Goal: Use online tool/utility: Use online tool/utility

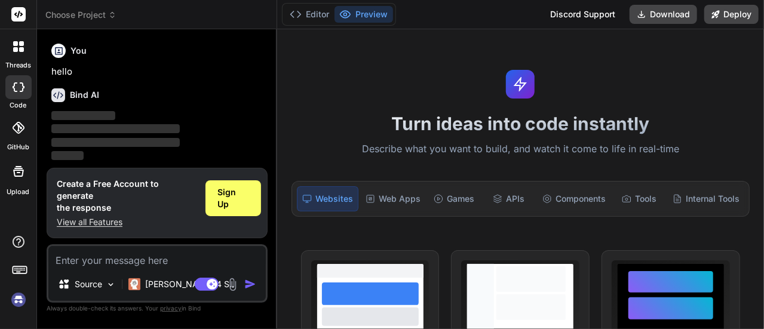
scroll to position [39, 0]
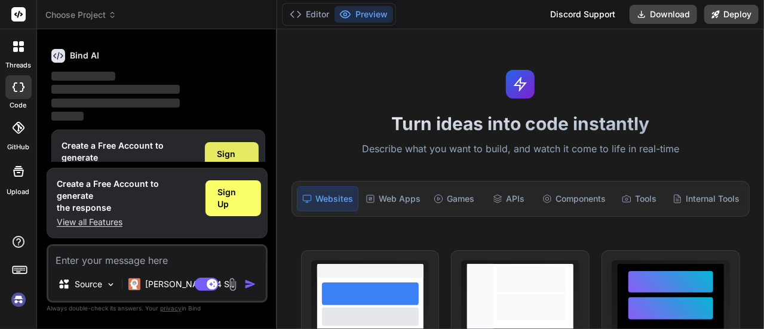
click at [227, 150] on span "Sign Up" at bounding box center [231, 160] width 29 height 24
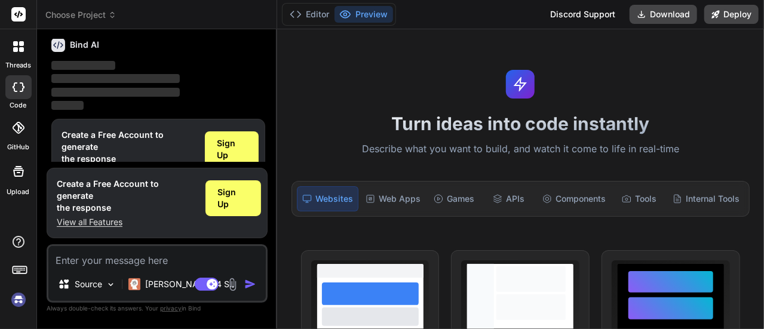
scroll to position [69, 0]
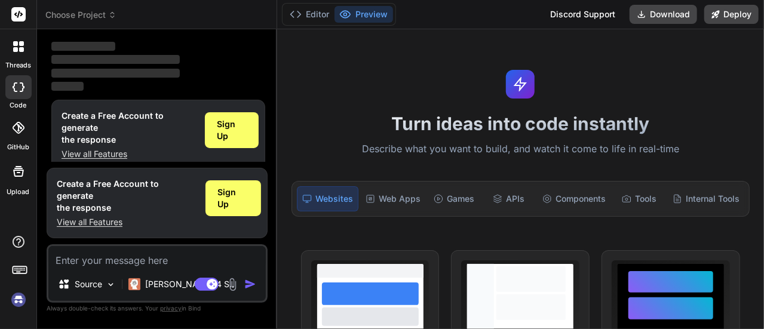
click at [15, 93] on div at bounding box center [18, 87] width 26 height 24
click at [176, 285] on p "Claude 4 S.." at bounding box center [189, 284] width 89 height 12
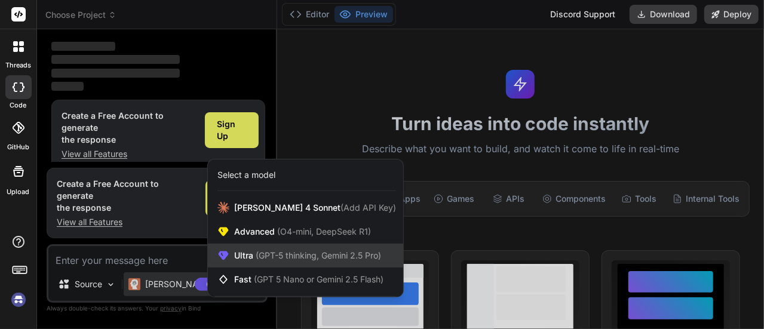
click at [290, 256] on span "(GPT-5 thinking, Gemini 2.5 Pro)" at bounding box center [317, 255] width 128 height 10
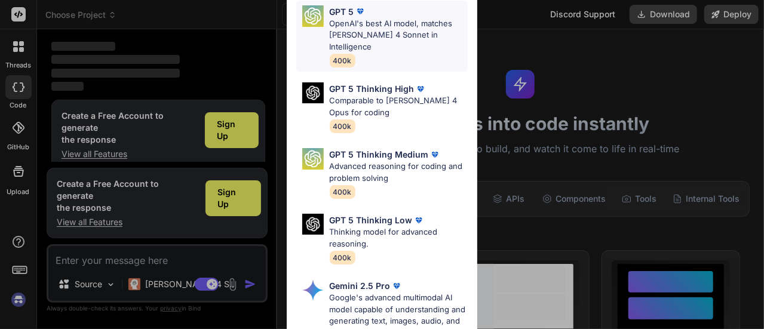
click at [348, 21] on p "OpenAI's best AI model, matches [PERSON_NAME] 4 Sonnet in Intelligence" at bounding box center [399, 35] width 139 height 35
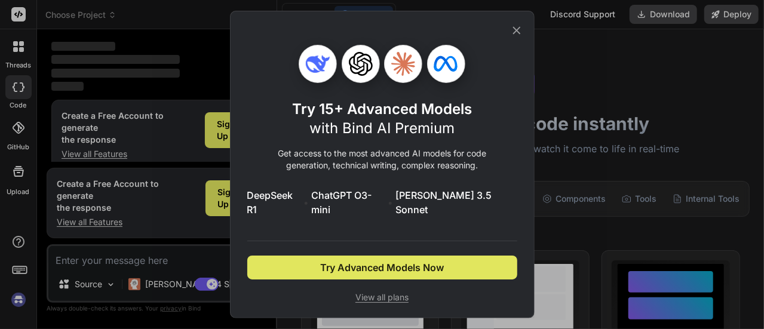
click at [420, 262] on span "Try Advanced Models Now" at bounding box center [382, 267] width 124 height 14
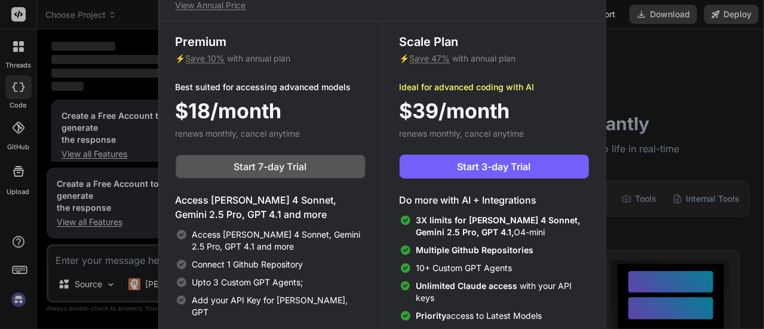
click at [278, 165] on span "Start 7-day Trial" at bounding box center [270, 166] width 73 height 14
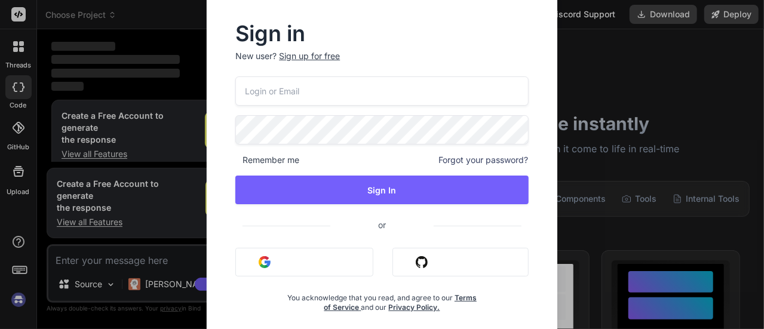
drag, startPoint x: 325, startPoint y: 262, endPoint x: 319, endPoint y: 260, distance: 6.2
click at [322, 262] on button "Sign in with Google" at bounding box center [304, 262] width 138 height 29
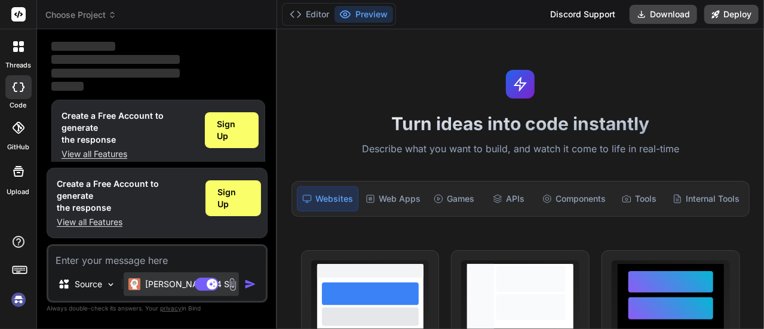
click at [167, 284] on p "Claude 4 S.." at bounding box center [189, 284] width 89 height 12
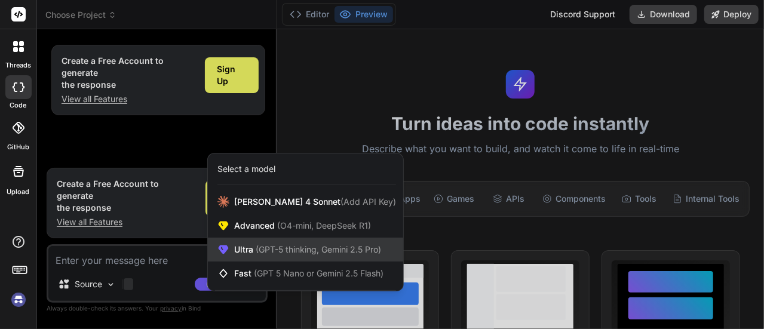
click at [248, 247] on span "Ultra (GPT-5 thinking, Gemini 2.5 Pro)" at bounding box center [307, 250] width 147 height 12
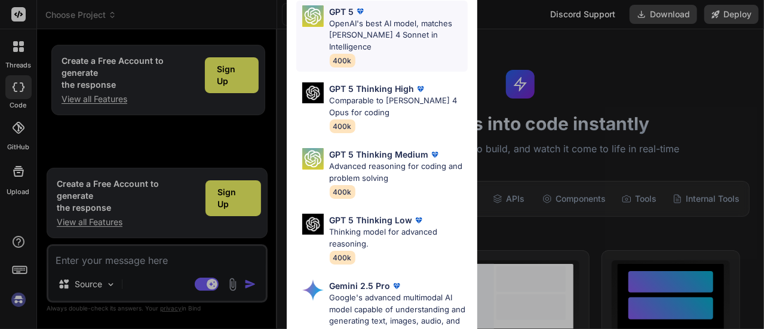
click at [355, 24] on p "OpenAI's best AI model, matches [PERSON_NAME] 4 Sonnet in Intelligence" at bounding box center [399, 35] width 139 height 35
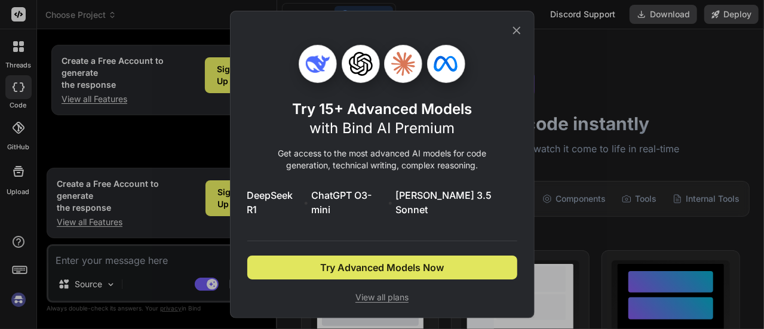
click at [419, 266] on span "Try Advanced Models Now" at bounding box center [382, 267] width 124 height 14
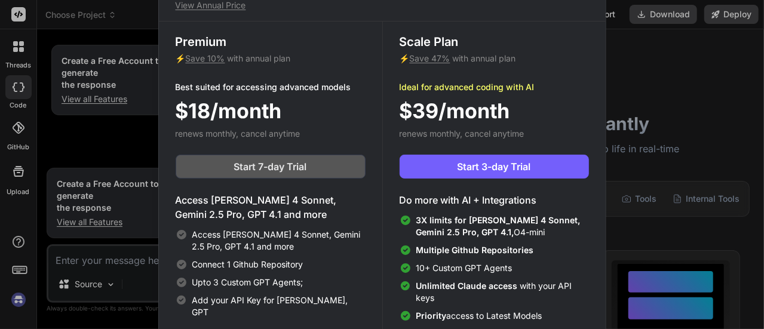
click at [239, 168] on span "Start 7-day Trial" at bounding box center [270, 166] width 73 height 14
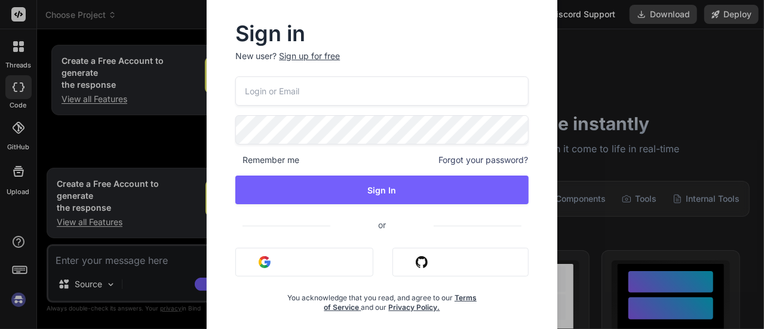
click at [270, 264] on button "Sign in with Google" at bounding box center [304, 262] width 138 height 29
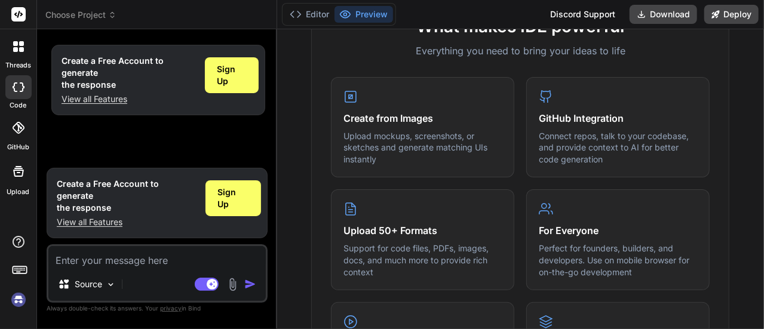
scroll to position [478, 0]
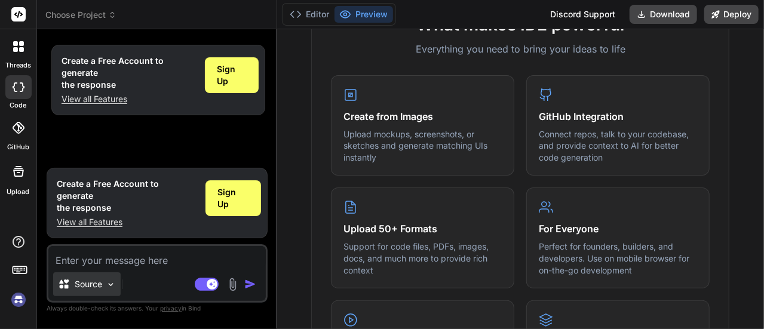
click at [103, 287] on div "Source" at bounding box center [86, 284] width 67 height 24
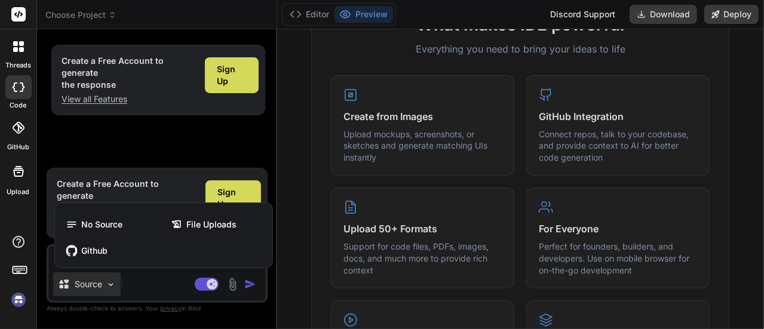
click at [143, 279] on div at bounding box center [382, 164] width 764 height 329
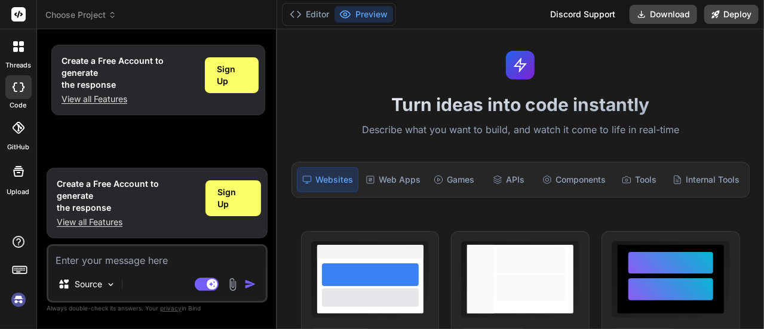
scroll to position [0, 0]
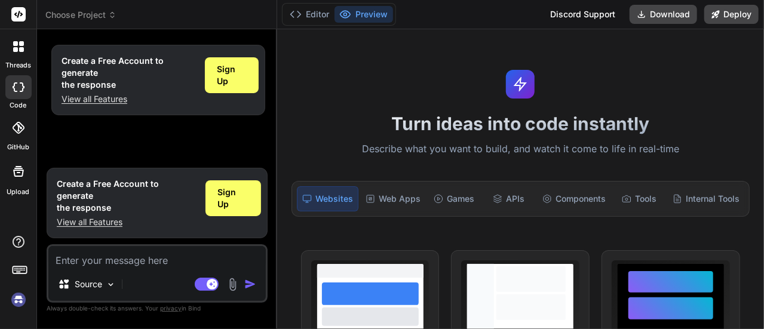
click at [10, 89] on div at bounding box center [18, 87] width 26 height 24
click at [304, 15] on button "Editor" at bounding box center [310, 14] width 50 height 17
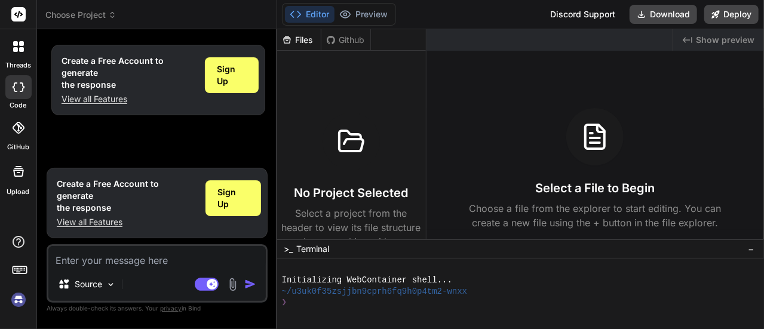
click at [15, 88] on icon at bounding box center [19, 87] width 12 height 10
type textarea "x"
click at [93, 133] on div "Create a Free Account to generate the response View all Features Sign Up" at bounding box center [158, 100] width 219 height 123
click at [115, 264] on textarea at bounding box center [156, 256] width 217 height 21
type textarea "t"
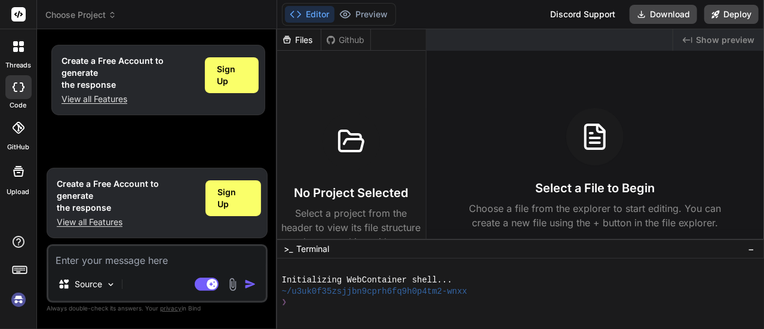
type textarea "x"
type textarea "ta"
type textarea "x"
type textarea "tao"
type textarea "x"
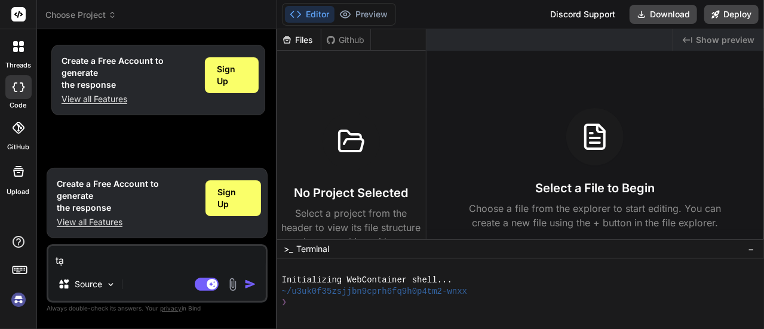
type textarea "tạo"
type textarea "x"
type textarea "tạo"
type textarea "x"
type textarea "tạo c"
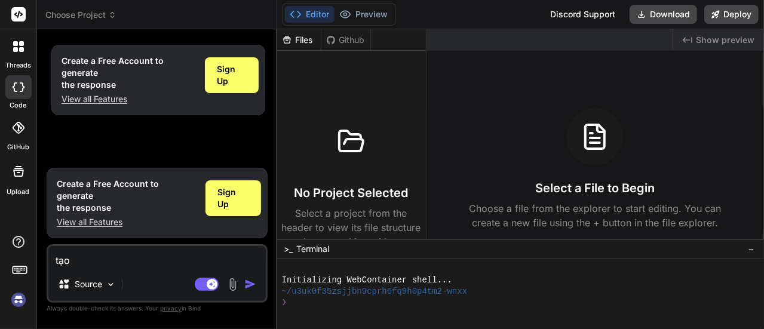
type textarea "x"
type textarea "tạo co"
type textarea "x"
type textarea "tạo cod"
type textarea "x"
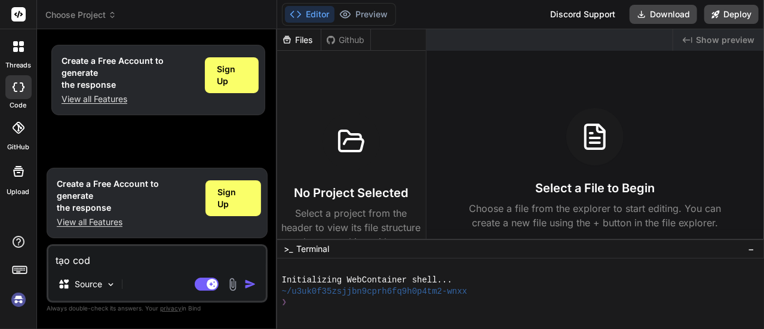
type textarea "tạo code"
type textarea "x"
type textarea "tạo code"
type textarea "x"
type textarea "tạo code G"
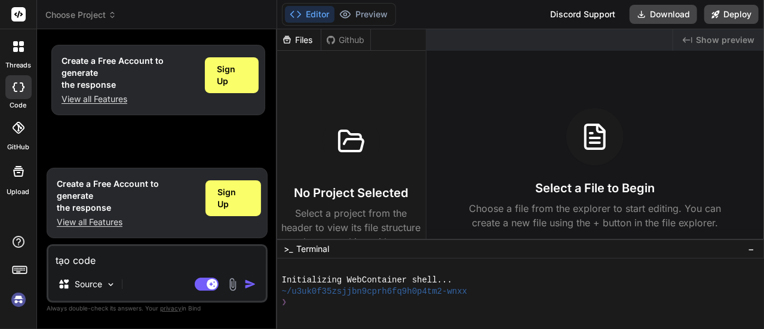
type textarea "x"
type textarea "tạo code GƯ"
type textarea "x"
type textarea "tạo code G"
type textarea "x"
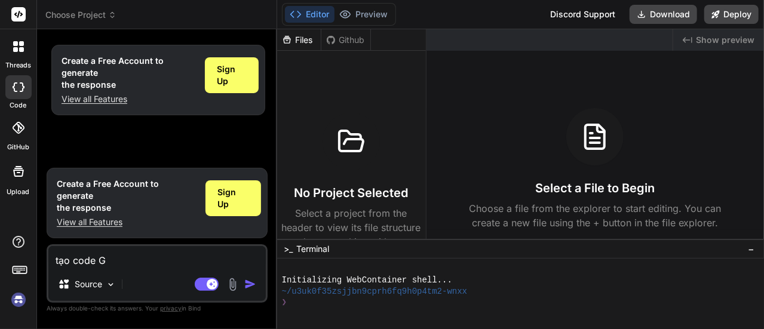
type textarea "tạo code GE"
type textarea "x"
type textarea "tạo code GÊ"
type textarea "x"
type textarea "tạo code GEE"
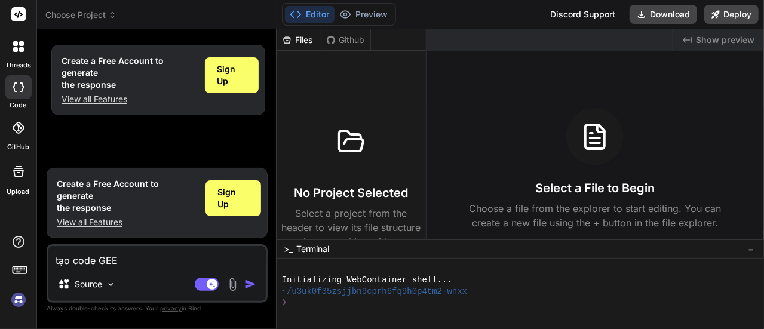
type textarea "x"
type textarea "tạo code GEEb"
type textarea "x"
type textarea "tạo code GEE"
type textarea "x"
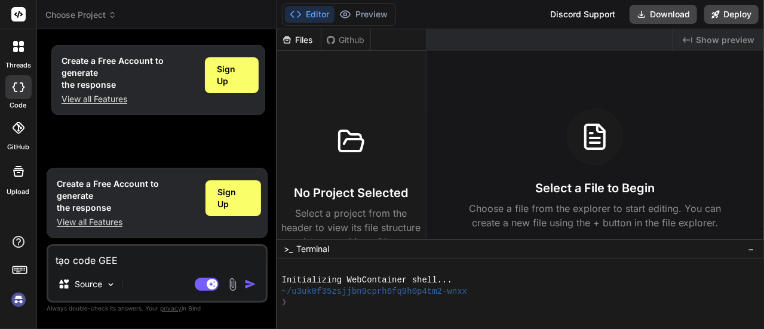
type textarea "tạo code GEE"
type textarea "x"
type textarea "tạo code GEE l"
type textarea "x"
type textarea "tạo code GEE la"
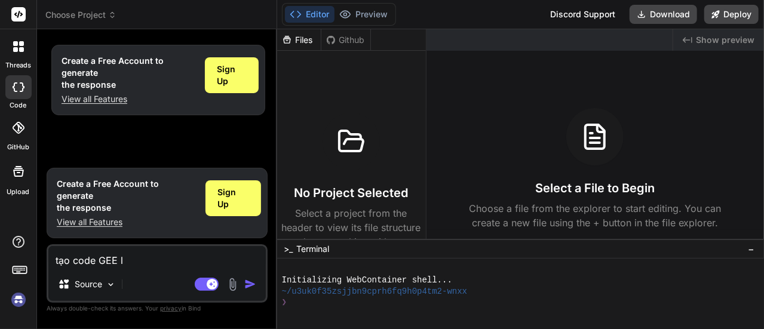
type textarea "x"
type textarea "tạo code GEE lâ"
type textarea "x"
type textarea "tạo code GEE lây"
type textarea "x"
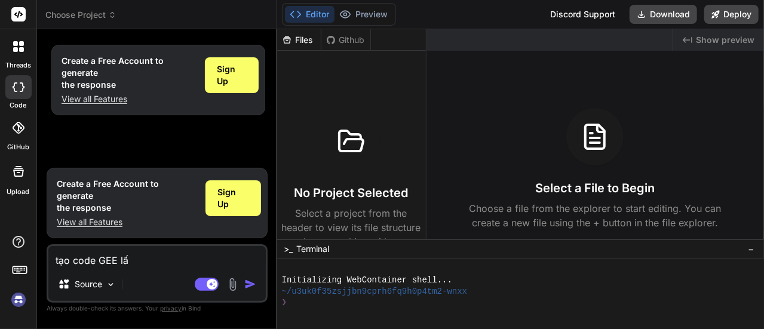
type textarea "tạo code GEE lấy"
type textarea "x"
type textarea "tạo code GEE lấy"
type textarea "x"
type textarea "tạo code GEE lấy a"
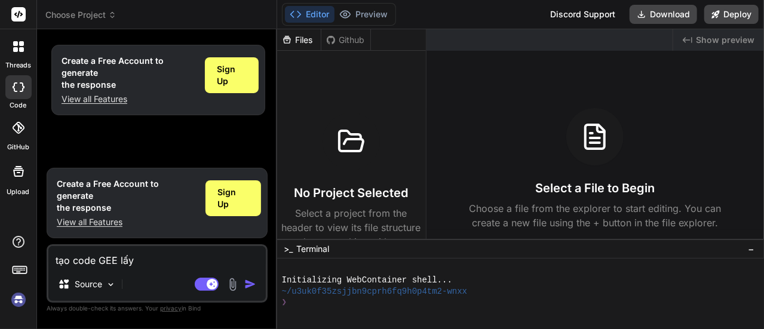
type textarea "x"
type textarea "tạo code GEE lấy an"
type textarea "x"
type textarea "tạo code GEE lấy anh"
type textarea "x"
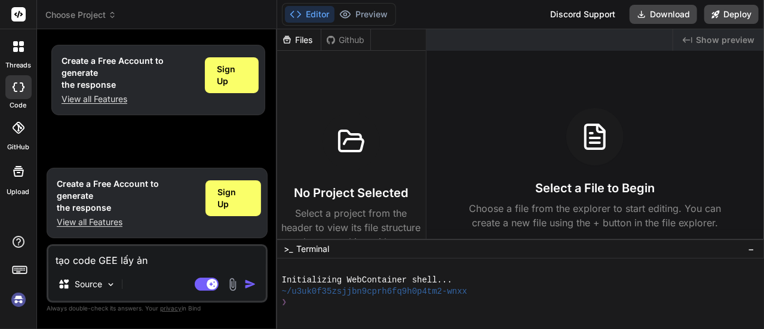
type textarea "tạo code GEE lấy ảnh"
type textarea "x"
type textarea "tạo code GEE lấy ảnh"
type textarea "x"
type textarea "tạo code GEE lấy ảnh l"
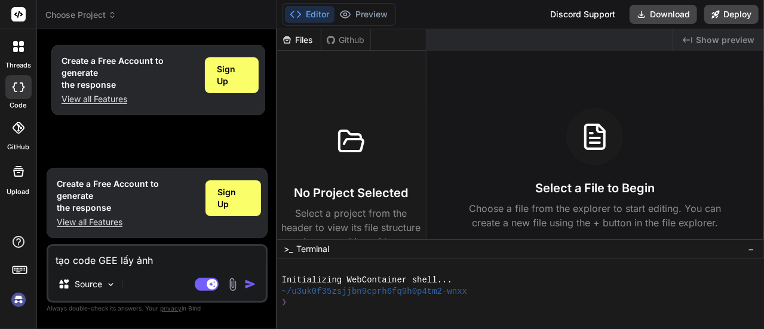
type textarea "x"
type textarea "tạo code GEE lấy ảnh la"
type textarea "x"
type textarea "tạo code GEE lấy ảnh lan"
type textarea "x"
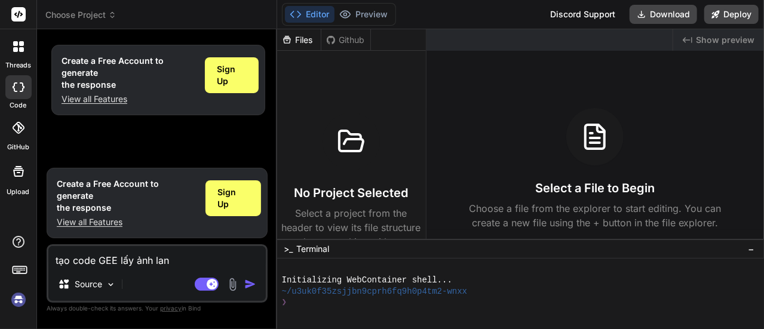
type textarea "tạo code GEE lấy ảnh land"
type textarea "x"
type textarea "tạo code GEE lấy ảnh lands"
type textarea "x"
type textarea "tạo code GEE lấy ảnh landsa"
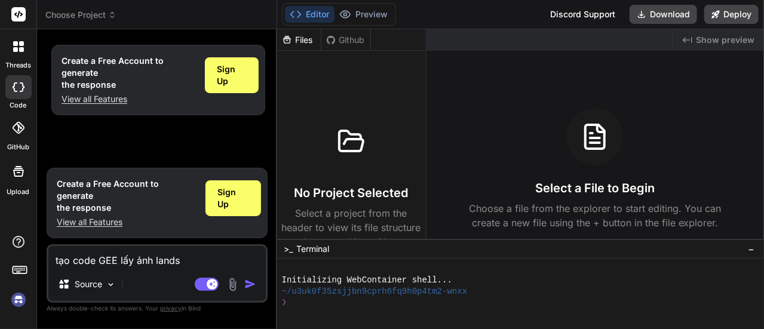
type textarea "x"
type textarea "tạo code GEE lấy ảnh landsat"
type textarea "x"
type textarea "tạo code GEE lấy ảnh landsat"
type textarea "x"
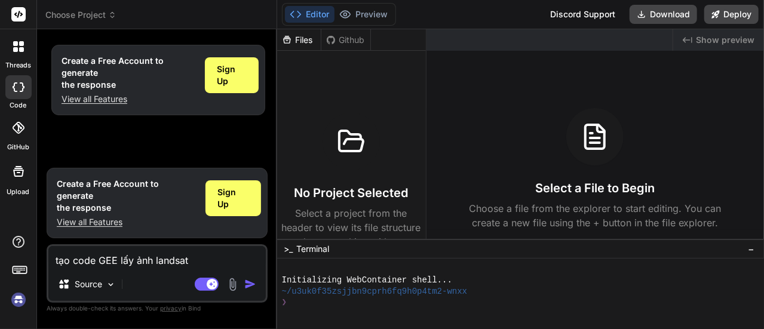
type textarea "tạo code GEE lấy ảnh landsat 9"
type textarea "x"
type textarea "tạo code GEE lấy ảnh landsat 9"
click at [248, 281] on img "button" at bounding box center [250, 284] width 12 height 12
click at [249, 285] on img "button" at bounding box center [250, 284] width 12 height 12
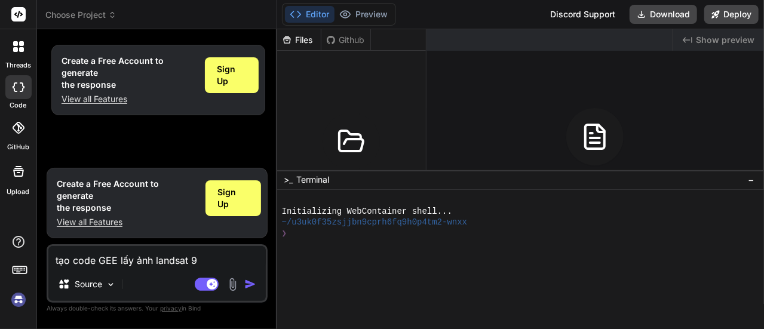
drag, startPoint x: 499, startPoint y: 239, endPoint x: 500, endPoint y: 170, distance: 69.3
click at [229, 72] on span "Sign Up" at bounding box center [231, 75] width 29 height 24
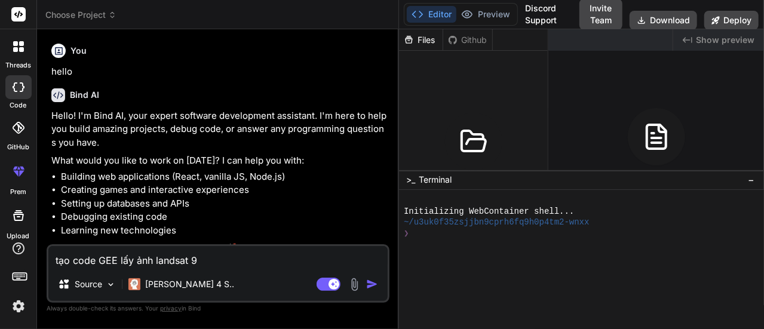
drag, startPoint x: 276, startPoint y: 158, endPoint x: 380, endPoint y: 163, distance: 103.4
click at [380, 163] on div "Bind AI Web Search Created with Pixso. Code Generator You hello Bind AI Hello! …" at bounding box center [218, 179] width 362 height 300
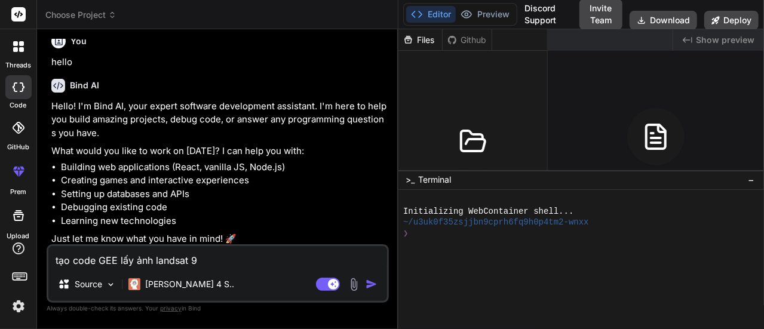
scroll to position [13, 0]
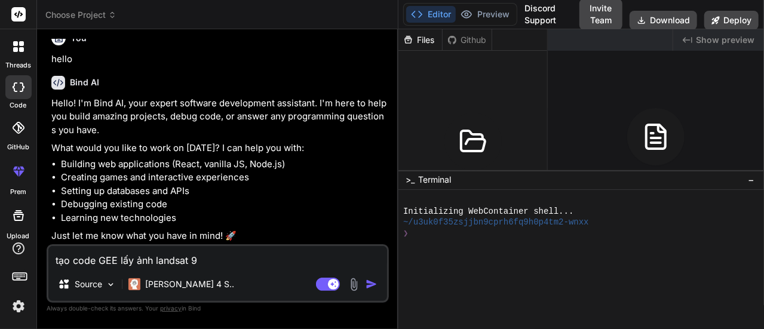
click at [372, 287] on img "button" at bounding box center [371, 284] width 12 height 12
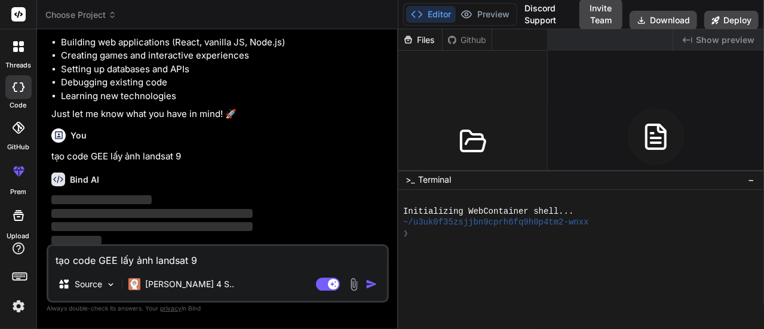
scroll to position [136, 0]
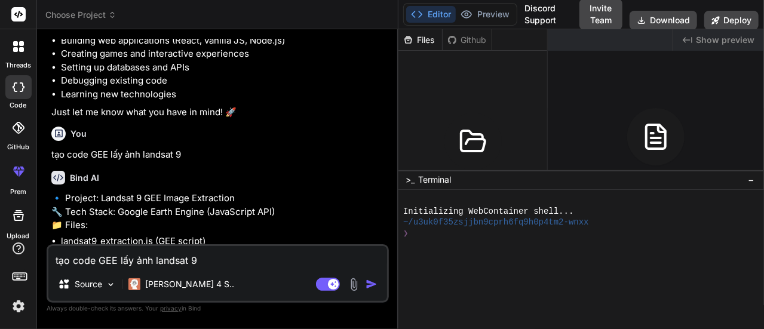
type textarea "x"
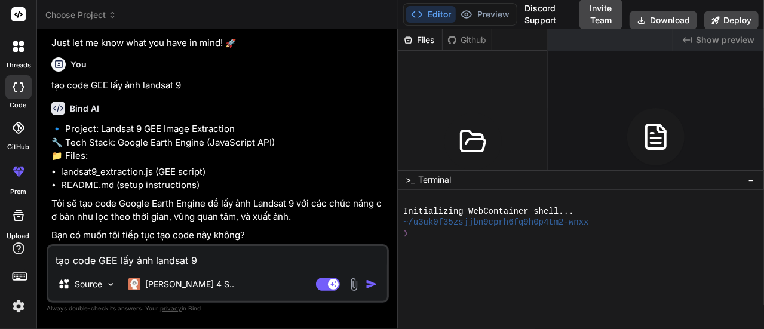
scroll to position [232, 0]
click at [223, 263] on textarea "tạo code GEE lấy ảnh landsat 9" at bounding box center [217, 256] width 339 height 21
type textarea "o"
type textarea "x"
type textarea "ok"
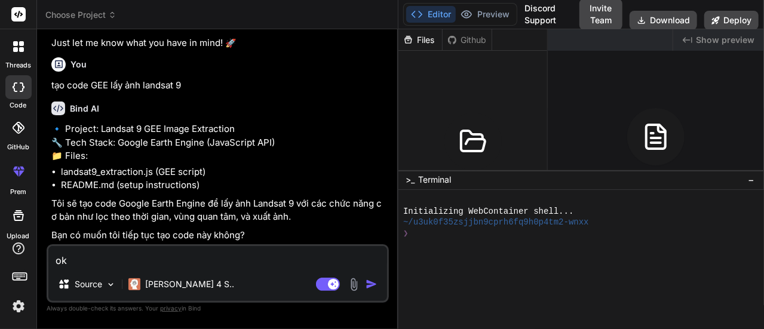
type textarea "x"
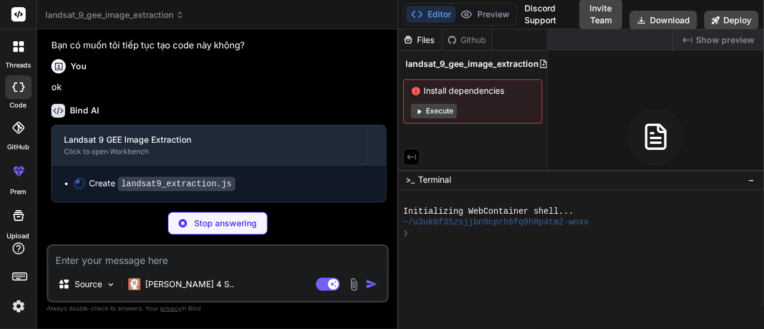
scroll to position [419, 0]
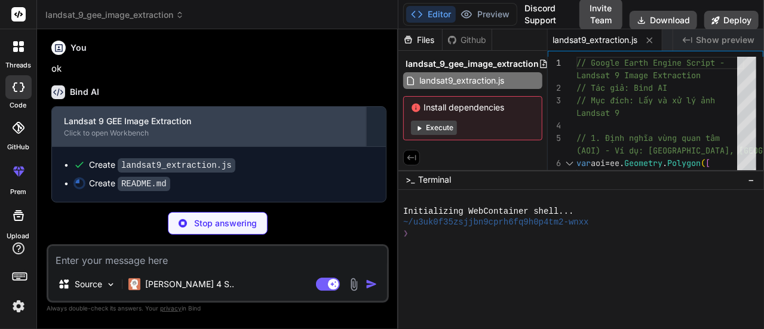
type textarea "x"
type textarea "- Phân loại đất đai - Tạo animation GIF"
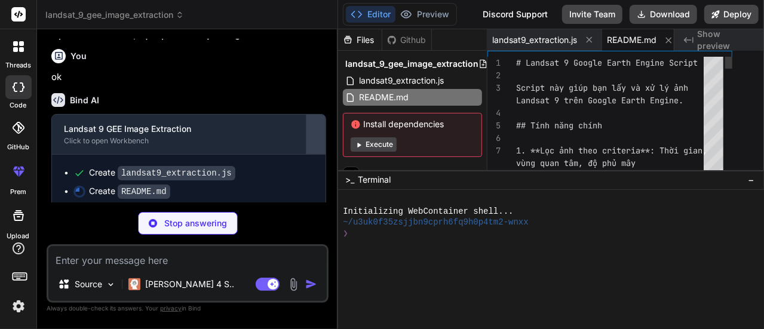
type textarea "x"
type textarea "Bạn có thể mở rộng script để: - Thêm các chỉ số khác (SAVI, MNDWI, etc.) - Tính…"
type textarea "x"
type textarea "Bạn có thể mở rộng script để: - Thêm các chỉ số khác (SAVI, MNDWI, etc.) - Tính…"
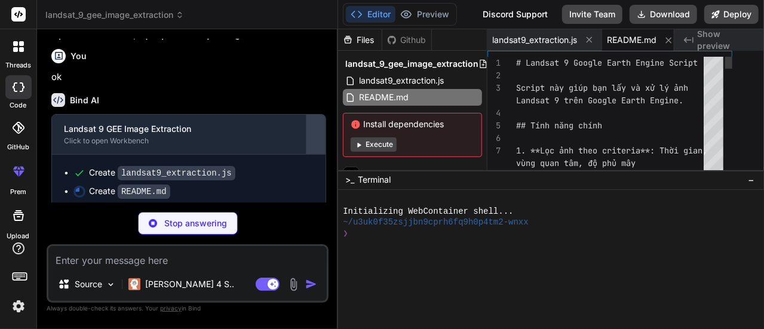
type textarea "x"
type textarea "- Tính toán change detection - Phân loại đất đai - Tạo animation GIF"
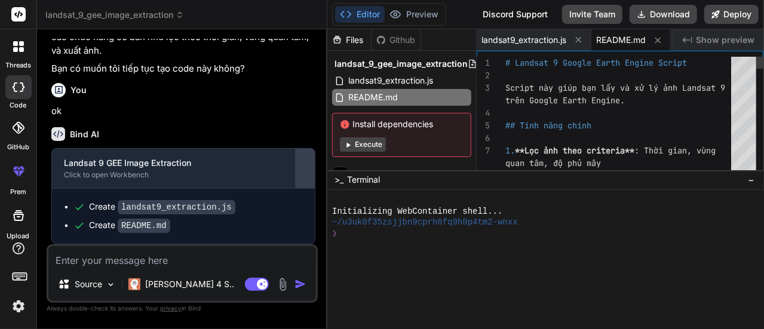
drag, startPoint x: 397, startPoint y: 140, endPoint x: 305, endPoint y: 152, distance: 92.7
click at [305, 152] on div "Bind AI Web Search Created with Pixso. Code Generator You hello Bind AI Hello! …" at bounding box center [182, 179] width 290 height 300
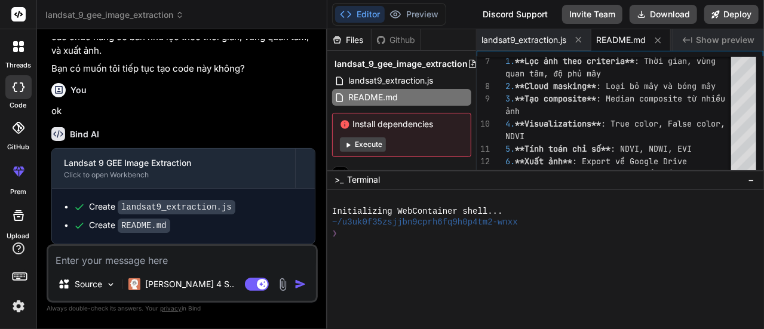
scroll to position [1, 0]
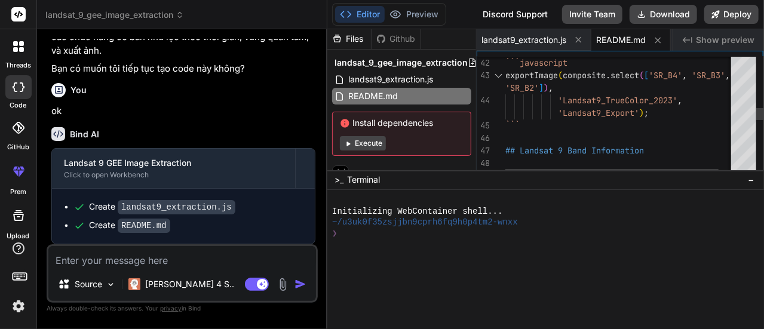
type textarea "x"
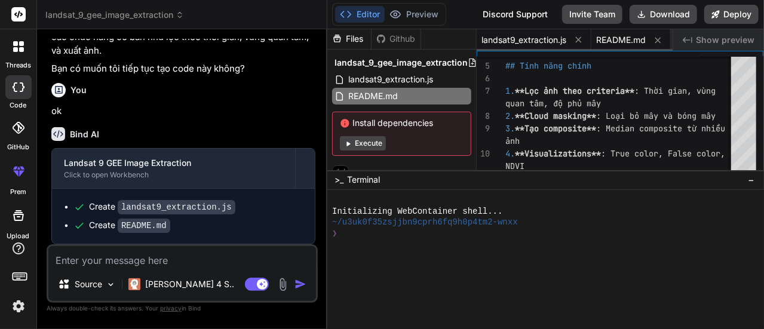
click at [512, 36] on span "landsat9_extraction.js" at bounding box center [523, 40] width 85 height 12
type textarea "print('Spatial Resolution: 30m (15m panchromatic)'); print('Temporal Resolution…"
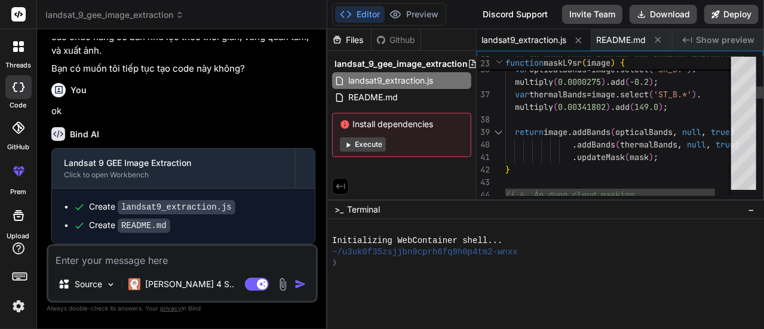
scroll to position [0, 0]
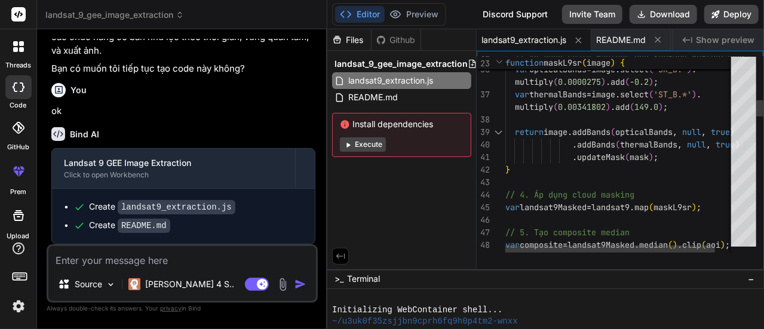
drag, startPoint x: 543, startPoint y: 171, endPoint x: 540, endPoint y: 292, distance: 121.2
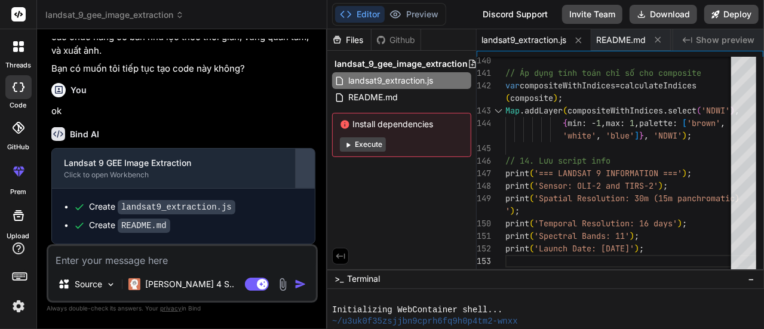
type textarea "x"
type textarea "print('=== LANDSAT 9 INFORMATION ==='); print('Sensor: OLI-2 and TIRS-2'); prin…"
type textarea "x"
type textarea "print('Sensor: OLI-2 and TIRS-2'); print('Spatial Resolution: 30m (15m panchrom…"
type textarea "x"
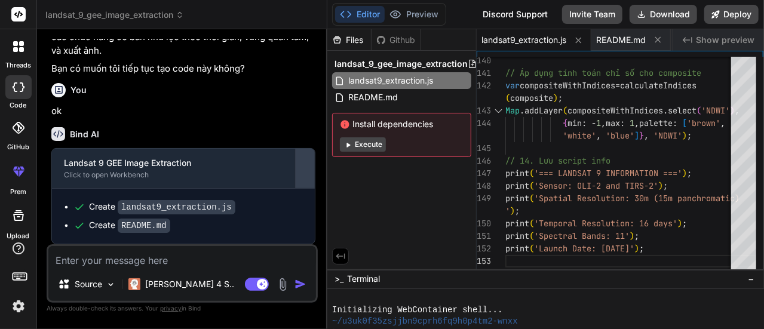
type textarea "print('Spatial Resolution: 30m (15m panchromatic)'); print('Temporal Resolution…"
type textarea "x"
type textarea "print('Temporal Resolution: 16 days'); print('Spectral Bands: 11'); print('Laun…"
type textarea "x"
type textarea "print('Launch Date: September 27, 2021');"
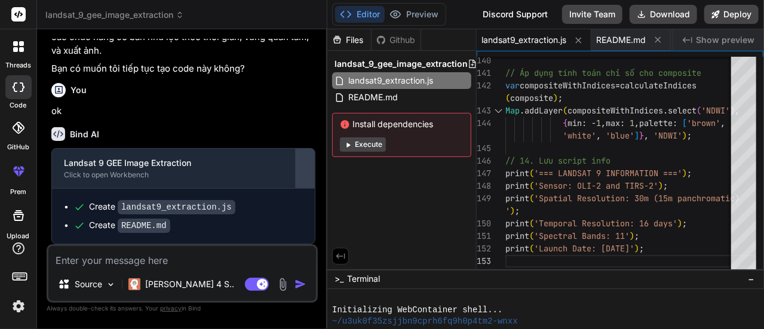
type textarea "x"
type textarea "'blue']}, 'NDWI'); // 14. Lưu script info print('=== LANDSAT 9 INFORMATION ==='…"
type textarea "x"
type textarea "// 14. Lưu script info print('=== LANDSAT 9 INFORMATION ==='); print('Sensor: O…"
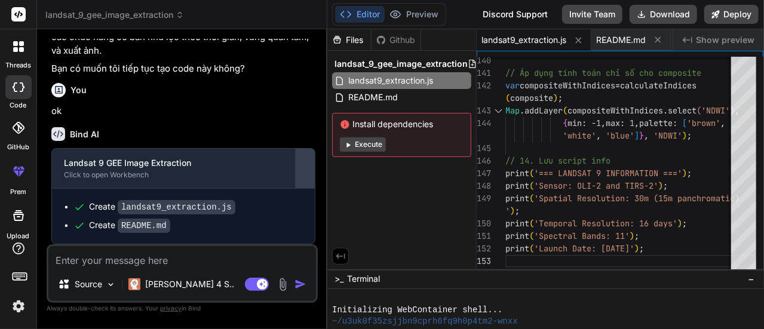
type textarea "x"
type textarea "print('Temporal Resolution: 16 days'); print('Spectral Bands: 11'); print('Laun…"
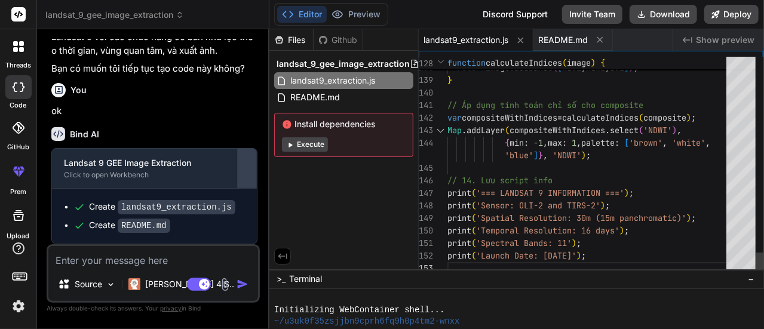
type textarea "x"
drag, startPoint x: 326, startPoint y: 180, endPoint x: 244, endPoint y: 180, distance: 82.4
click at [244, 180] on div "Bind AI Web Search Created with Pixso. Code Generator You hello Bind AI Hello! …" at bounding box center [153, 179] width 232 height 300
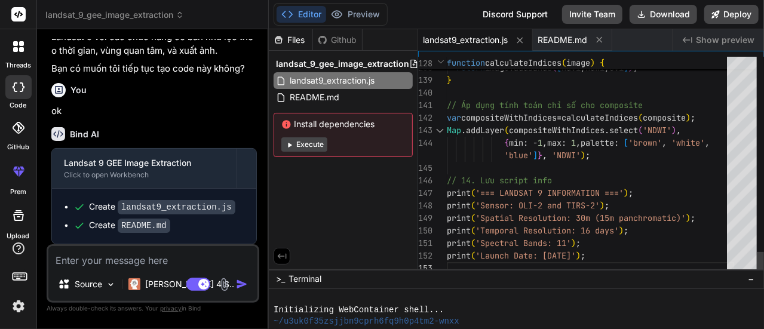
scroll to position [0, 0]
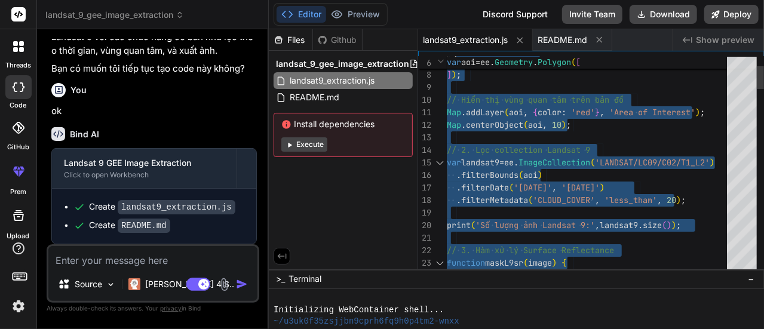
type textarea "// Google Earth Engine Script - Landsat 9 Image Extraction // Tác giả: Bind AI …"
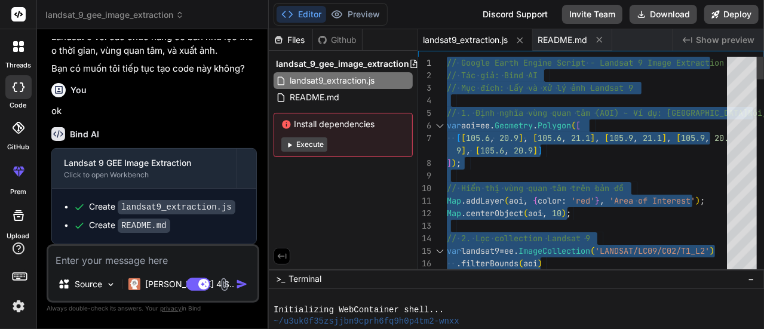
drag, startPoint x: 661, startPoint y: 257, endPoint x: 555, endPoint y: 2, distance: 276.2
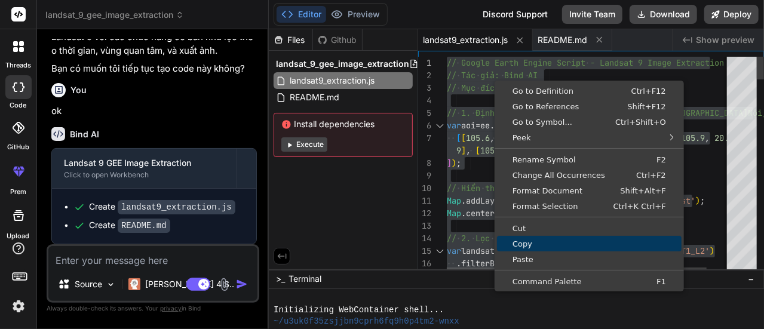
click at [544, 241] on span "Copy" at bounding box center [589, 244] width 184 height 8
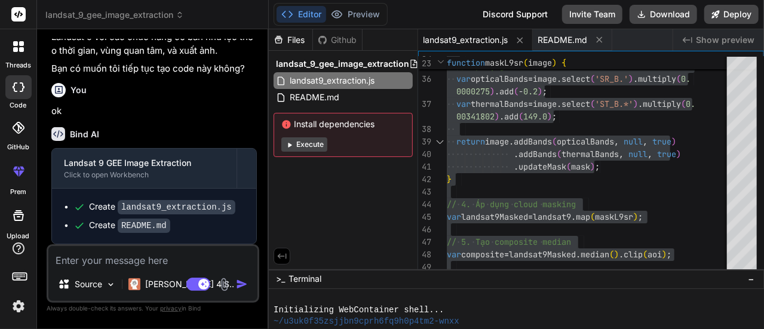
click at [269, 159] on div "landsat_9_gee_image_extraction landsat9_extraction.js README.md Install depende…" at bounding box center [343, 106] width 149 height 111
type textarea "x"
type textarea "// Google Earth Engine Script - Landsat 9 Image Extraction // Tác giả: Bind AI …"
type textarea "x"
type textarea "// Google Earth Engine Script - Landsat 9 Image Extraction // Tác giả: Bind AI …"
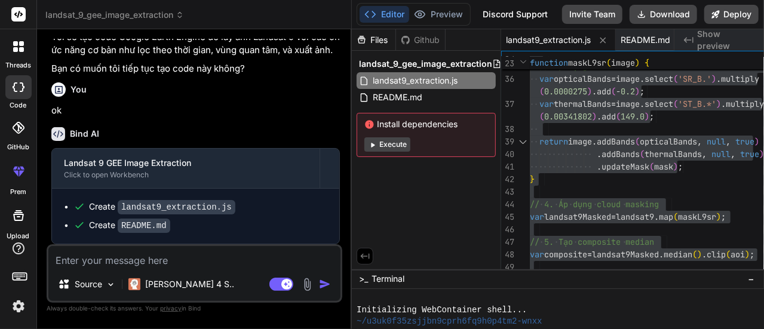
type textarea "x"
type textarea "// Google Earth Engine Script - Landsat 9 Image Extraction // Tác giả: Bind AI …"
type textarea "x"
type textarea "// Google Earth Engine Script - Landsat 9 Image Extraction // Tác giả: Bind AI …"
type textarea "x"
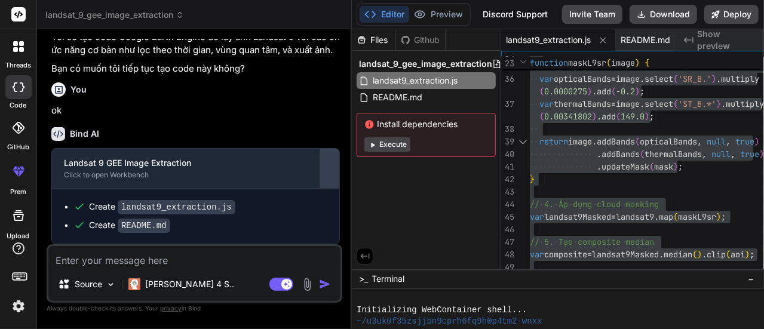
type textarea "// Google Earth Engine Script - Landsat 9 Image Extraction // Tác giả: Bind AI …"
type textarea "x"
type textarea "// Google Earth Engine Script - Landsat 9 Image Extraction // Tác giả: Bind AI …"
type textarea "x"
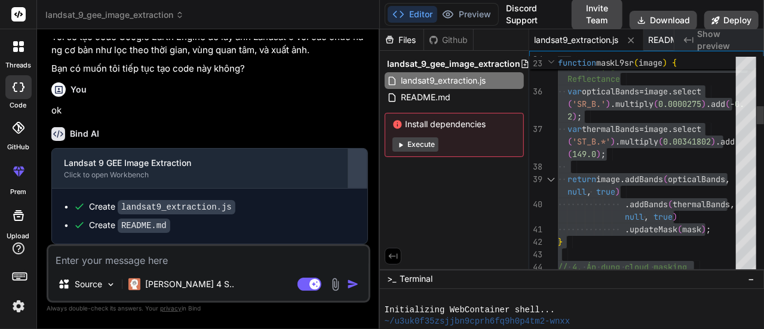
drag, startPoint x: 269, startPoint y: 159, endPoint x: 360, endPoint y: 158, distance: 91.3
click at [360, 158] on div "Bind AI Web Search Created with Pixso. Code Generator You hello Bind AI Hello! …" at bounding box center [208, 179] width 343 height 300
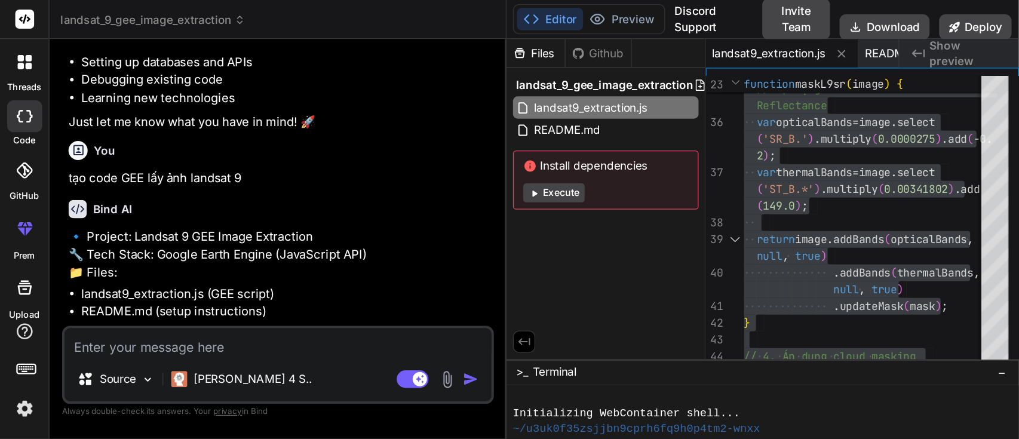
scroll to position [0, 0]
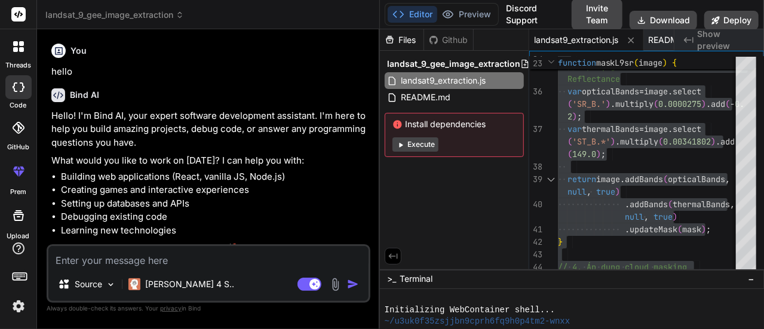
click at [181, 15] on icon at bounding box center [180, 15] width 8 height 8
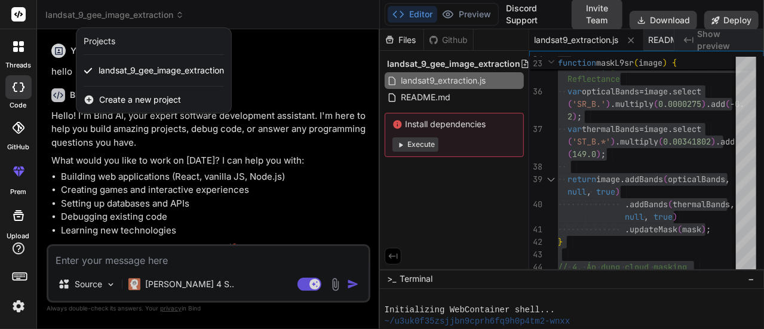
click at [285, 80] on div at bounding box center [382, 164] width 764 height 329
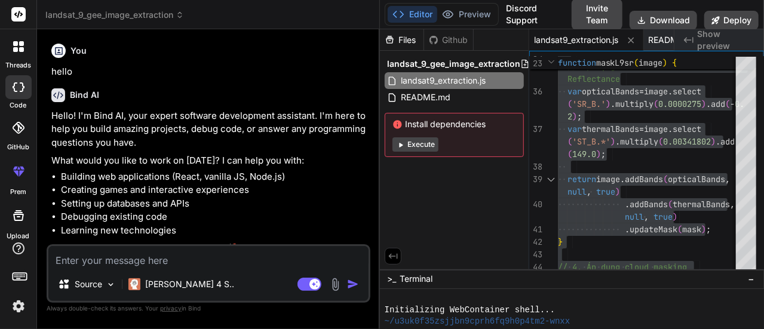
click at [137, 16] on span "landsat_9_gee_image_extraction" at bounding box center [114, 15] width 139 height 12
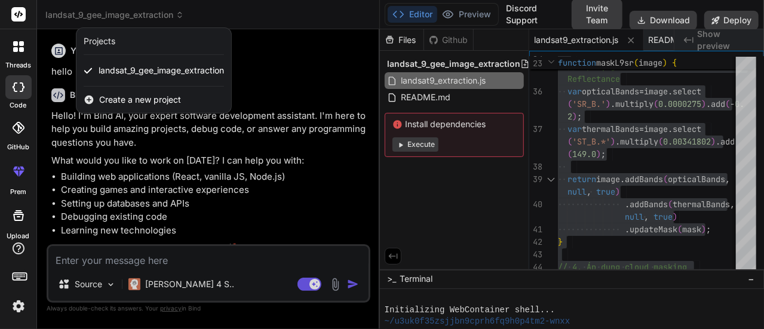
click at [144, 97] on span "Create a new project" at bounding box center [140, 100] width 82 height 12
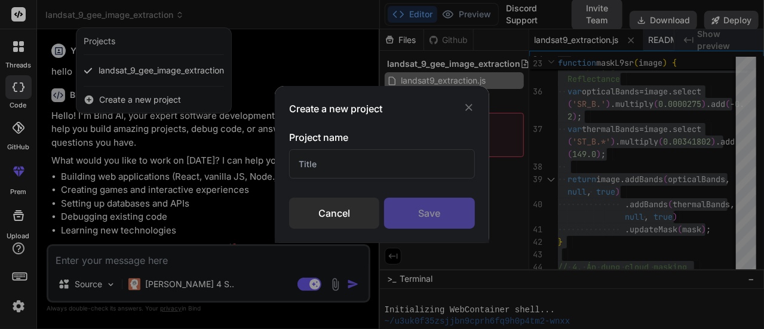
click at [322, 168] on input "text" at bounding box center [381, 163] width 185 height 29
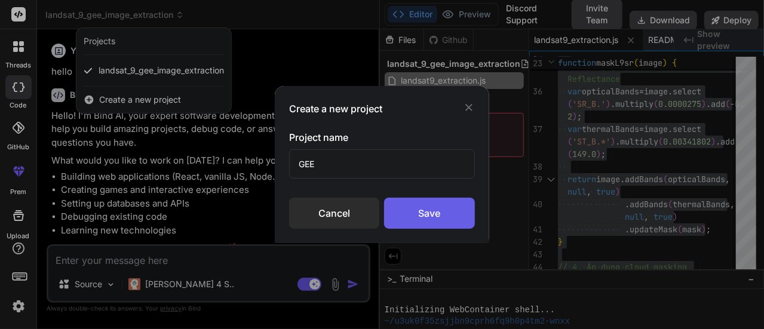
type input "GEE"
click at [432, 217] on div "Save" at bounding box center [429, 213] width 90 height 31
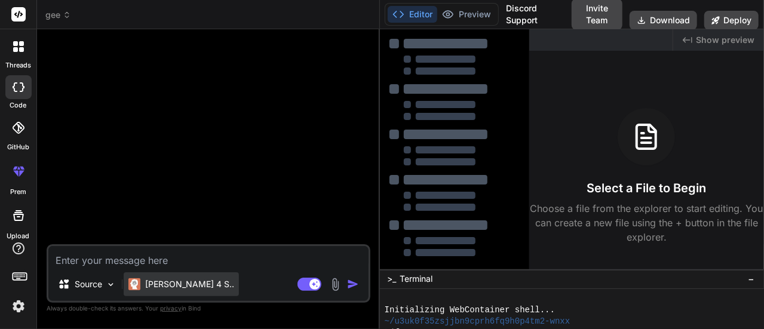
click at [174, 287] on p "Claude 4 S.." at bounding box center [189, 284] width 89 height 12
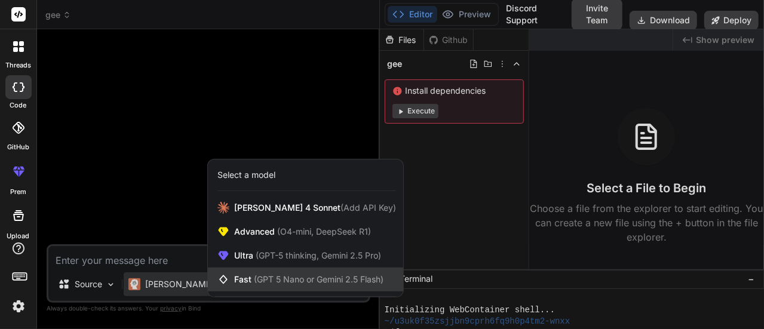
click at [264, 273] on div "Fast (GPT 5 Nano or Gemini 2.5 Flash)" at bounding box center [305, 279] width 195 height 24
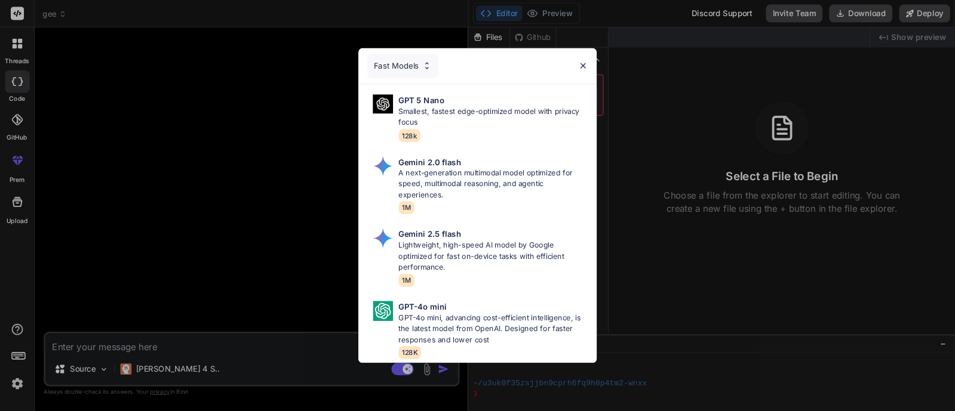
scroll to position [59, 0]
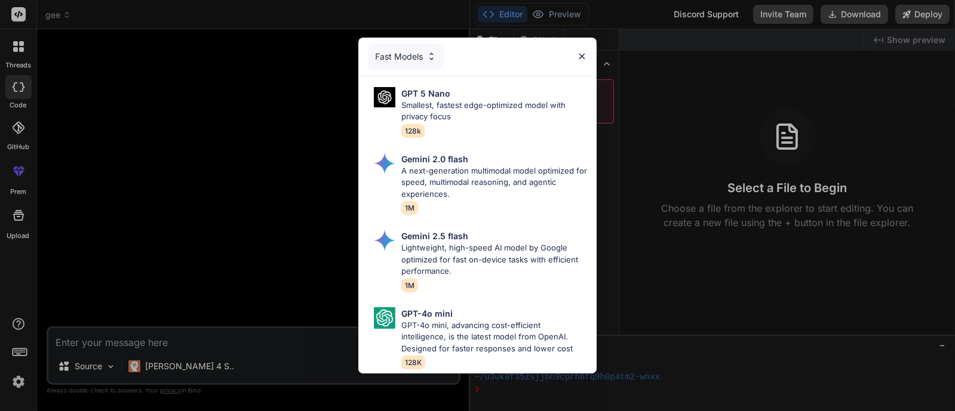
click at [582, 40] on div "Fast Models" at bounding box center [477, 57] width 239 height 38
click at [451, 100] on p "Smallest, fastest edge-optimized model with privacy focus" at bounding box center [494, 111] width 186 height 23
type textarea "x"
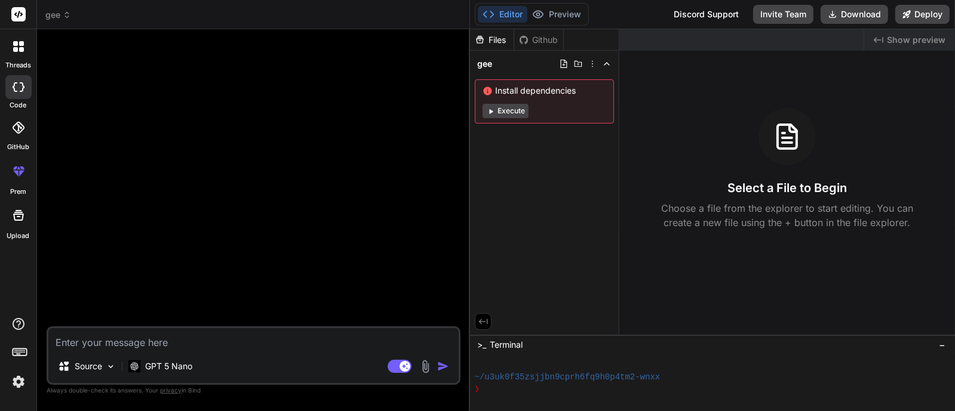
click at [125, 328] on textarea at bounding box center [253, 338] width 410 height 21
paste textarea "Tôi cần thay thế vùng ngiên cứu này vào bộ code 1 bên dưới var CM = /* color: #…"
type textarea "Tôi cần thay thế vùng ngiên cứu này vào bộ code 1 bên dưới var CM = /* color: #…"
type textarea "x"
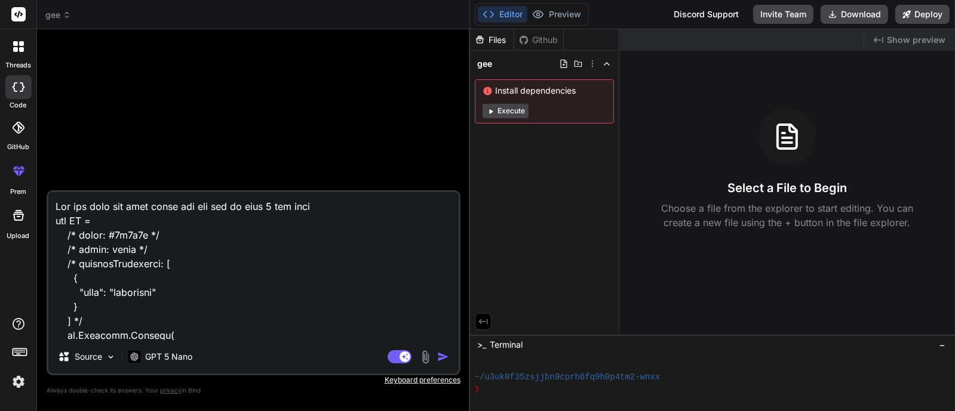
scroll to position [11706, 0]
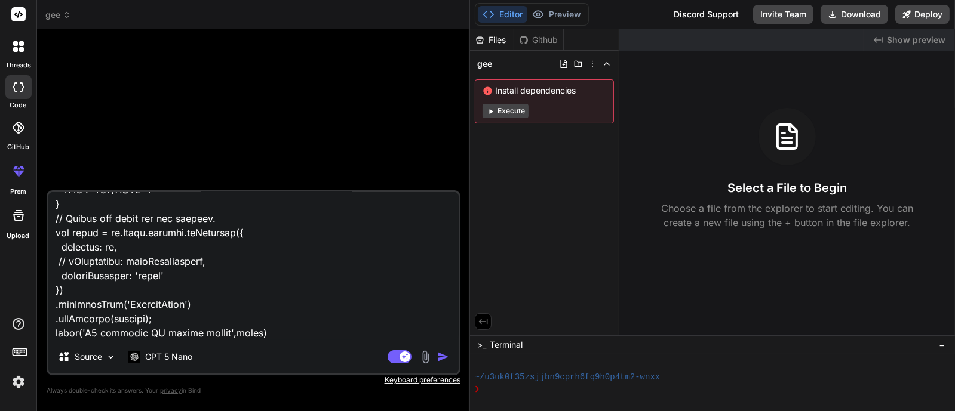
type textarea "Tôi cần thay thế vùng ngiên cứu này vào bộ code 1 bên dưới var CM = /* color: #…"
click at [447, 328] on img "button" at bounding box center [443, 357] width 12 height 12
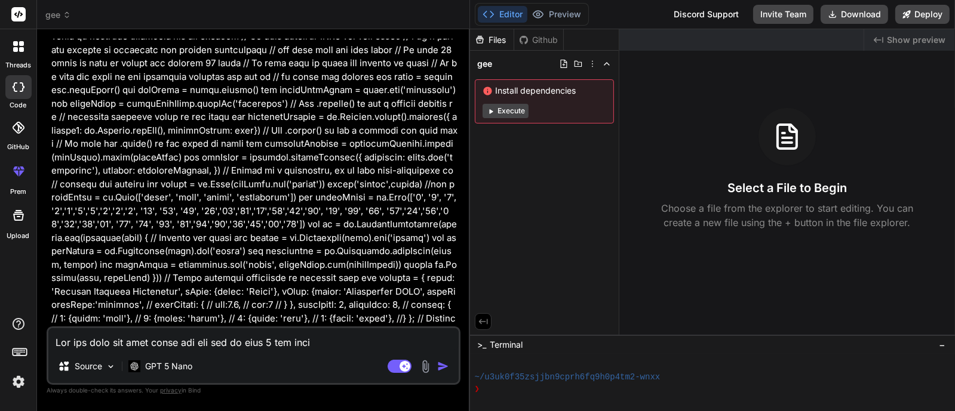
scroll to position [2612, 0]
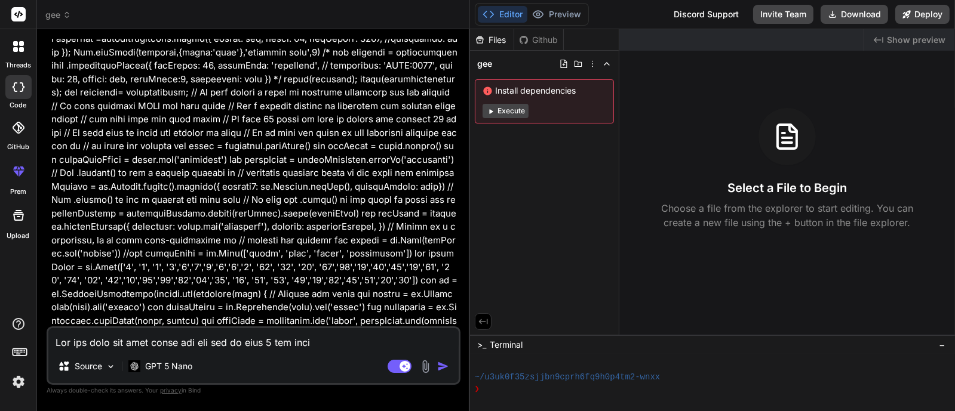
click at [442, 328] on img "button" at bounding box center [443, 367] width 12 height 12
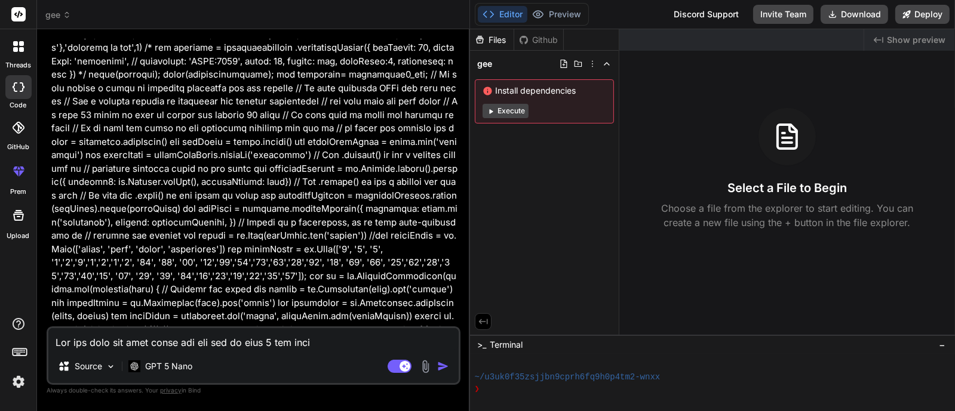
scroll to position [3207, 0]
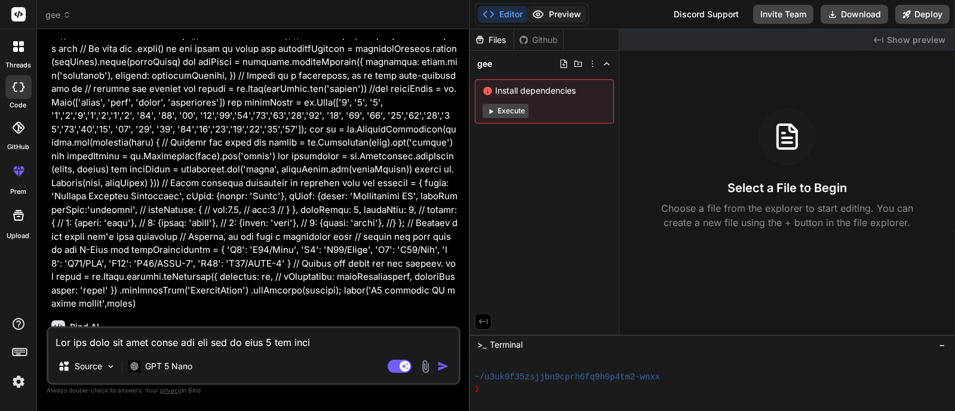
click at [551, 10] on button "Preview" at bounding box center [556, 14] width 59 height 17
click at [511, 10] on button "Editor" at bounding box center [503, 14] width 50 height 17
click at [517, 10] on button "Editor" at bounding box center [503, 14] width 50 height 17
type textarea "x"
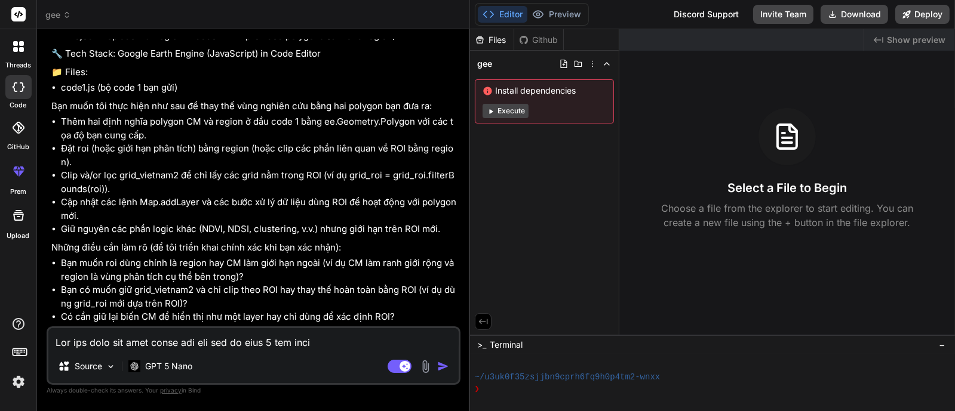
scroll to position [3556, 0]
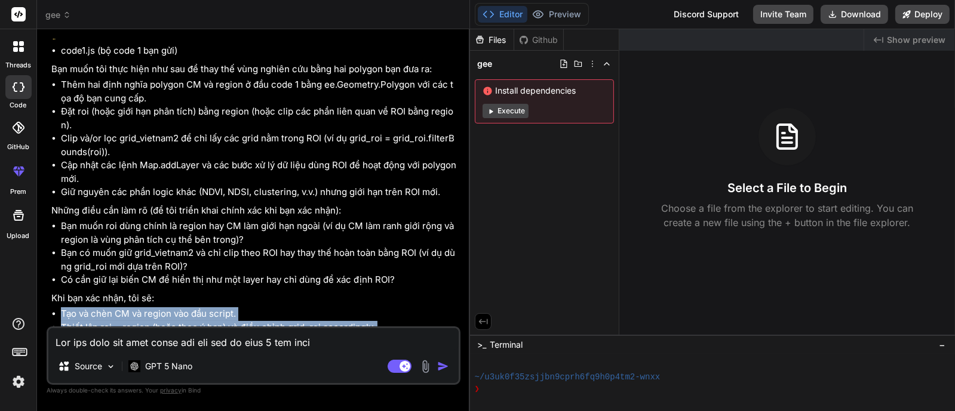
drag, startPoint x: 330, startPoint y: 304, endPoint x: 57, endPoint y: 246, distance: 279.5
click at [57, 307] on ul "Tạo và chèn CM và region vào đầu script. Thiết lập roi = region (hoặc theo ý bạ…" at bounding box center [254, 340] width 407 height 67
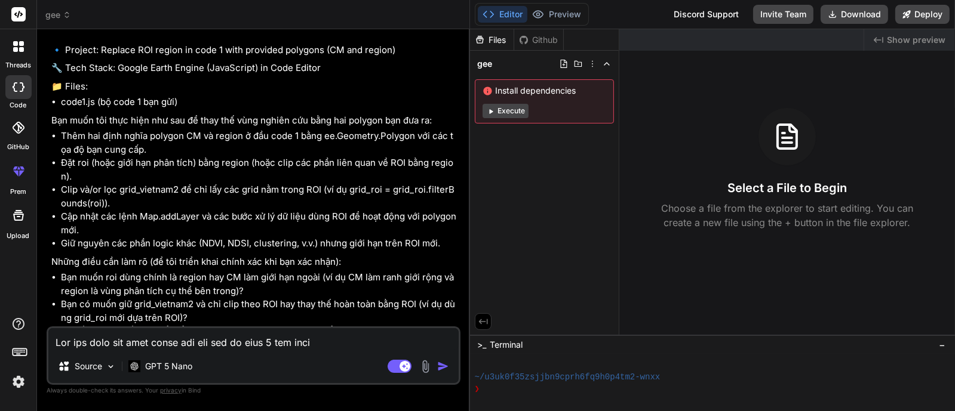
scroll to position [3481, 0]
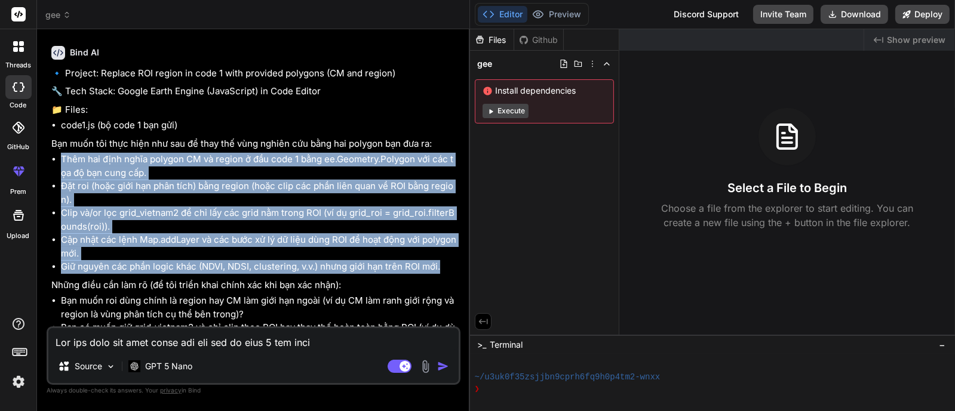
drag, startPoint x: 448, startPoint y: 202, endPoint x: 60, endPoint y: 94, distance: 403.6
click at [60, 153] on ul "Thêm hai định nghĩa polygon CM và region ở đầu code 1 bằng ee.Geometry.Polygon …" at bounding box center [254, 213] width 407 height 121
copy ul "Thêm hai định nghĩa polygon CM và region ở đầu code 1 bằng ee.Geometry.Polygon …"
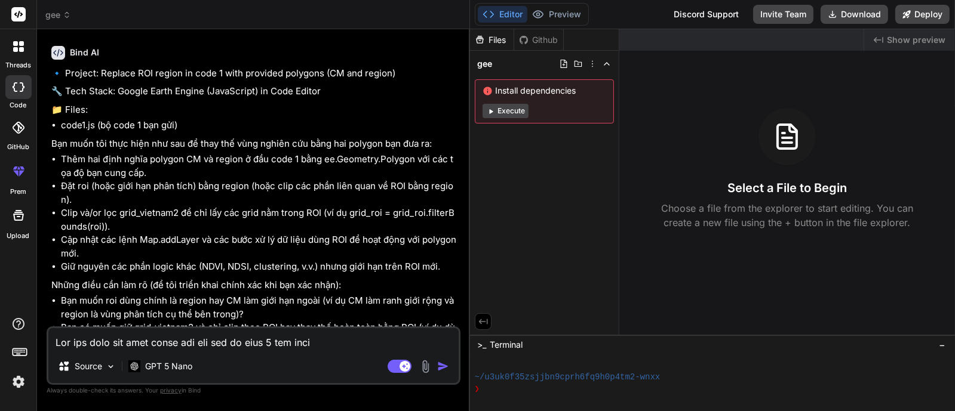
click at [197, 328] on textarea at bounding box center [253, 338] width 410 height 21
paste textarea "Thêm hai định nghĩa polygon CM và region ở đầu code 1 bằng ee.Geometry.Polygon …"
type textarea "Thêm hai định nghĩa polygon CM và region ở đầu code 1 bằng ee.Geometry.Polygon …"
type textarea "x"
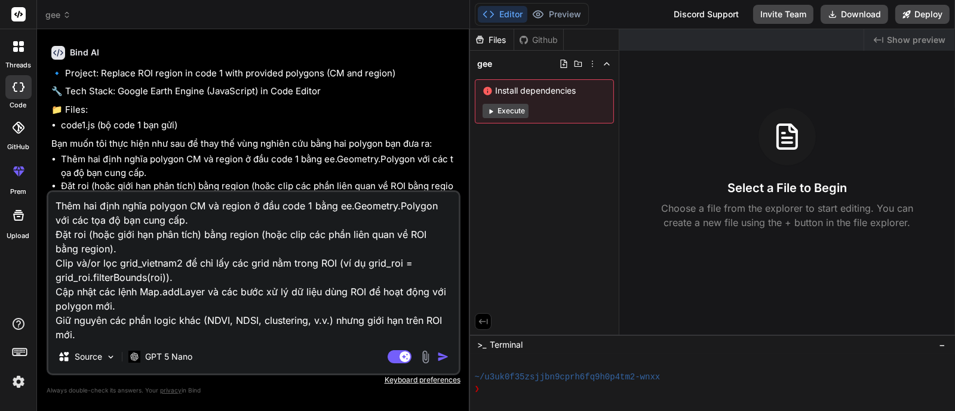
type textarea "Thêm hai định nghĩa polygon CM và region ở đầu code 1 bằng ee.Geometry.Polygon …"
click at [444, 328] on img "button" at bounding box center [443, 357] width 12 height 12
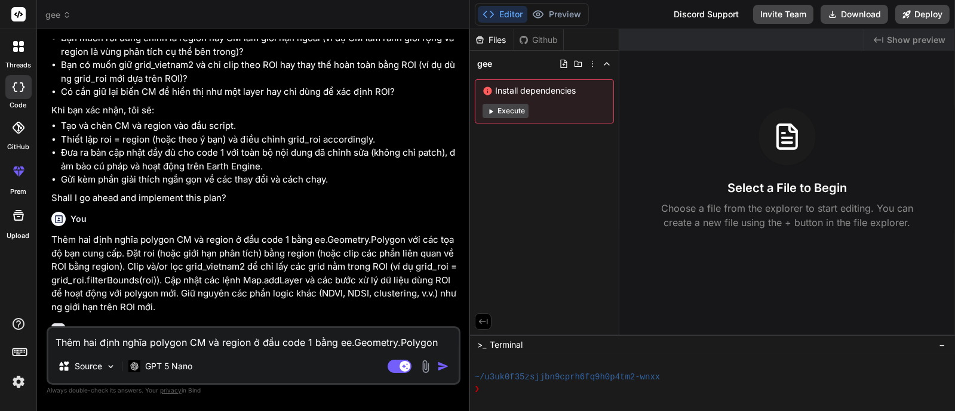
scroll to position [3747, 0]
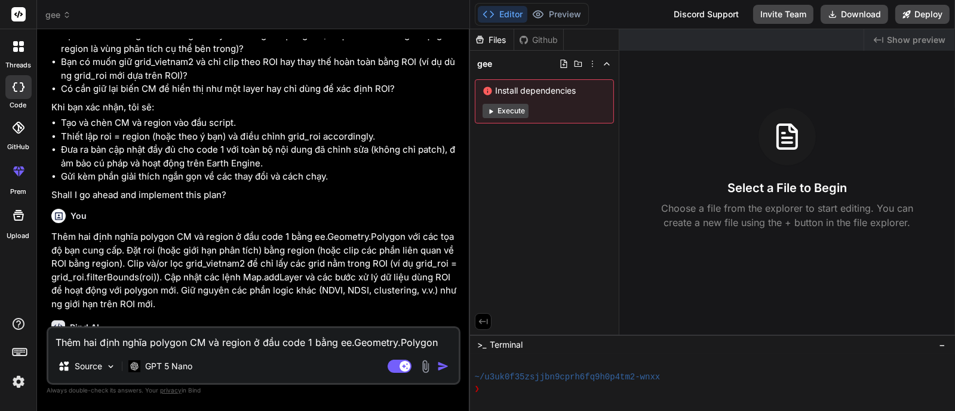
type textarea "x"
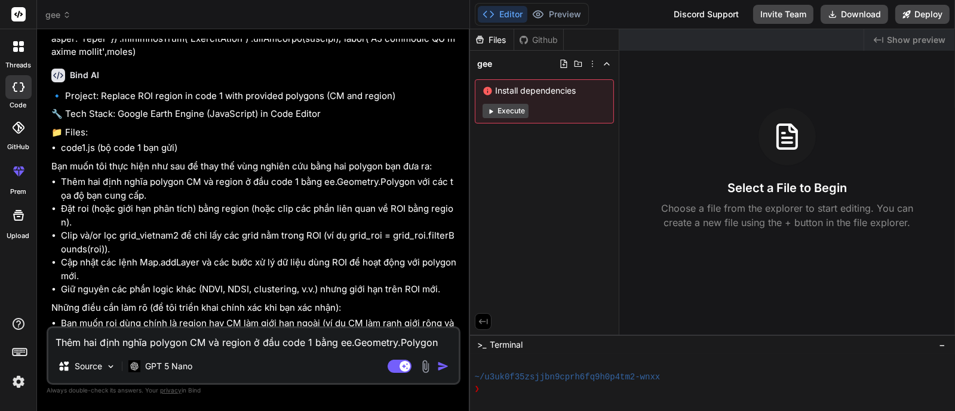
scroll to position [3490, 0]
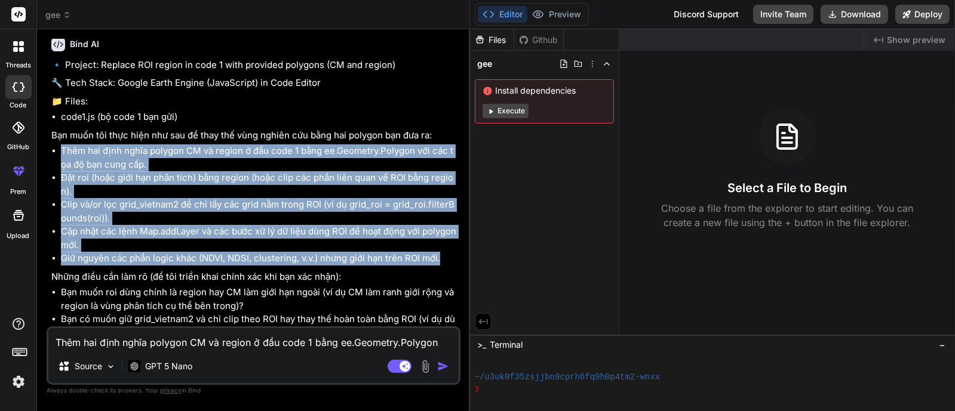
drag, startPoint x: 448, startPoint y: 190, endPoint x: 55, endPoint y: 81, distance: 408.3
click at [55, 144] on ul "Thêm hai định nghĩa polygon CM và region ở đầu code 1 bằng ee.Geometry.Polygon …" at bounding box center [254, 204] width 407 height 121
copy ul "Thêm hai định nghĩa polygon CM và region ở đầu code 1 bằng ee.Geometry.Polygon …"
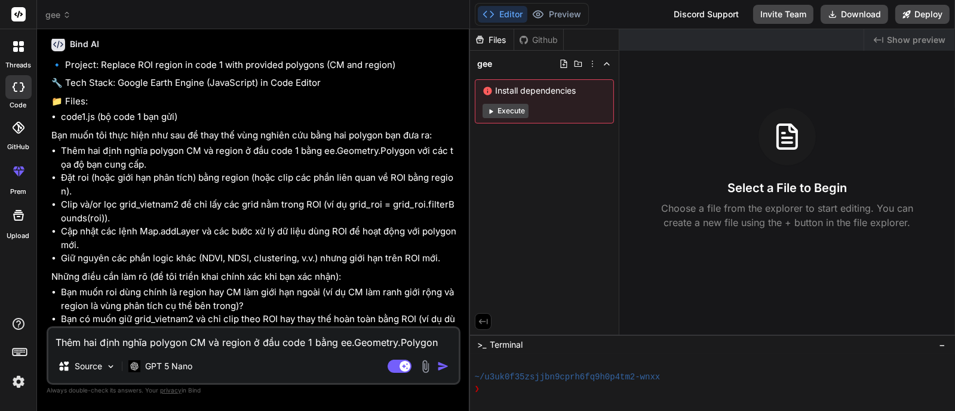
click at [203, 328] on textarea "Thêm hai định nghĩa polygon CM và region ở đầu code 1 bằng ee.Geometry.Polygon …" at bounding box center [253, 338] width 410 height 21
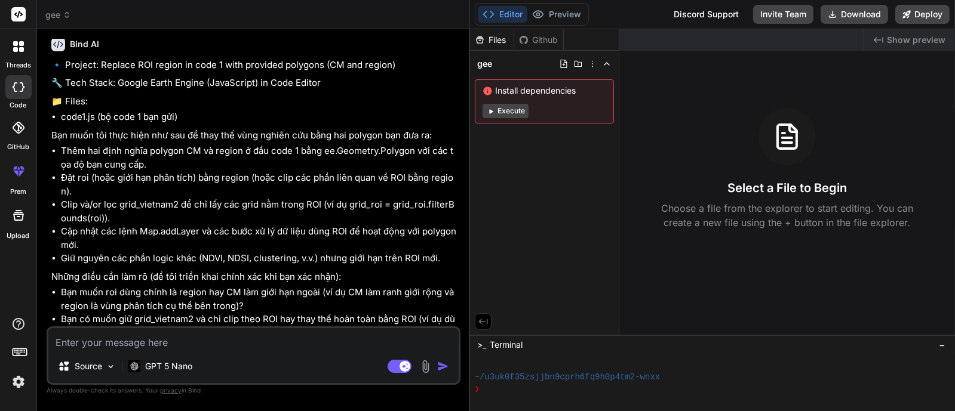
paste textarea "Thêm hai định nghĩa polygon CM và region ở đầu code 1 bằng ee.Geometry.Polygon …"
type textarea "Thêm hai định nghĩa polygon CM và region ở đầu code 1 bằng ee.Geometry.Polygon …"
type textarea "x"
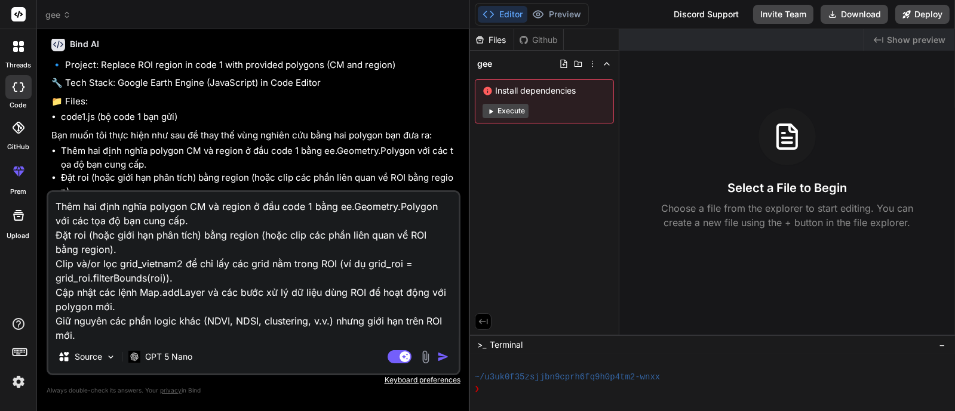
scroll to position [1, 0]
type textarea "Thêm hai định nghĩa polygon CM và region ở đầu code 1 bằng ee.Geometry.Polygon …"
click at [439, 328] on img "button" at bounding box center [443, 357] width 12 height 12
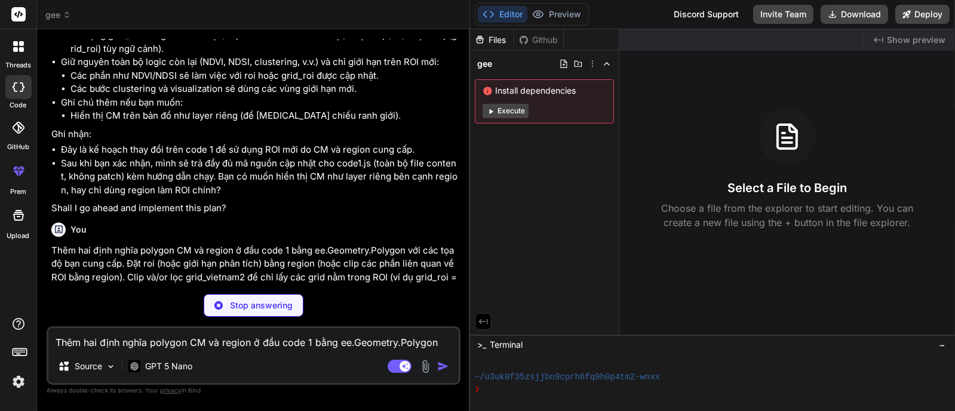
scroll to position [4277, 0]
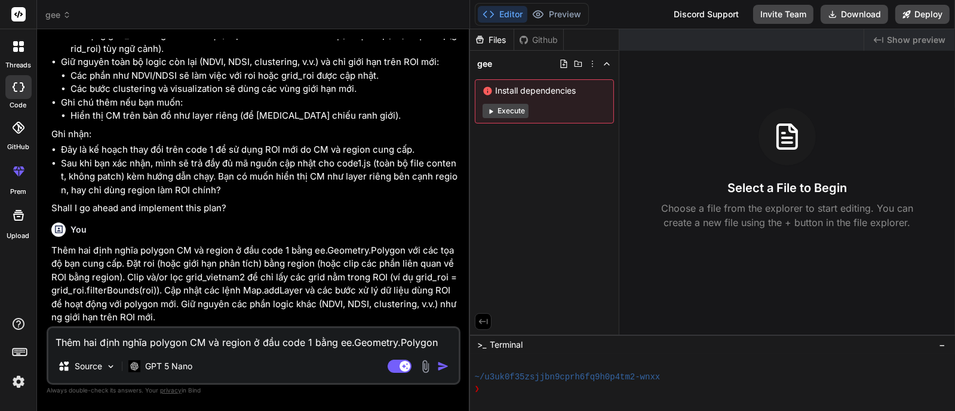
type textarea "x"
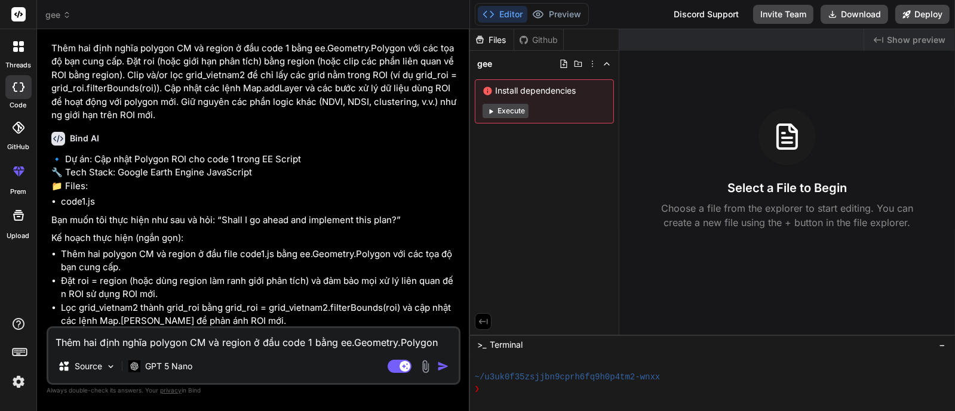
scroll to position [4554, 0]
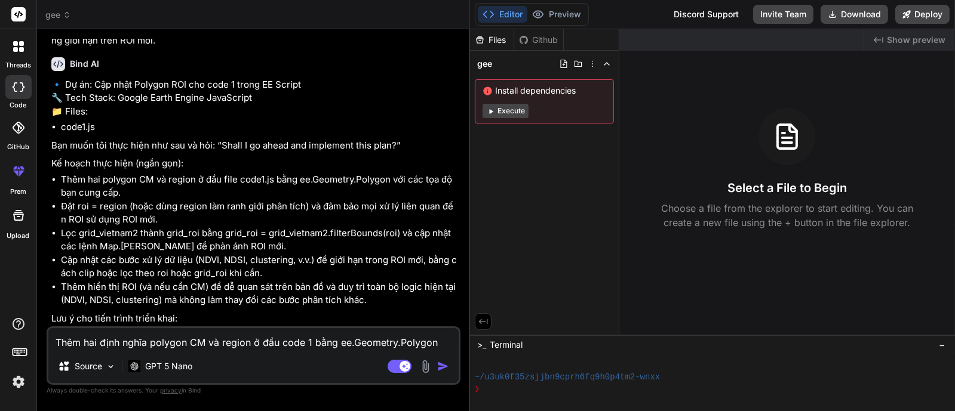
click at [221, 328] on textarea "Thêm hai định nghĩa polygon CM và region ở đầu code 1 bằng ee.Geometry.Polygon …" at bounding box center [253, 338] width 410 height 21
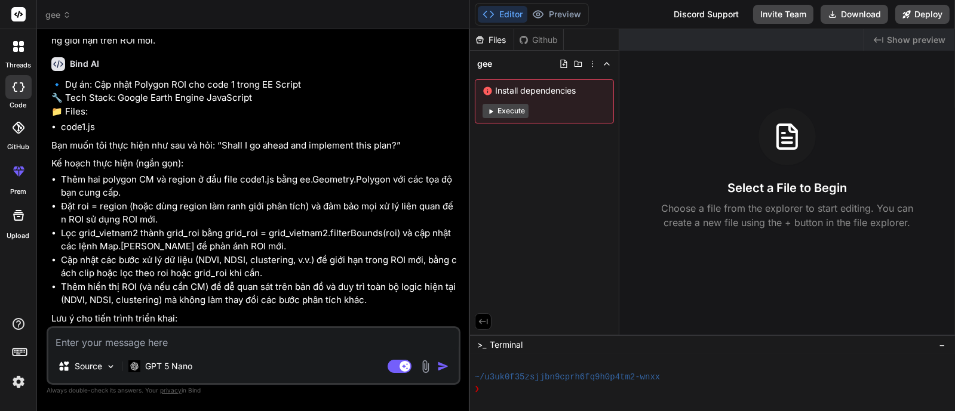
paste textarea "Thêm hai định nghĩa polygon CM và region ở đầu code 1 bằng ee.Geometry.Polygon …"
type textarea "Thêm hai định nghĩa polygon CM và region ở đầu code 1 bằng ee.Geometry.Polygon …"
type textarea "x"
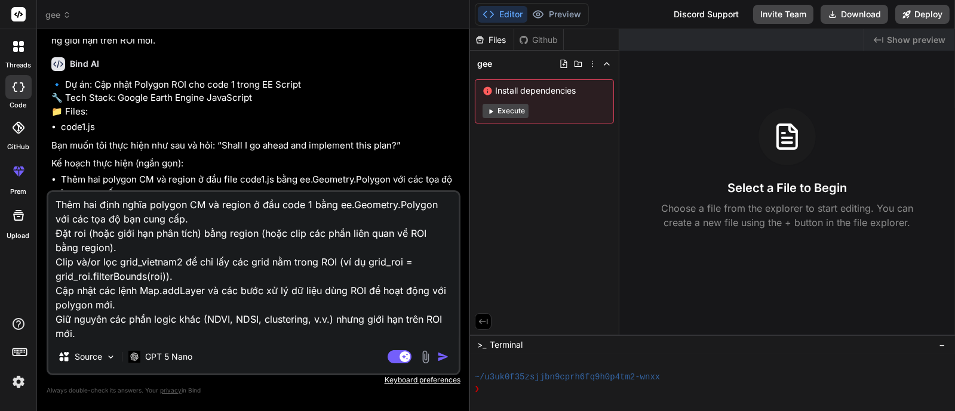
scroll to position [0, 0]
drag, startPoint x: 129, startPoint y: 331, endPoint x: 61, endPoint y: 185, distance: 160.8
click at [61, 185] on div "You Bind AI 🔹 Project: Replace ROI region in code 1 with provided polygons (CM …" at bounding box center [254, 225] width 414 height 372
type textarea "T"
type textarea "x"
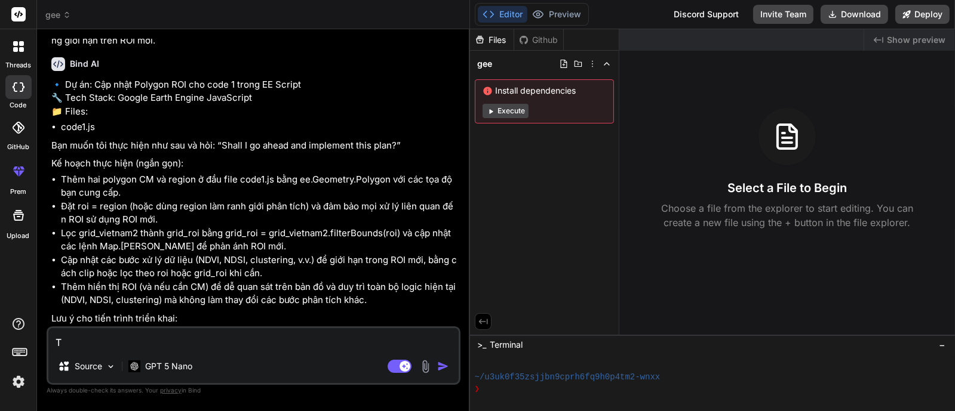
drag, startPoint x: 70, startPoint y: 340, endPoint x: 14, endPoint y: 336, distance: 56.9
click at [14, 328] on div "threads code GitHub prem Upload gee Created with Pixso. Bind AI Web Search Crea…" at bounding box center [477, 205] width 955 height 411
type textarea "x"
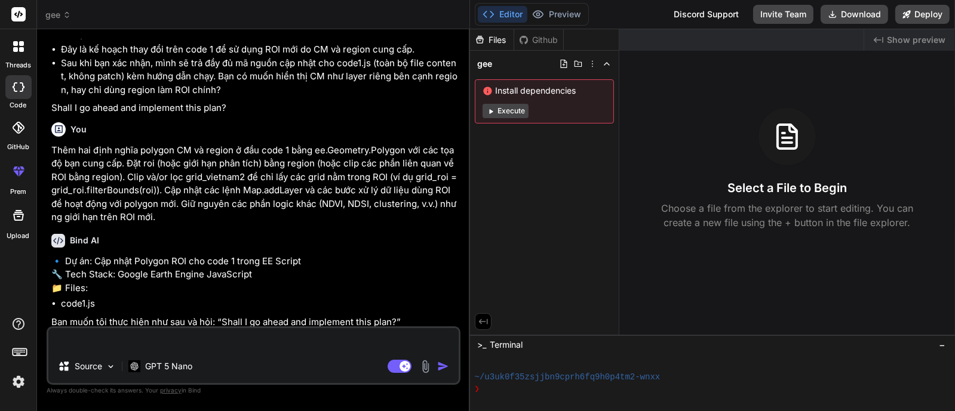
scroll to position [4554, 0]
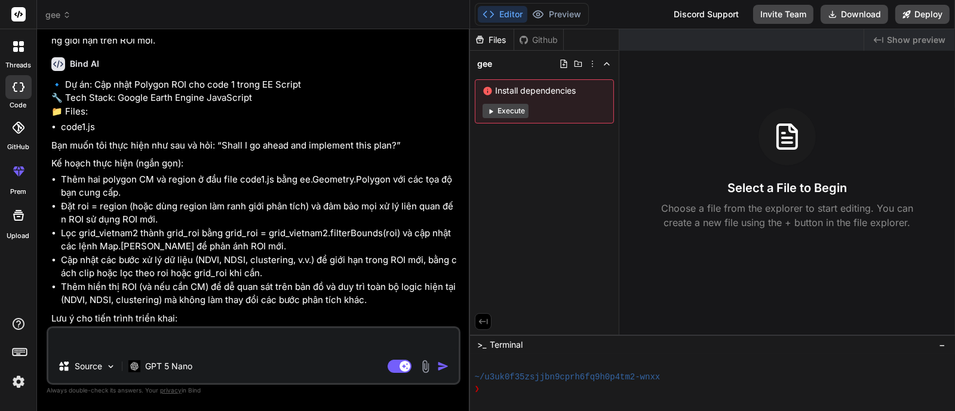
click at [128, 328] on textarea at bounding box center [253, 338] width 410 height 21
type textarea "O"
type textarea "x"
type textarea "OK"
type textarea "x"
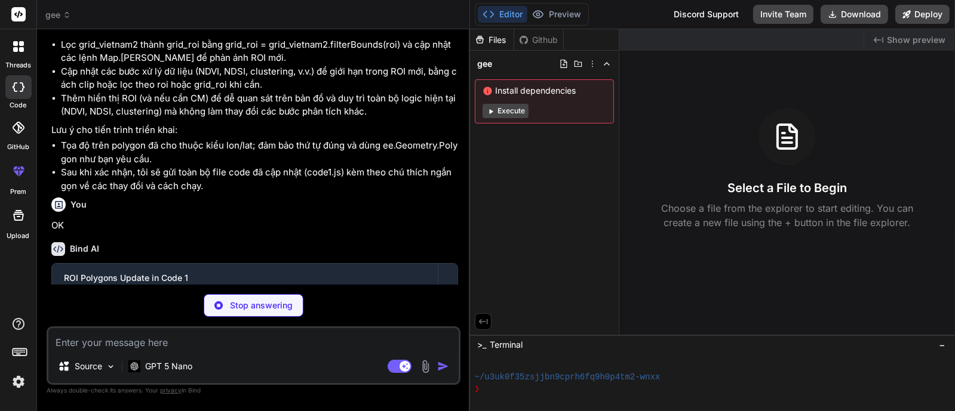
scroll to position [4701, 0]
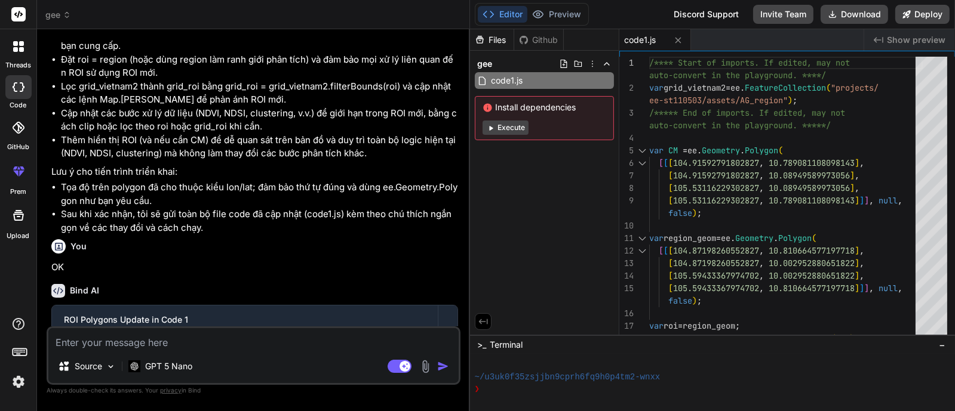
type textarea "x"
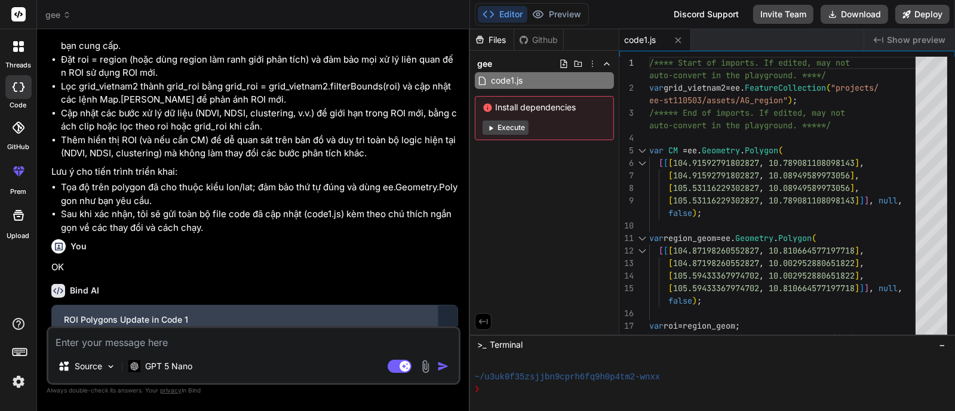
click at [186, 314] on div "ROI Polygons Update in Code 1" at bounding box center [245, 320] width 362 height 12
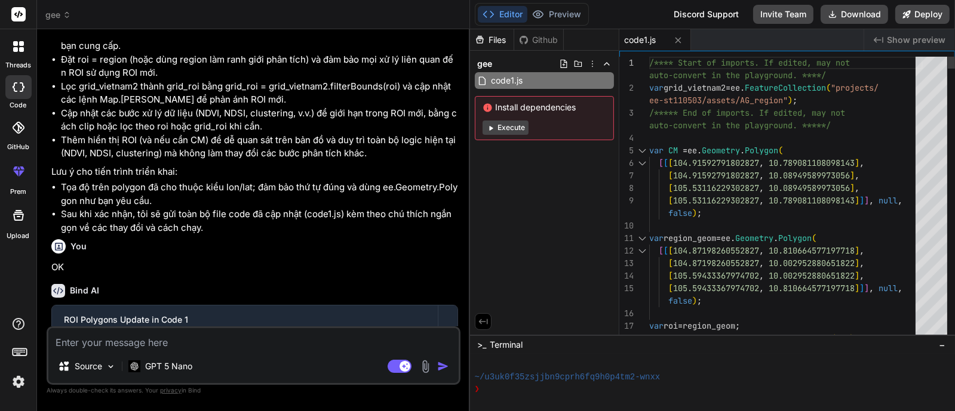
type textarea "/**** Start of imports. If edited, may not auto-convert in the playground. ****…"
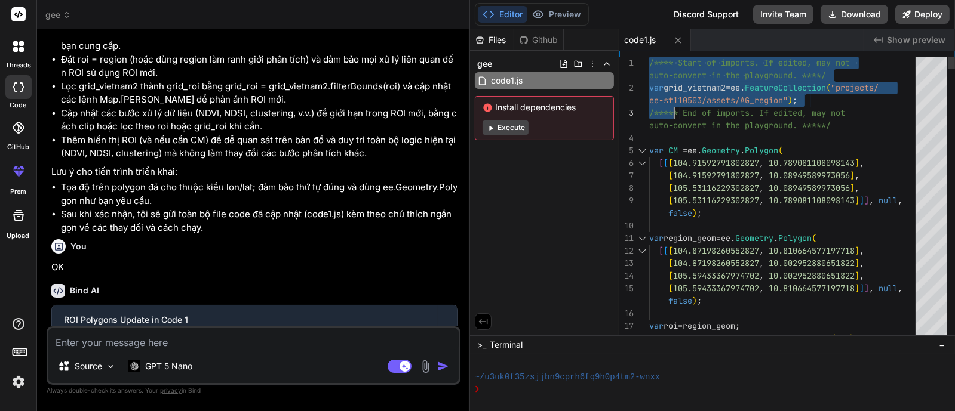
drag, startPoint x: 650, startPoint y: 64, endPoint x: 675, endPoint y: 124, distance: 64.8
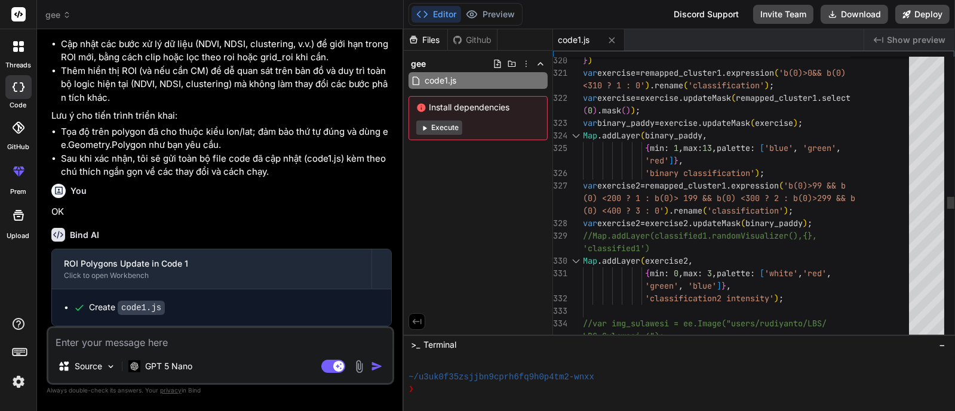
type textarea "x"
type textarea "/**** Start of imports. If edited, may not auto-convert in the playground. ****…"
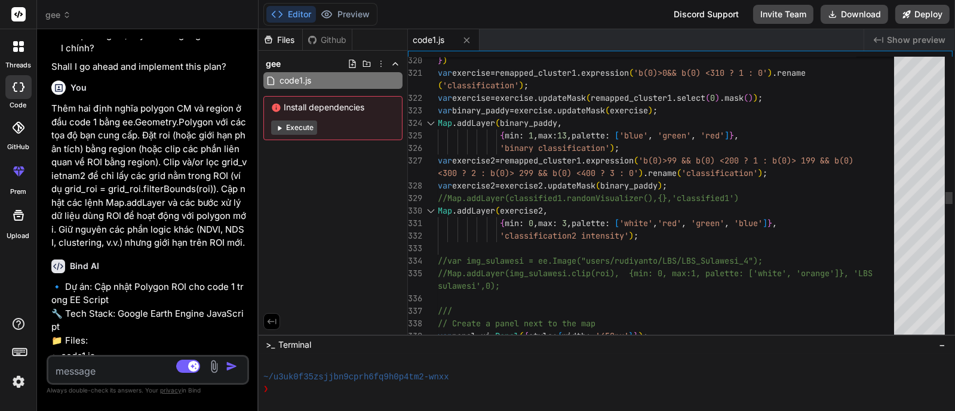
type textarea "x"
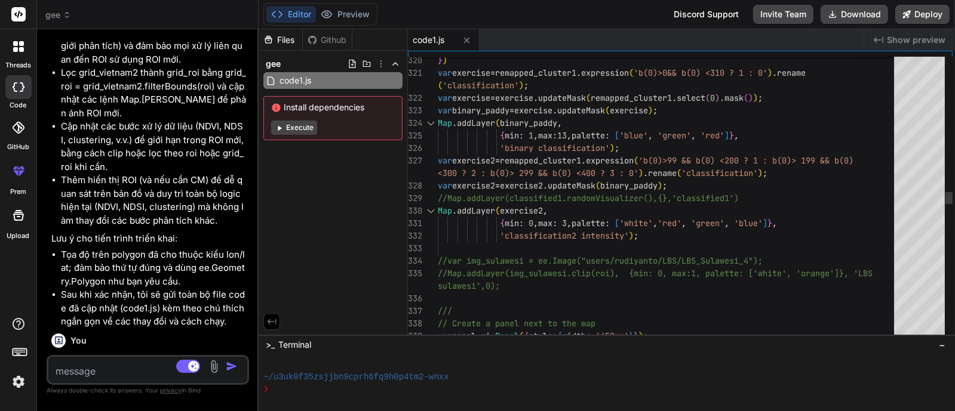
drag, startPoint x: 469, startPoint y: 214, endPoint x: 230, endPoint y: 219, distance: 238.9
click at [230, 219] on div "Bind AI Web Search Created with Pixso. Code Generator You Bind AI 🔹 Project: Re…" at bounding box center [148, 220] width 222 height 382
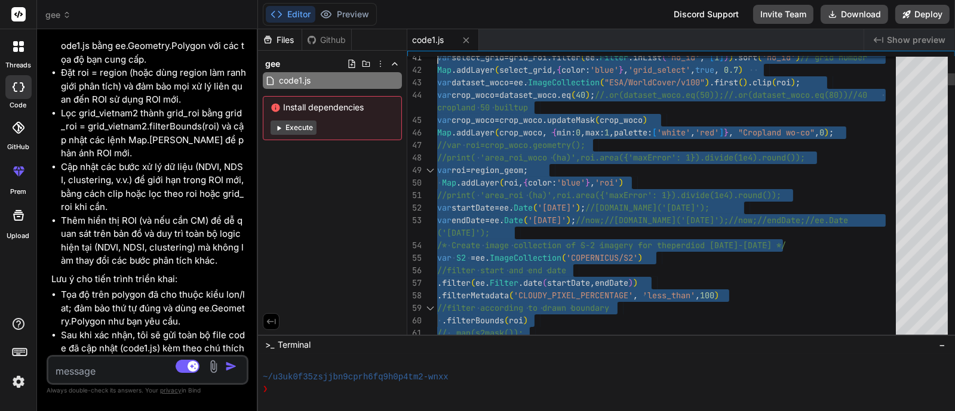
type textarea "/**** Start of imports. If edited, may not auto-convert in the playground. ****…"
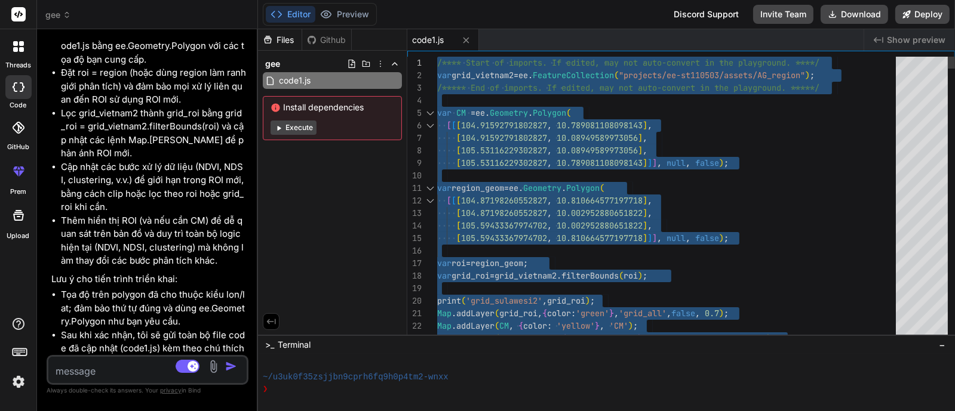
drag, startPoint x: 677, startPoint y: 301, endPoint x: 425, endPoint y: 0, distance: 392.5
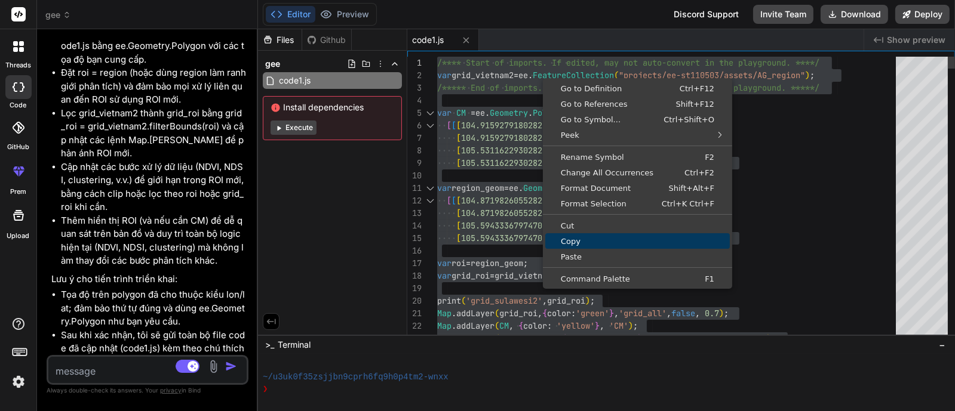
click at [580, 238] on span "Copy" at bounding box center [637, 242] width 184 height 8
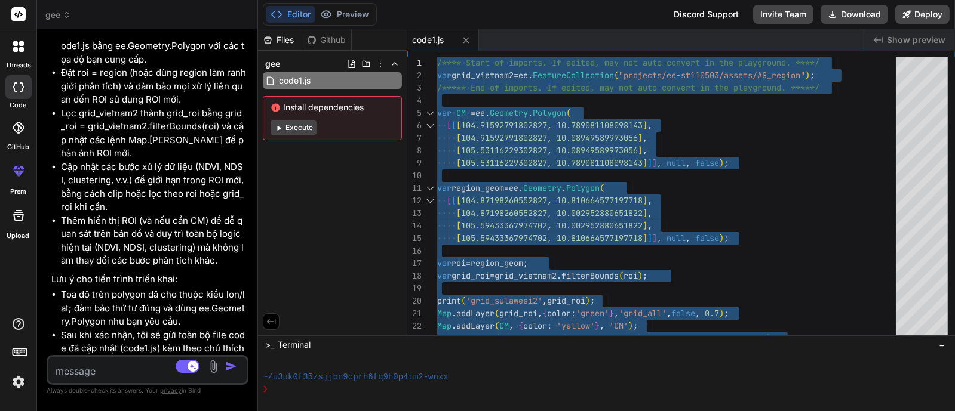
scroll to position [9240, 0]
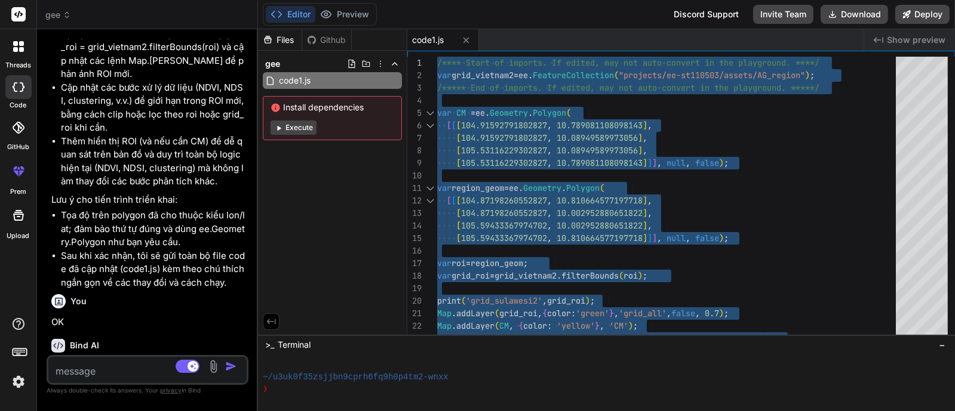
click at [162, 328] on div "ROI Polygons Update in Code 1" at bounding box center [139, 375] width 150 height 12
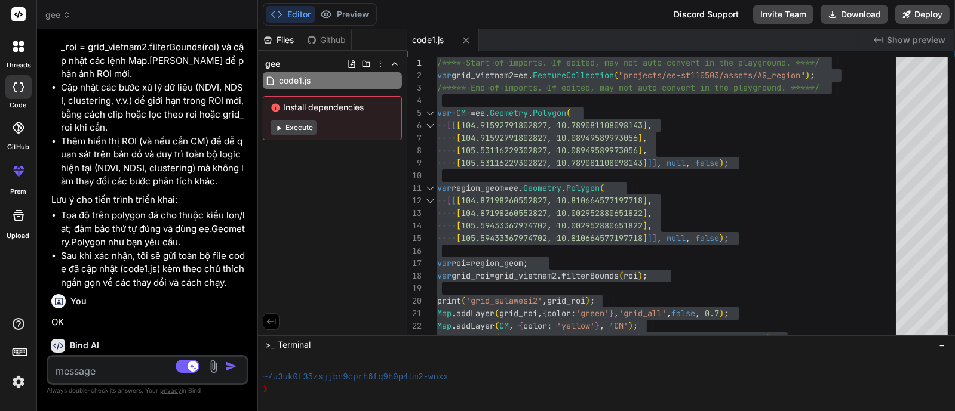
click at [117, 328] on textarea at bounding box center [130, 367] width 165 height 21
paste textarea "SyntaxError: Unexpected token (657:5)"
type textarea "SyntaxError: Unexpected token (657:5)"
type textarea "x"
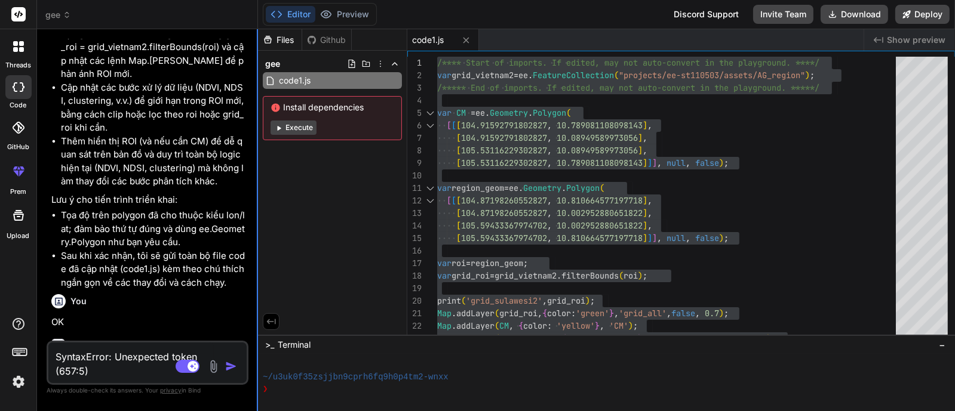
type textarea "SyntaxError: Unexpected token (657:5)"
type textarea "x"
type textarea "/**** Start of imports. If edited, may not auto-convert in the playground. ****…"
type textarea "x"
type textarea "/**** Start of imports. If edited, may not auto-convert in the playground. ****…"
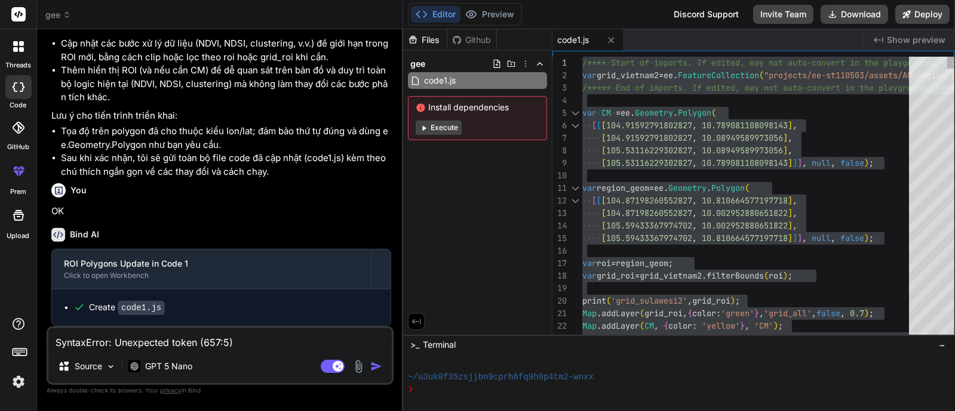
type textarea "x"
type textarea "/**** Start of imports. If edited, may not auto-convert in the playground. ****…"
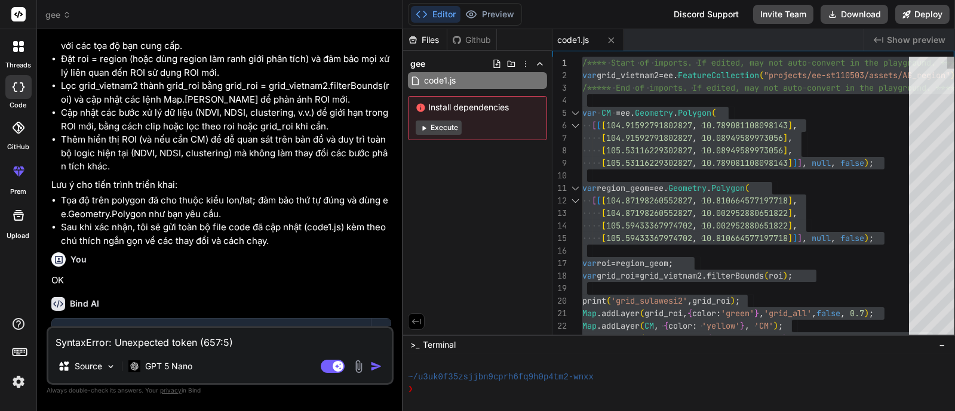
type textarea "x"
type textarea "/**** Start of imports. If edited, may not auto-convert in the playground. ****…"
type textarea "x"
type textarea "/**** Start of imports. If edited, may not auto-convert in the playground. ****…"
type textarea "x"
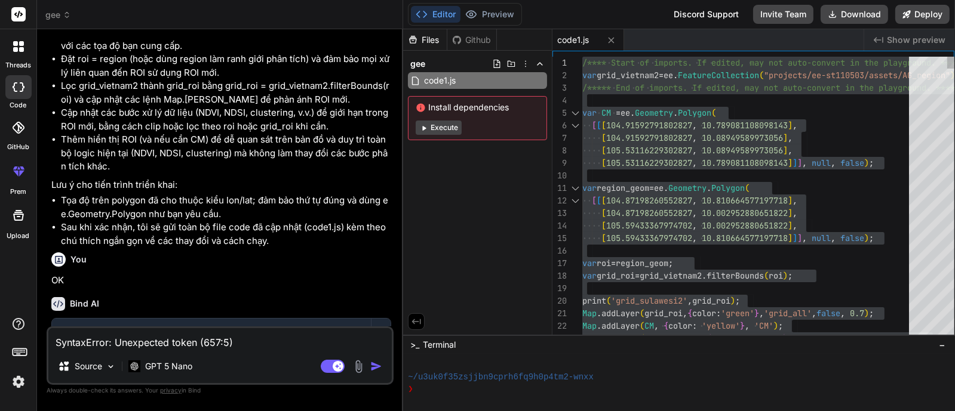
type textarea "/**** Start of imports. If edited, may not auto-convert in the playground. ****…"
type textarea "x"
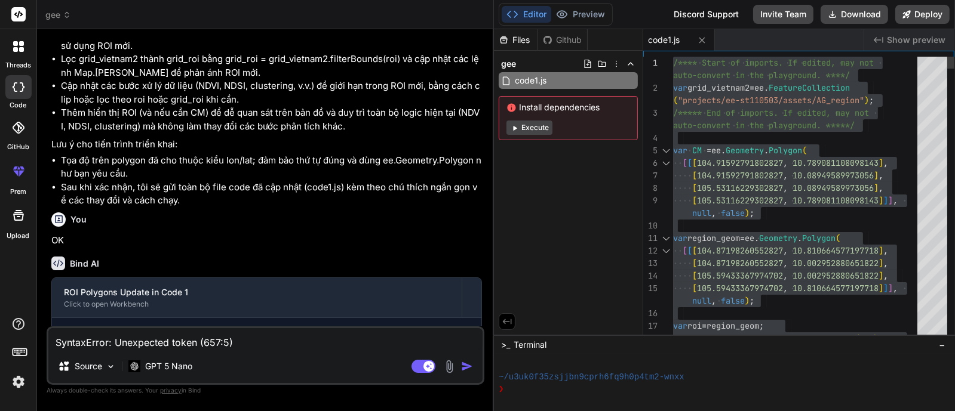
drag, startPoint x: 257, startPoint y: 189, endPoint x: 475, endPoint y: 209, distance: 219.5
click at [475, 209] on div "Bind AI Web Search Created with Pixso. Code Generator You Bind AI 🔹 Project: Re…" at bounding box center [265, 220] width 457 height 382
click at [21, 10] on rect at bounding box center [18, 14] width 14 height 14
click at [59, 13] on span "gee" at bounding box center [58, 15] width 26 height 12
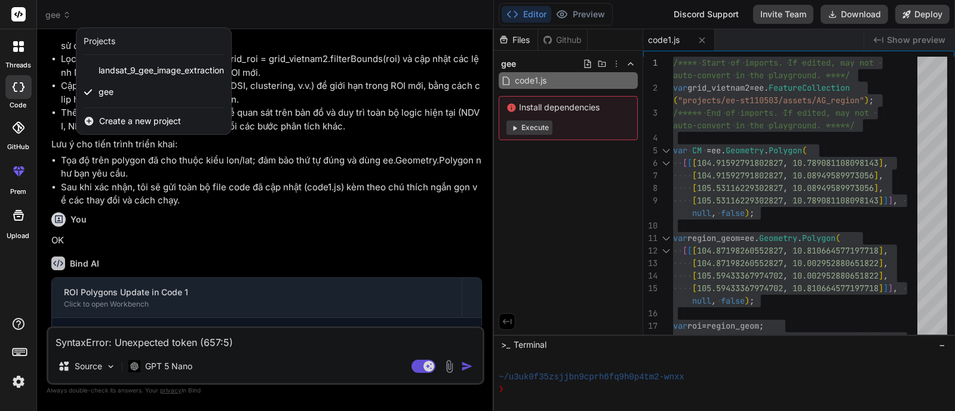
click at [131, 115] on span "Create a new project" at bounding box center [140, 121] width 82 height 12
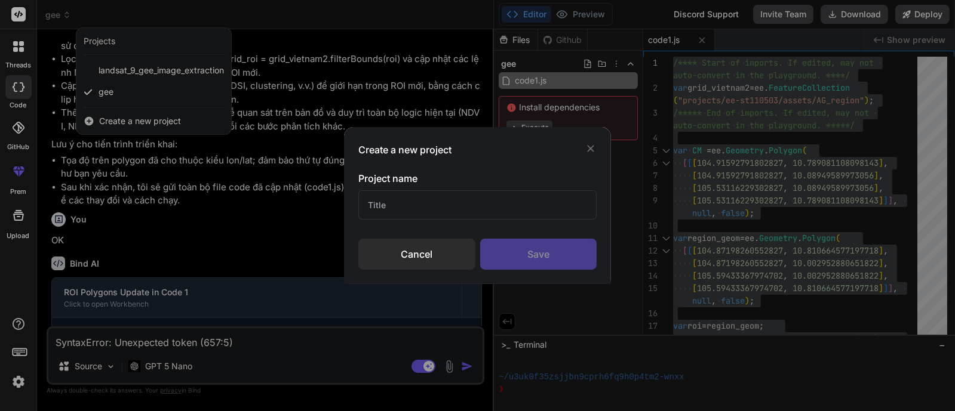
click at [414, 202] on input "text" at bounding box center [477, 204] width 239 height 29
type input "GEE1"
click at [528, 264] on div "Save" at bounding box center [538, 254] width 117 height 31
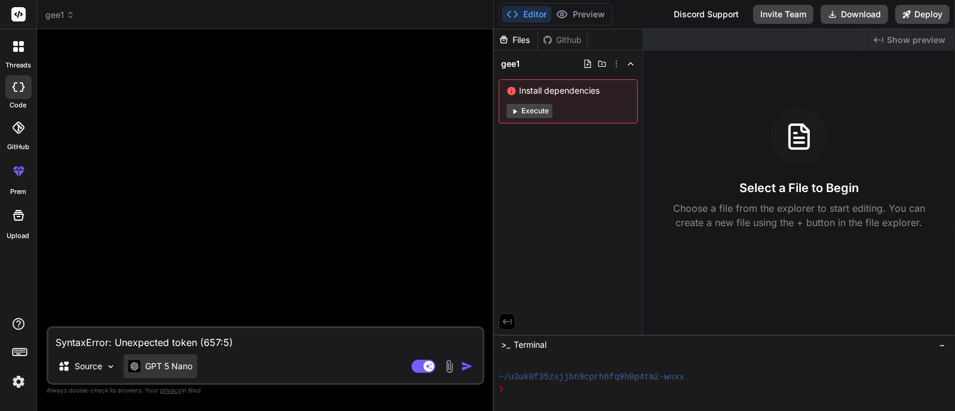
click at [176, 328] on div "GPT 5 Nano" at bounding box center [160, 367] width 73 height 24
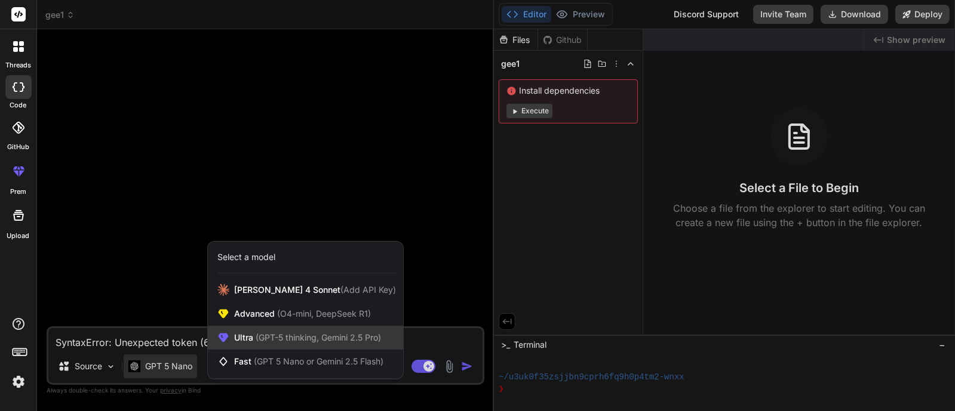
click at [287, 328] on span "(GPT-5 thinking, Gemini 2.5 Pro)" at bounding box center [317, 338] width 128 height 10
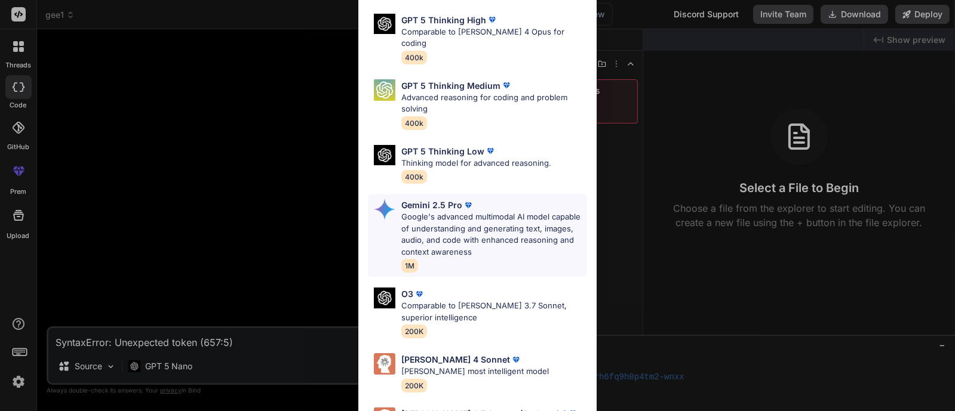
scroll to position [134, 0]
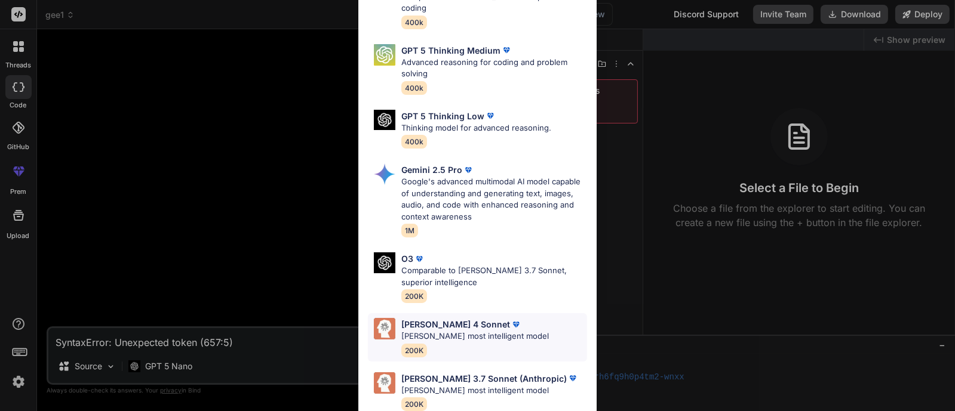
click at [441, 328] on p "Claude's most intelligent model" at bounding box center [474, 337] width 147 height 12
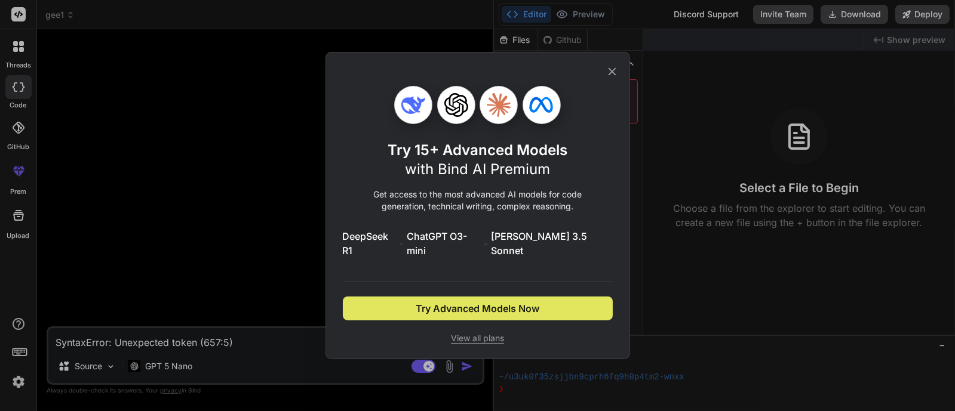
click at [466, 302] on span "Try Advanced Models Now" at bounding box center [478, 309] width 124 height 14
type textarea "x"
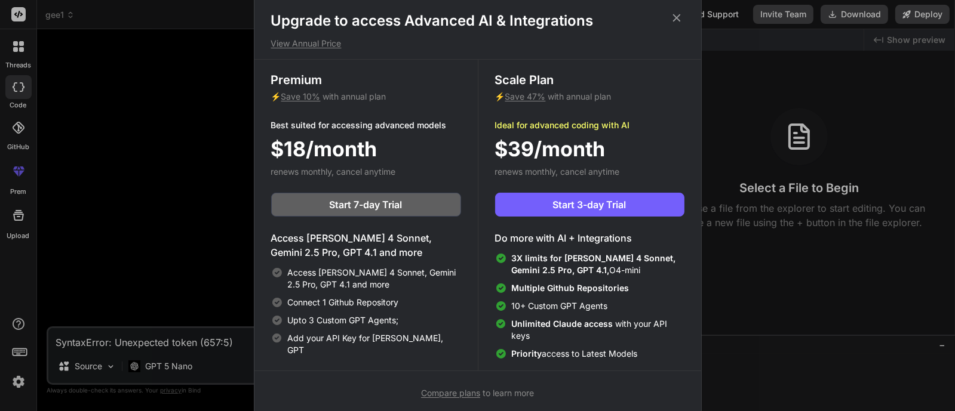
scroll to position [4, 0]
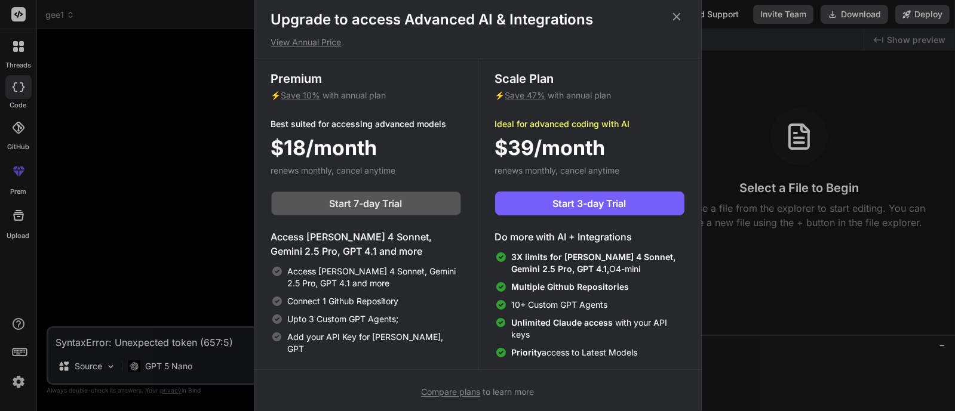
click at [387, 202] on span "Start 7-day Trial" at bounding box center [366, 203] width 73 height 14
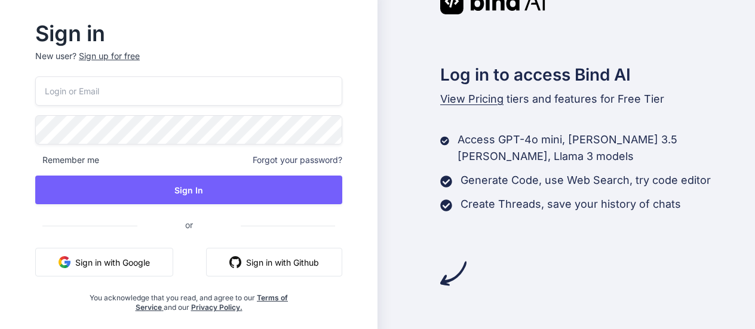
click at [112, 264] on button "Sign in with Google" at bounding box center [104, 262] width 138 height 29
click at [129, 257] on button "Sign in with Google" at bounding box center [104, 262] width 138 height 29
click at [92, 267] on button "Sign in with Google" at bounding box center [104, 262] width 138 height 29
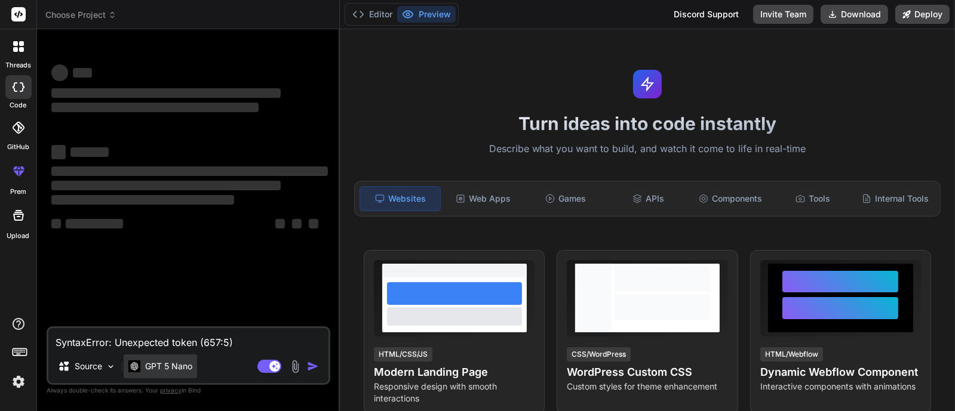
click at [151, 364] on p "GPT 5 Nano" at bounding box center [168, 367] width 47 height 12
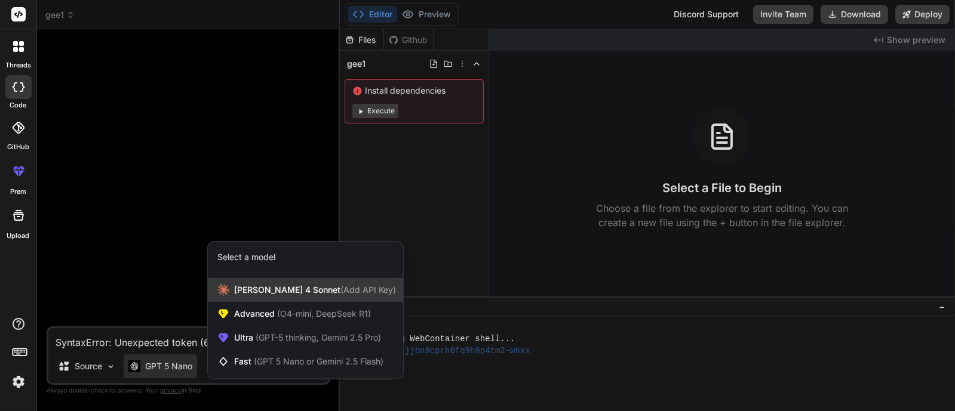
click at [259, 291] on span "Claude 4 Sonnet (Add API Key)" at bounding box center [315, 290] width 162 height 12
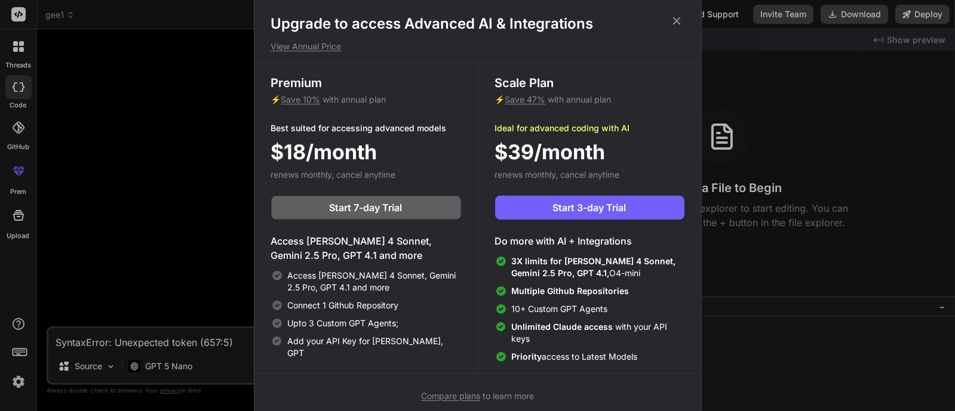
click at [676, 16] on icon at bounding box center [676, 20] width 13 height 13
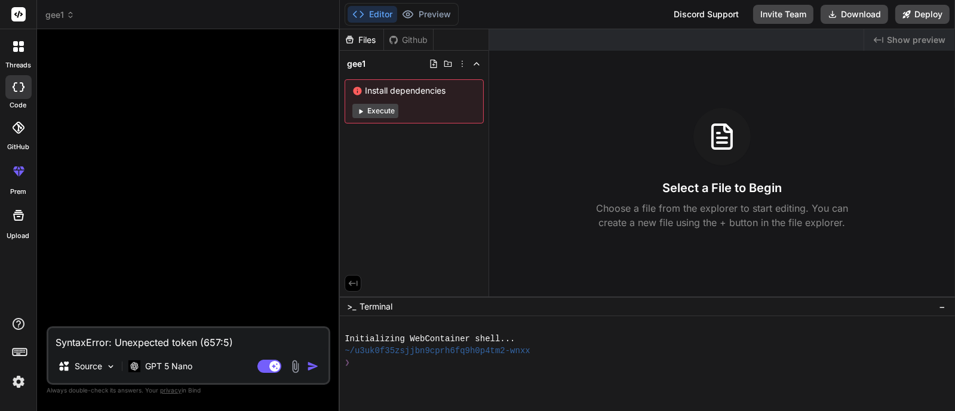
click at [184, 216] on div at bounding box center [189, 183] width 281 height 288
click at [91, 367] on p "Source" at bounding box center [88, 367] width 27 height 12
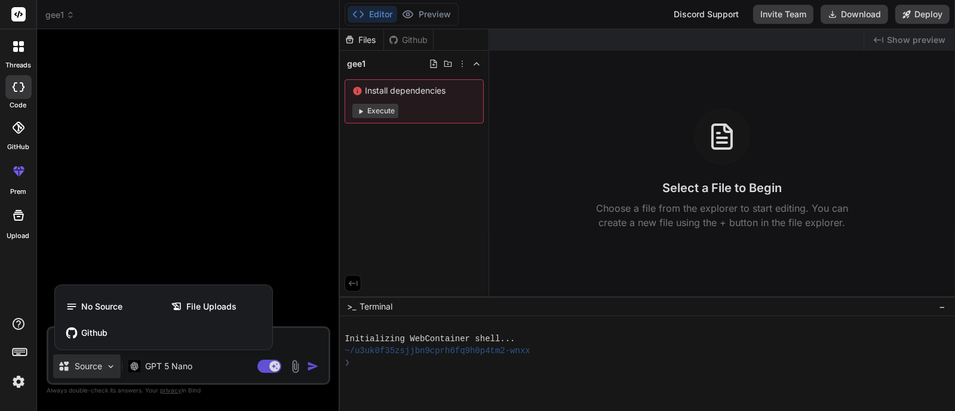
click at [130, 271] on div at bounding box center [477, 205] width 955 height 411
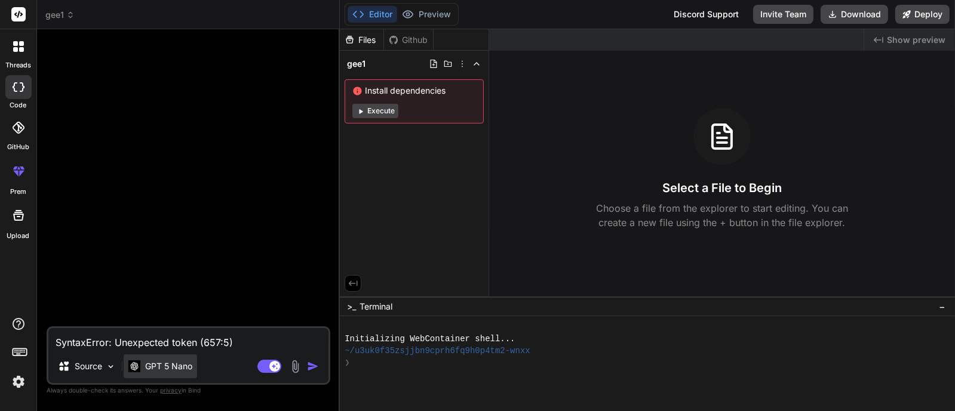
click at [149, 365] on p "GPT 5 Nano" at bounding box center [168, 367] width 47 height 12
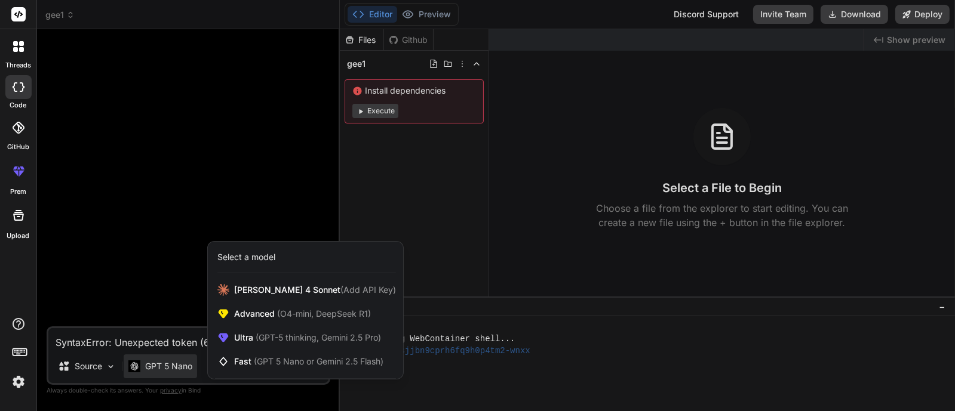
click at [260, 257] on div "Select a model" at bounding box center [246, 257] width 58 height 12
click at [262, 291] on span "Claude 4 Sonnet (Add API Key)" at bounding box center [315, 290] width 162 height 12
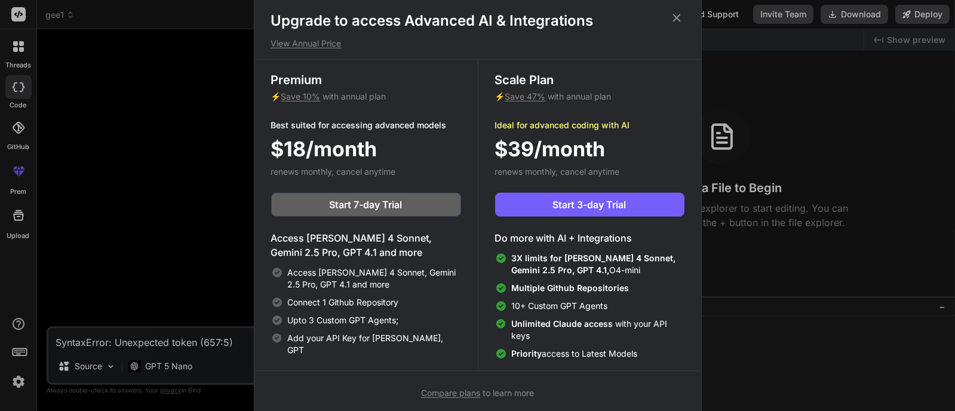
scroll to position [4, 0]
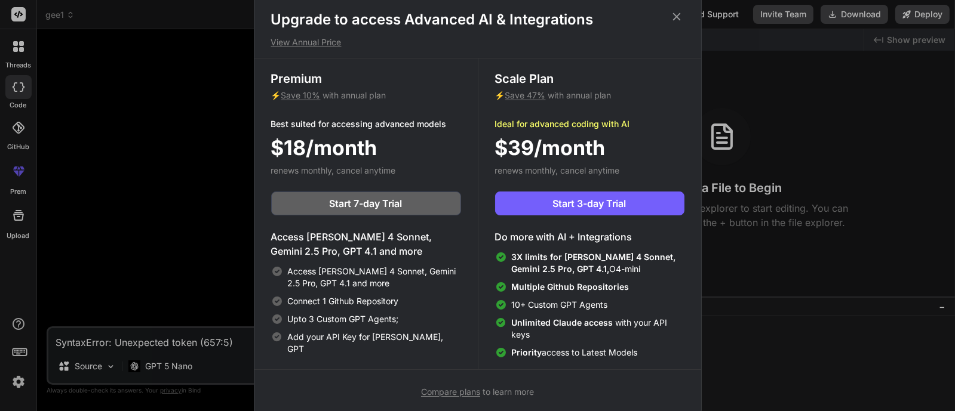
click at [144, 235] on div "Upgrade to access Advanced AI & Integrations View Annual Price Premium ⚡ Save 1…" at bounding box center [477, 205] width 955 height 411
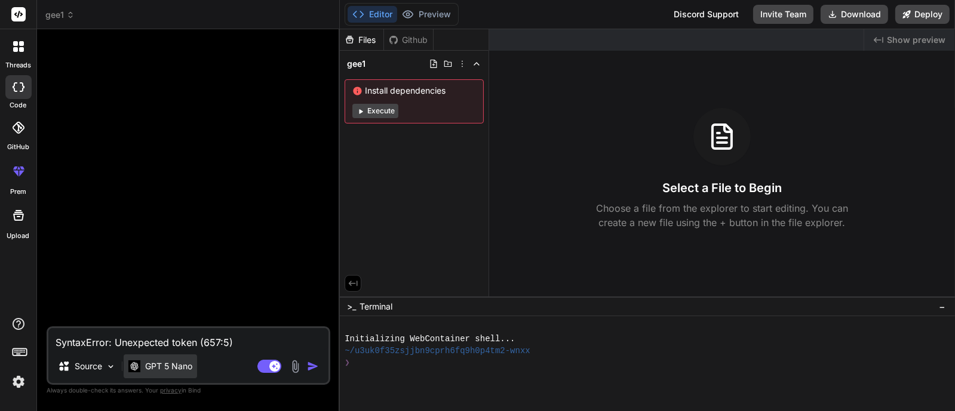
click at [157, 372] on p "GPT 5 Nano" at bounding box center [168, 367] width 47 height 12
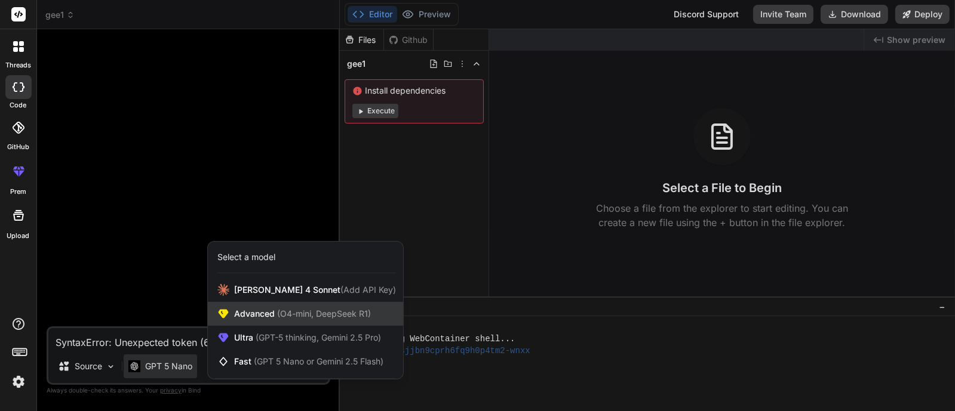
click at [267, 315] on span "Advanced (O4-mini, DeepSeek R1)" at bounding box center [302, 314] width 137 height 12
type textarea "x"
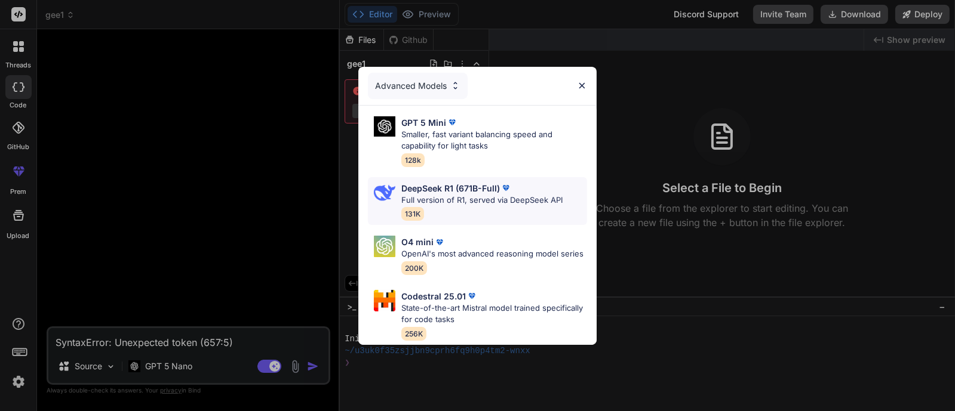
click at [460, 182] on p "DeepSeek R1 (671B-Full)" at bounding box center [450, 188] width 99 height 13
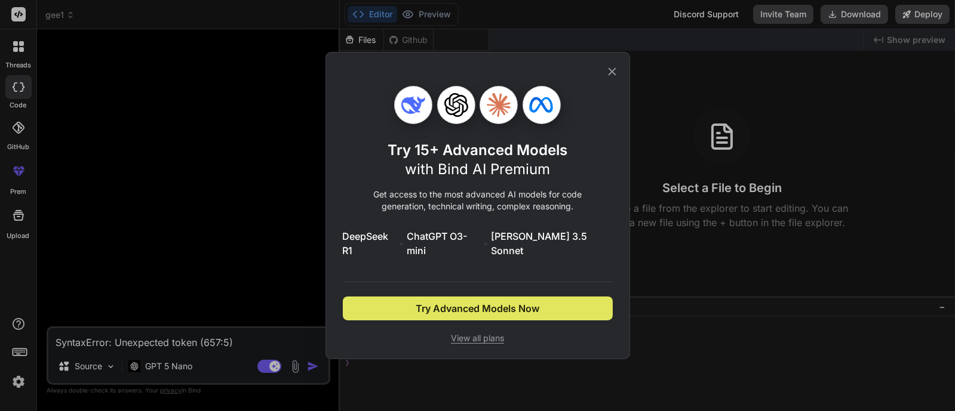
click at [452, 302] on span "Try Advanced Models Now" at bounding box center [478, 309] width 124 height 14
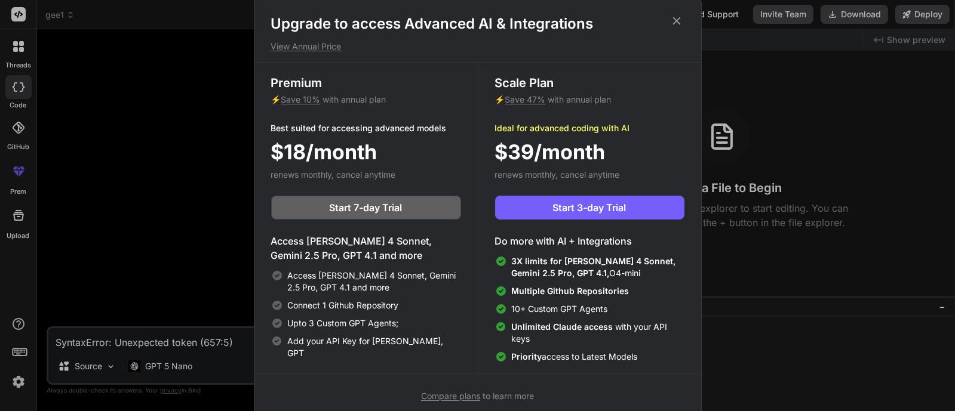
click at [182, 192] on div "Upgrade to access Advanced AI & Integrations View Annual Price Premium ⚡ Save 1…" at bounding box center [477, 205] width 955 height 411
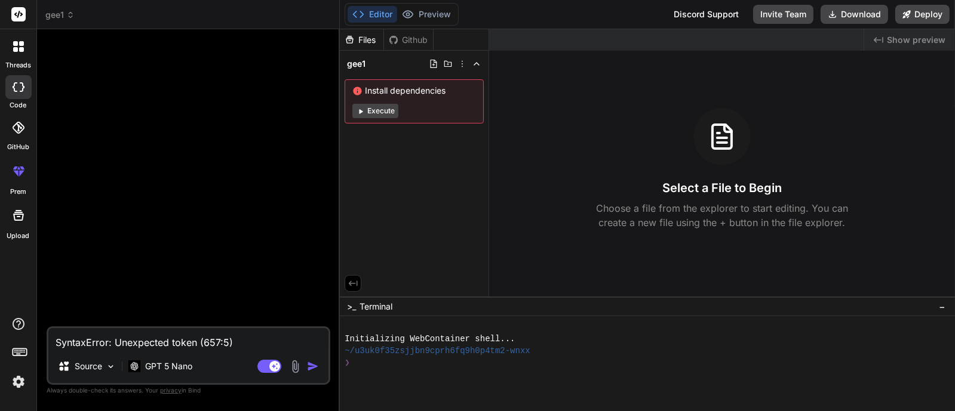
drag, startPoint x: 155, startPoint y: 265, endPoint x: 143, endPoint y: 187, distance: 79.1
click at [155, 243] on div at bounding box center [189, 183] width 281 height 288
click at [152, 368] on p "GPT 5 Nano" at bounding box center [168, 367] width 47 height 12
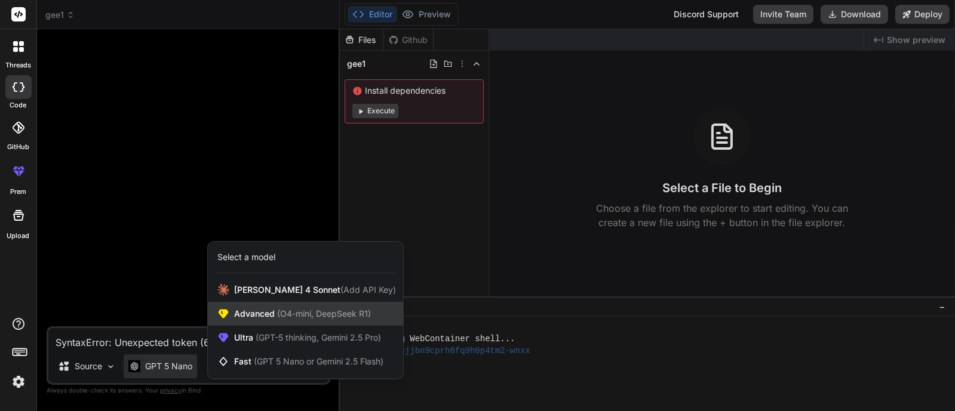
click at [350, 318] on span "(O4-mini, DeepSeek R1)" at bounding box center [323, 314] width 96 height 10
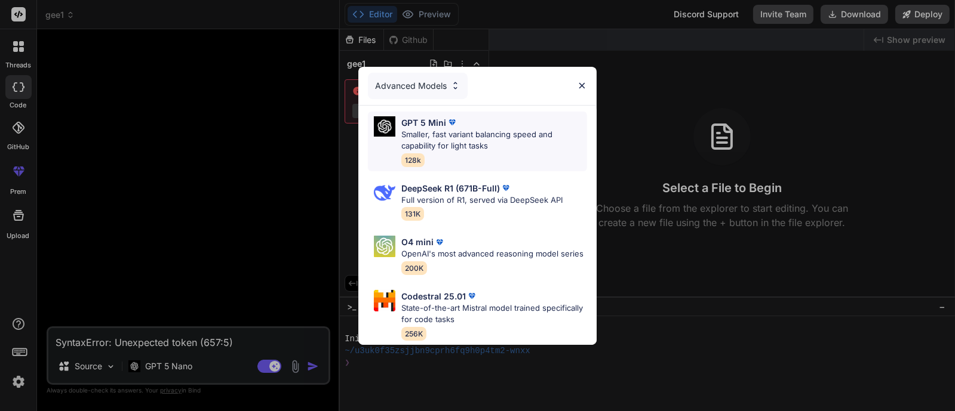
click at [468, 129] on p "Smaller, fast variant balancing speed and capability for light tasks" at bounding box center [494, 140] width 186 height 23
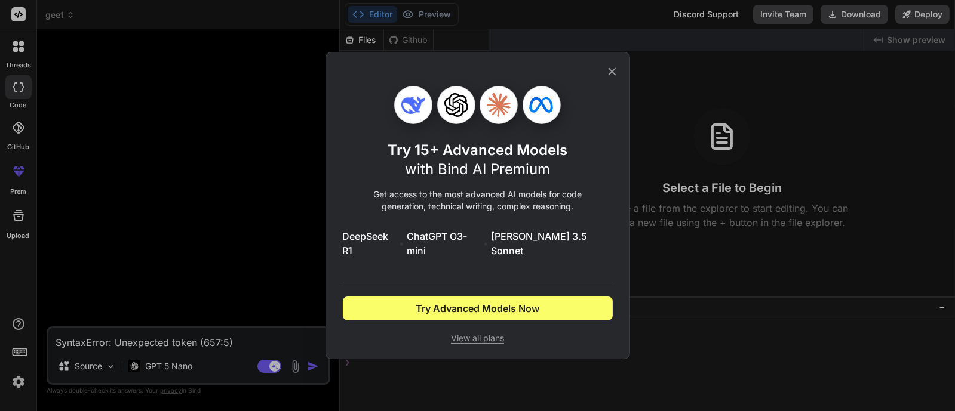
click at [610, 76] on icon at bounding box center [612, 72] width 8 height 8
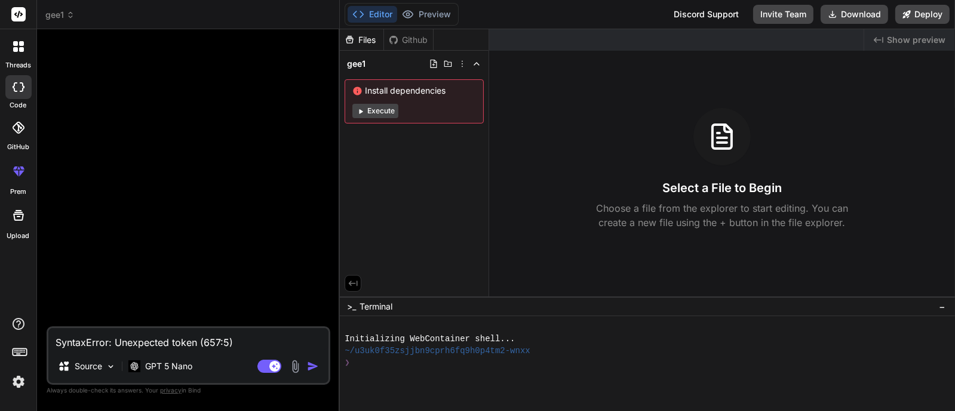
click at [291, 367] on img at bounding box center [295, 367] width 14 height 14
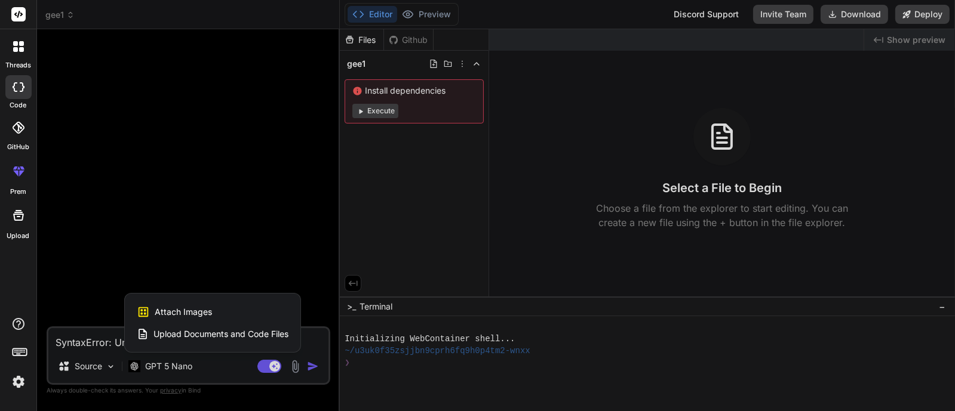
click at [200, 248] on div at bounding box center [477, 205] width 955 height 411
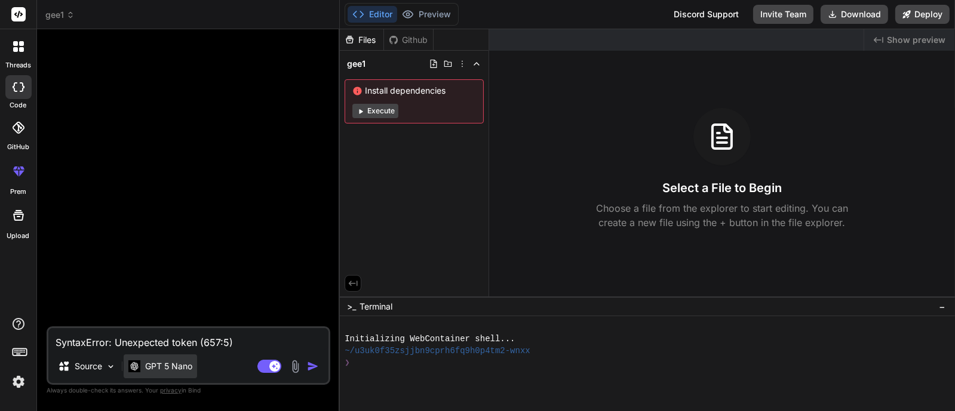
click at [170, 368] on p "GPT 5 Nano" at bounding box center [168, 367] width 47 height 12
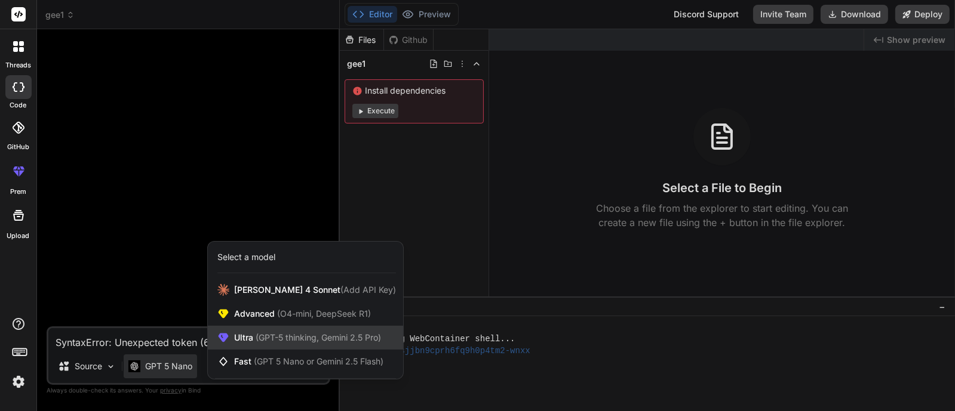
click at [266, 339] on span "(GPT-5 thinking, Gemini 2.5 Pro)" at bounding box center [317, 338] width 128 height 10
type textarea "x"
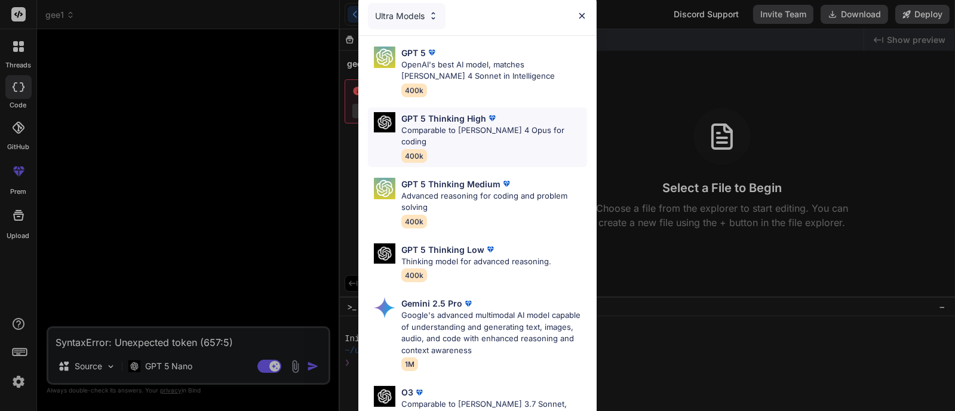
click at [445, 130] on p "Comparable to [PERSON_NAME] 4 Opus for coding" at bounding box center [494, 136] width 186 height 23
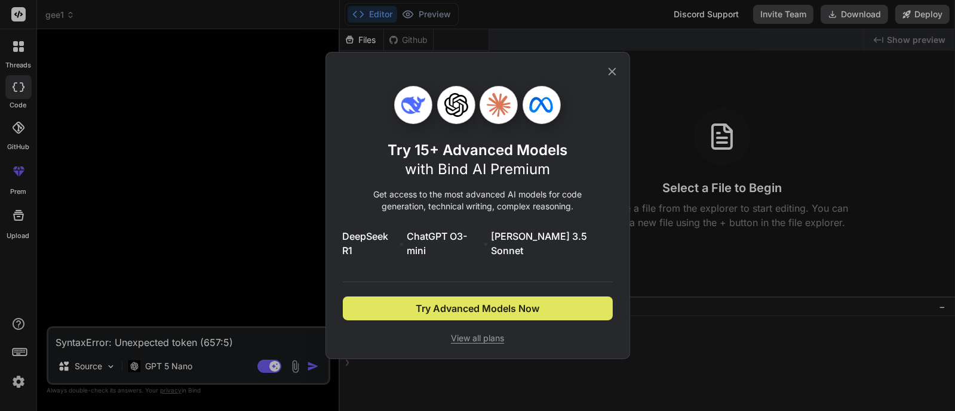
click at [483, 304] on span "Try Advanced Models Now" at bounding box center [478, 309] width 124 height 14
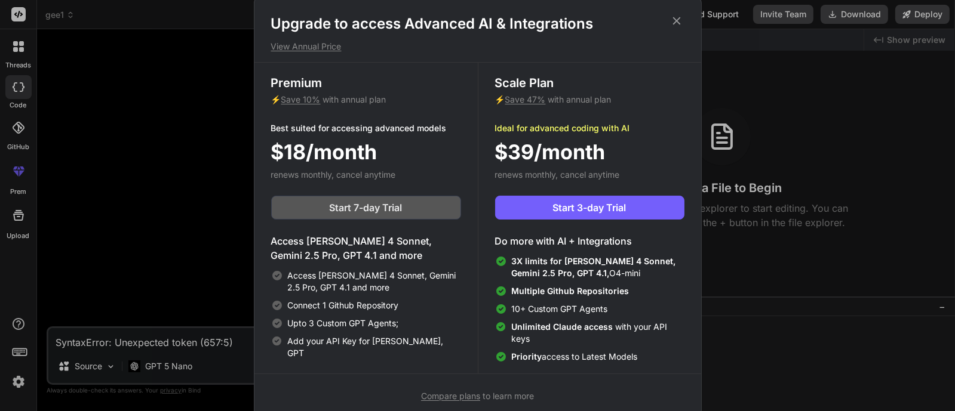
click at [395, 211] on span "Start 7-day Trial" at bounding box center [366, 208] width 73 height 14
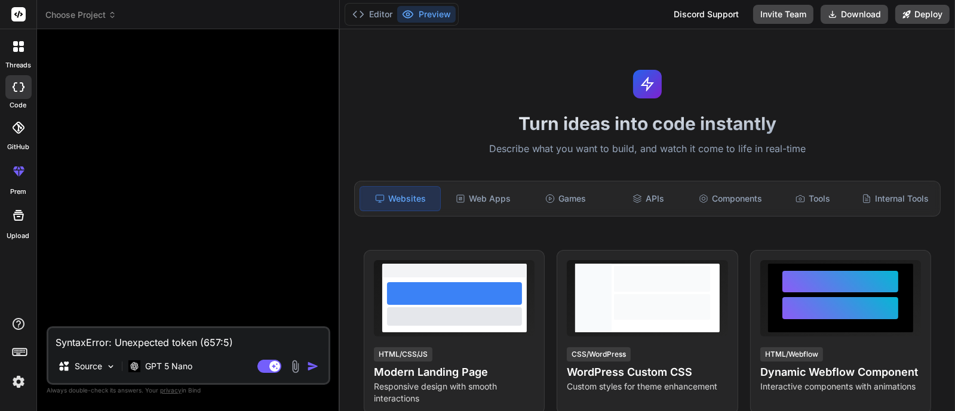
type textarea "x"
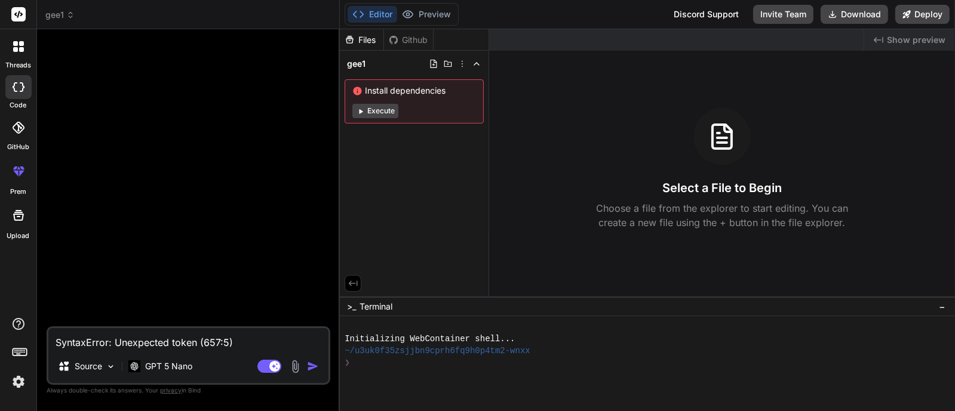
drag, startPoint x: 250, startPoint y: 344, endPoint x: 30, endPoint y: 330, distance: 220.8
click at [30, 330] on div "threads code GitHub prem Upload gee1 Created with Pixso. Bind AI Web Search Cre…" at bounding box center [477, 205] width 955 height 411
type textarea "x"
click at [102, 368] on div "Source" at bounding box center [86, 367] width 67 height 24
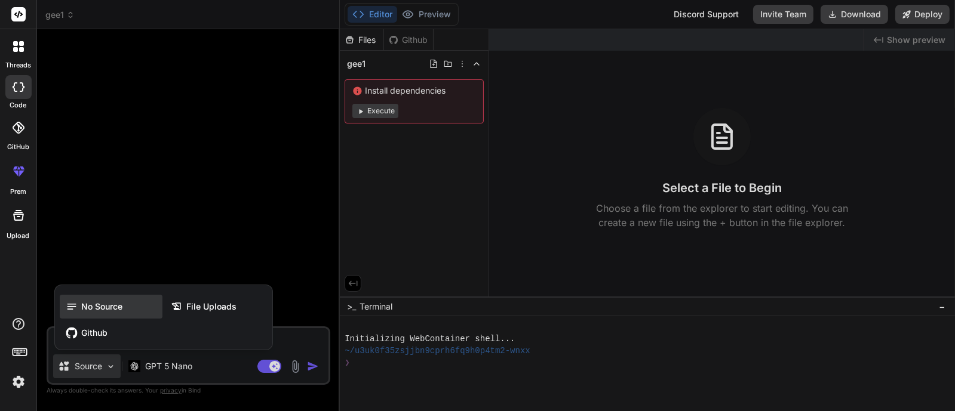
click at [116, 307] on span "No Source" at bounding box center [101, 307] width 41 height 12
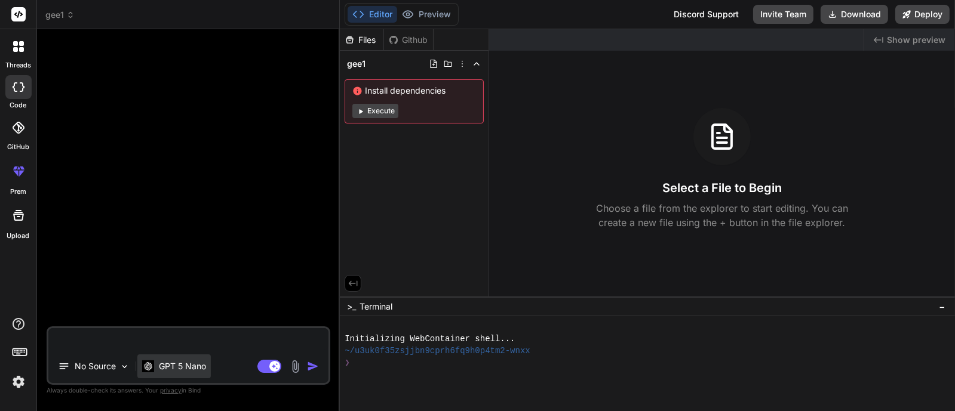
click at [177, 367] on p "GPT 5 Nano" at bounding box center [182, 367] width 47 height 12
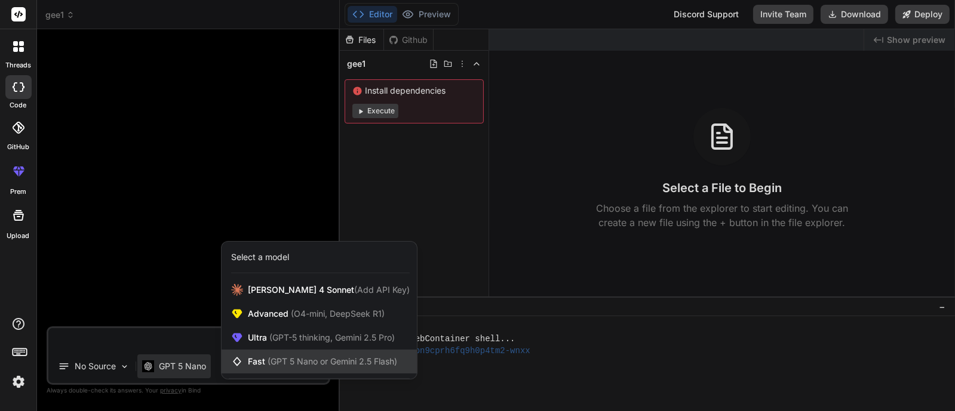
click at [294, 358] on span "(GPT 5 Nano or Gemini 2.5 Flash)" at bounding box center [332, 361] width 130 height 10
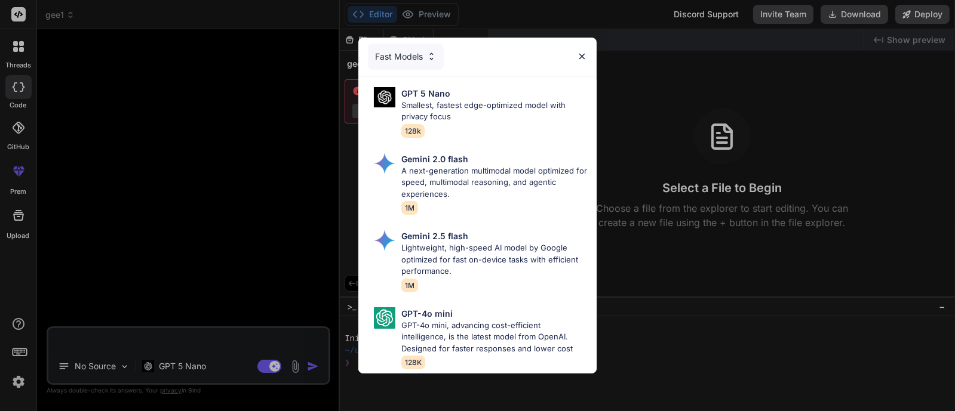
click at [171, 362] on div "Fast Models GPT 5 Nano Smallest, fastest edge-optimized model with privacy focu…" at bounding box center [477, 205] width 955 height 411
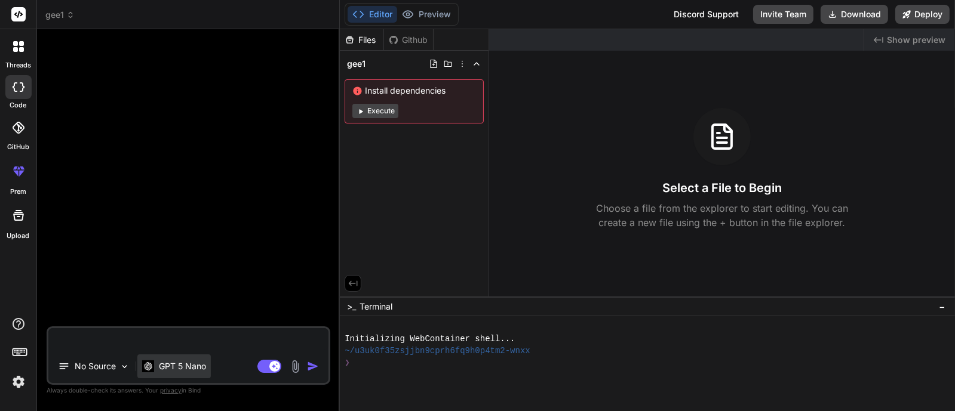
click at [170, 362] on p "GPT 5 Nano" at bounding box center [182, 367] width 47 height 12
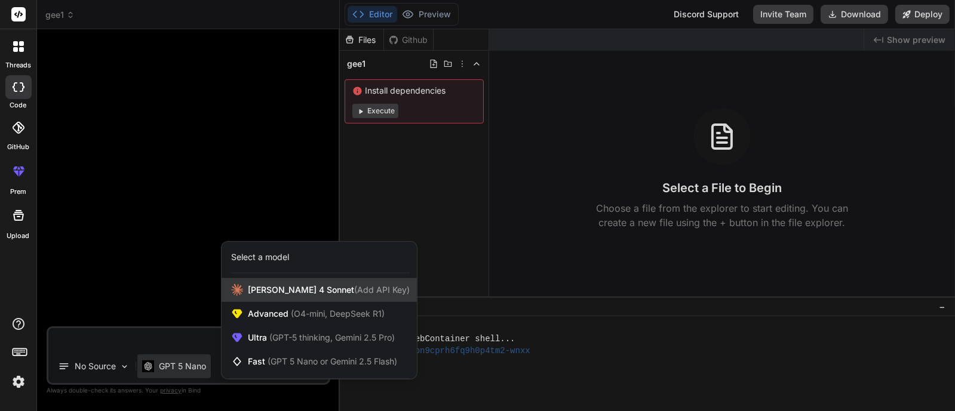
click at [271, 294] on span "Claude 4 Sonnet (Add API Key)" at bounding box center [329, 290] width 162 height 12
type textarea "x"
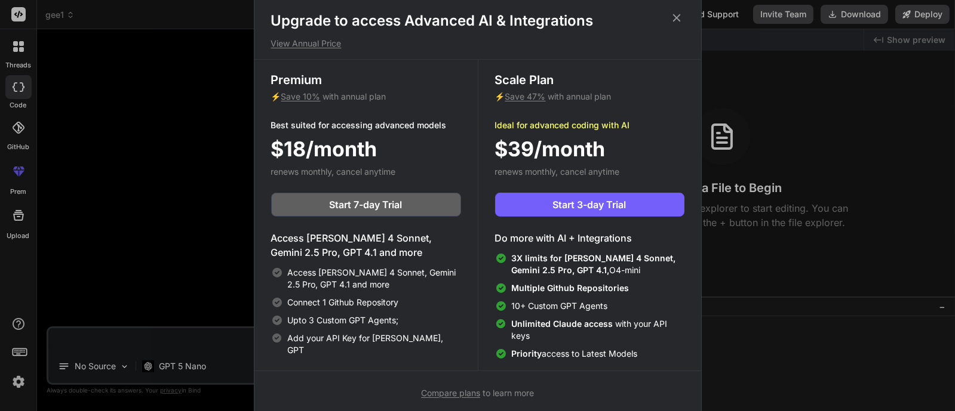
scroll to position [4, 0]
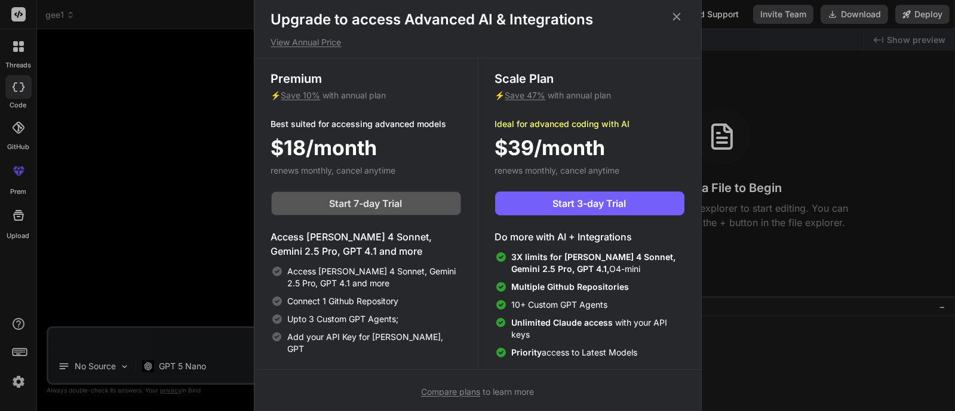
click at [369, 202] on span "Start 7-day Trial" at bounding box center [366, 203] width 73 height 14
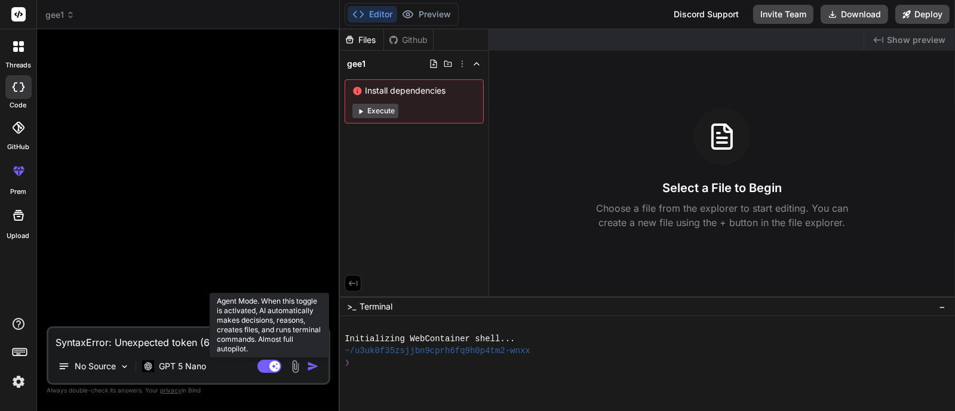
click at [270, 371] on rect at bounding box center [269, 366] width 24 height 13
click at [270, 370] on rect at bounding box center [269, 366] width 24 height 13
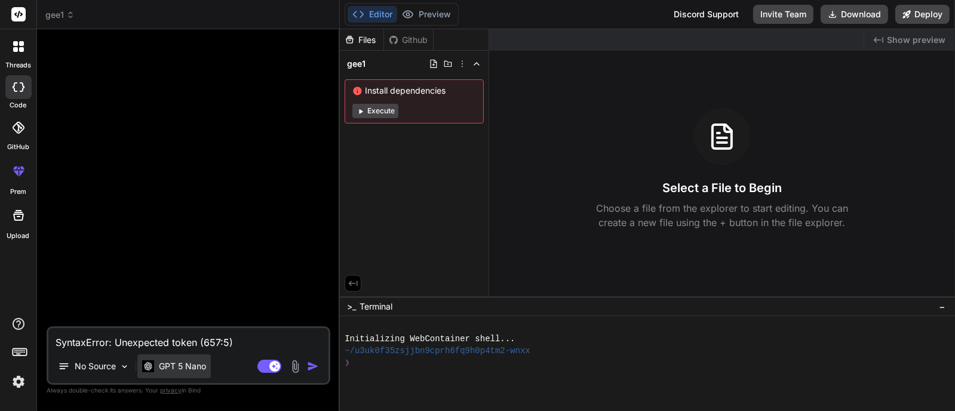
click at [164, 370] on p "GPT 5 Nano" at bounding box center [182, 367] width 47 height 12
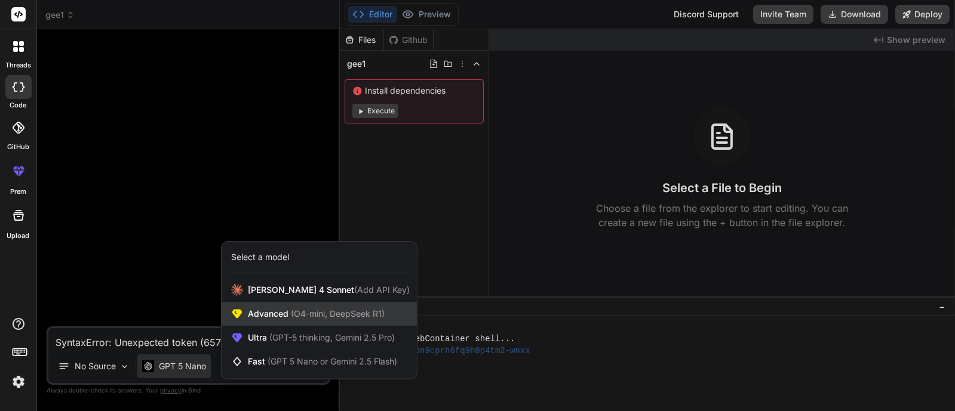
click at [293, 321] on div "Advanced (O4-mini, DeepSeek R1)" at bounding box center [319, 314] width 195 height 24
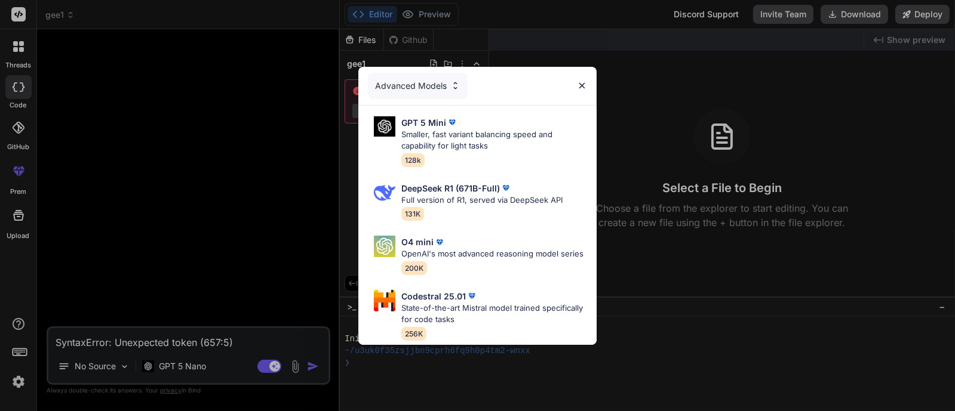
click at [186, 361] on div "Advanced Models GPT 5 Mini Smaller, fast variant balancing speed and capability…" at bounding box center [477, 205] width 955 height 411
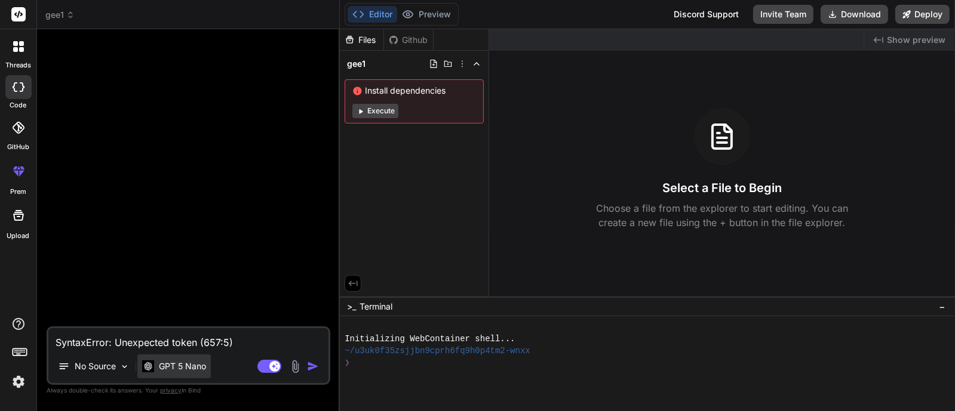
click at [184, 362] on p "GPT 5 Nano" at bounding box center [182, 367] width 47 height 12
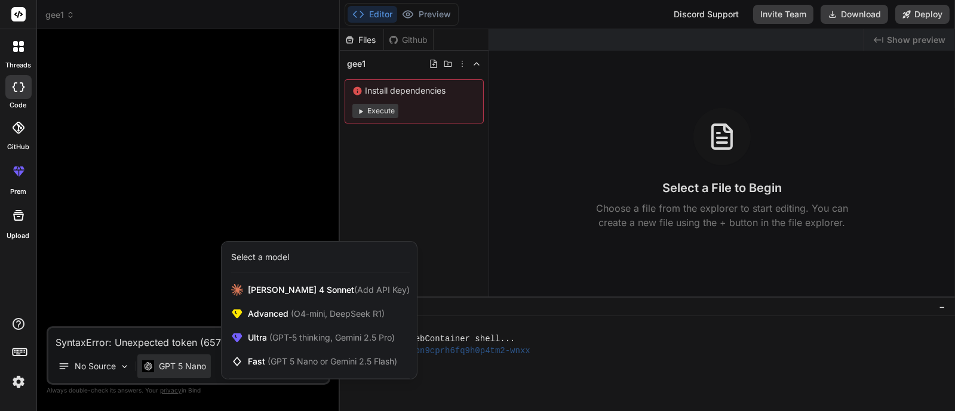
click at [198, 158] on div at bounding box center [477, 205] width 955 height 411
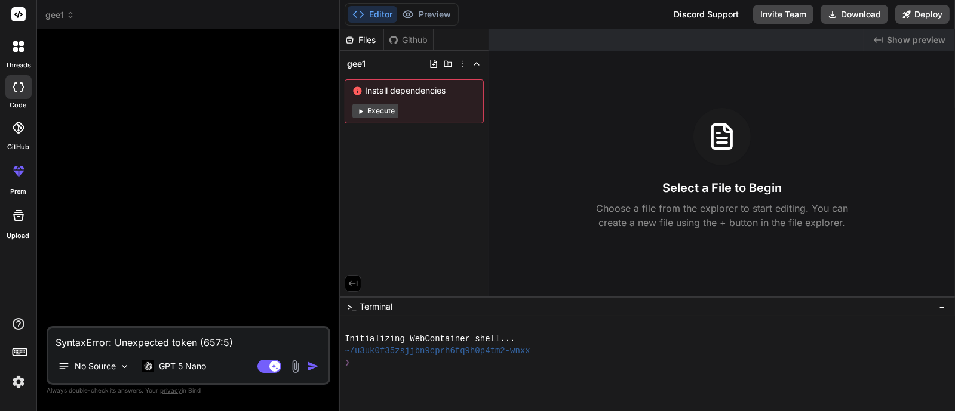
click at [57, 11] on span "gee1" at bounding box center [59, 15] width 29 height 12
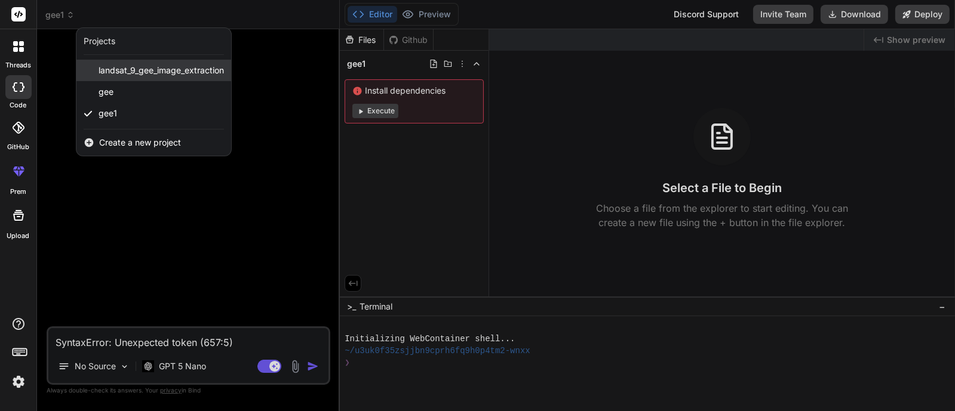
click at [139, 64] on span "landsat_9_gee_image_extraction" at bounding box center [161, 70] width 125 height 12
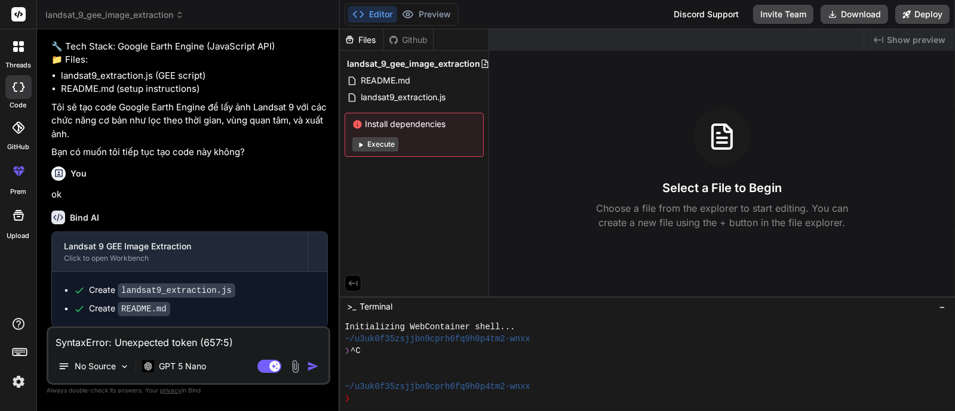
scroll to position [328, 0]
click at [97, 364] on p "No Source" at bounding box center [95, 367] width 41 height 12
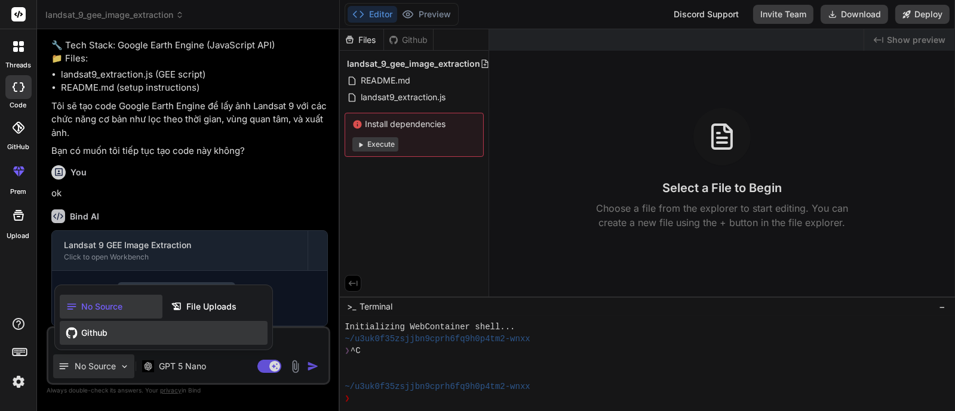
click at [80, 336] on div "Github" at bounding box center [164, 333] width 208 height 24
type textarea "x"
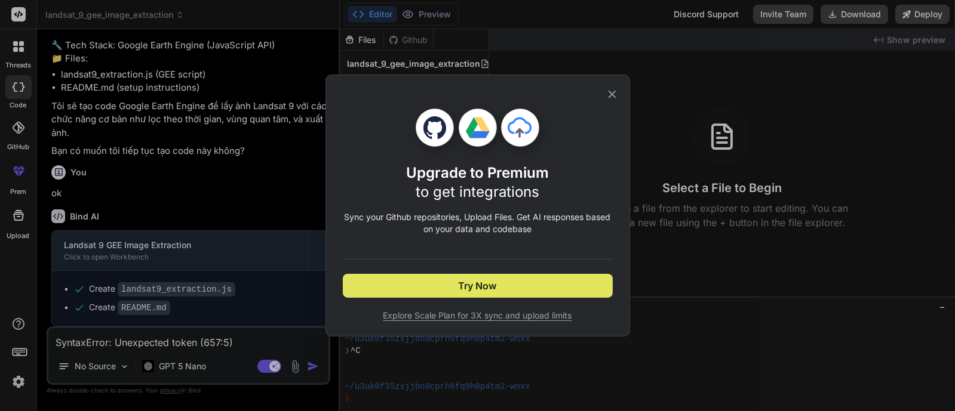
click at [459, 278] on button "Try Now" at bounding box center [478, 286] width 270 height 24
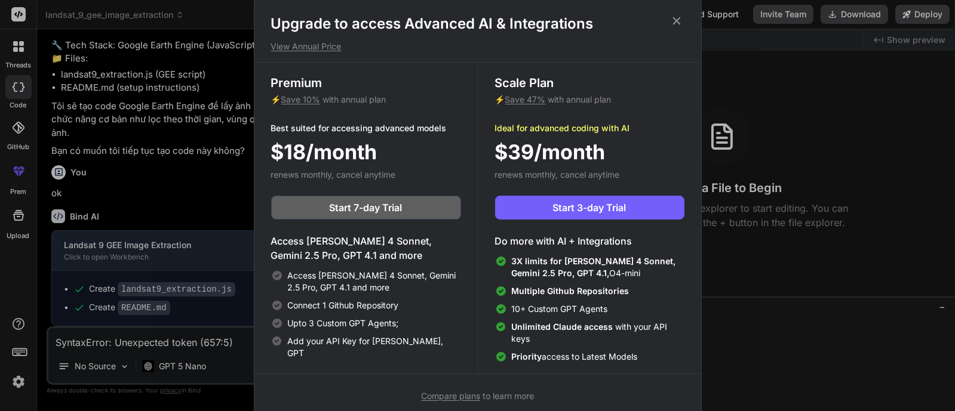
click at [676, 18] on icon at bounding box center [676, 20] width 13 height 13
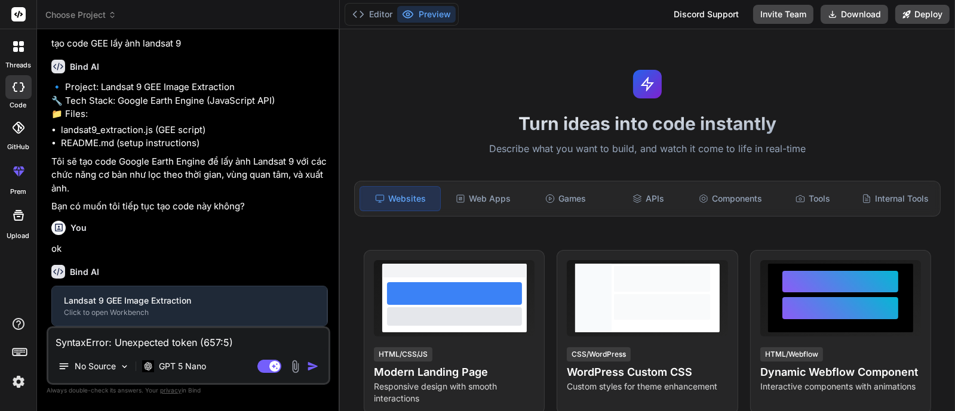
scroll to position [273, 0]
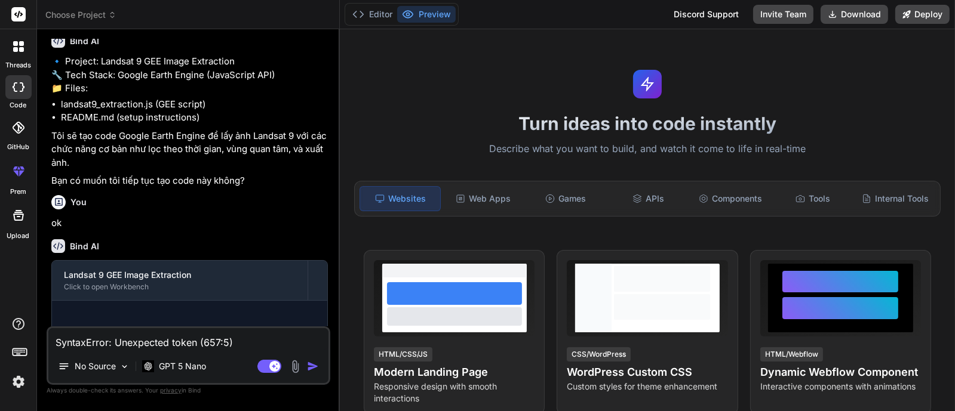
type textarea "x"
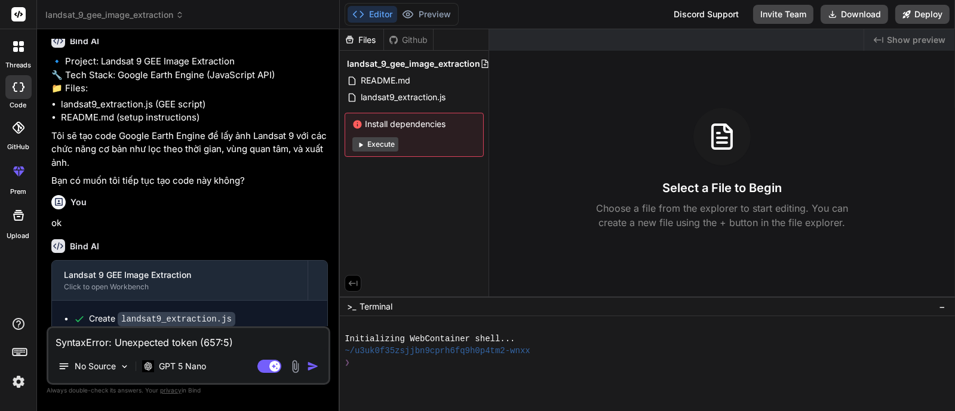
drag, startPoint x: 235, startPoint y: 343, endPoint x: 32, endPoint y: 339, distance: 203.1
click at [32, 339] on div "threads code GitHub prem Upload landsat_9_gee_image_extraction Created with Pix…" at bounding box center [477, 205] width 955 height 411
type textarea "x"
click at [407, 37] on div "Github" at bounding box center [408, 40] width 49 height 12
click at [415, 41] on div "Github" at bounding box center [408, 40] width 49 height 12
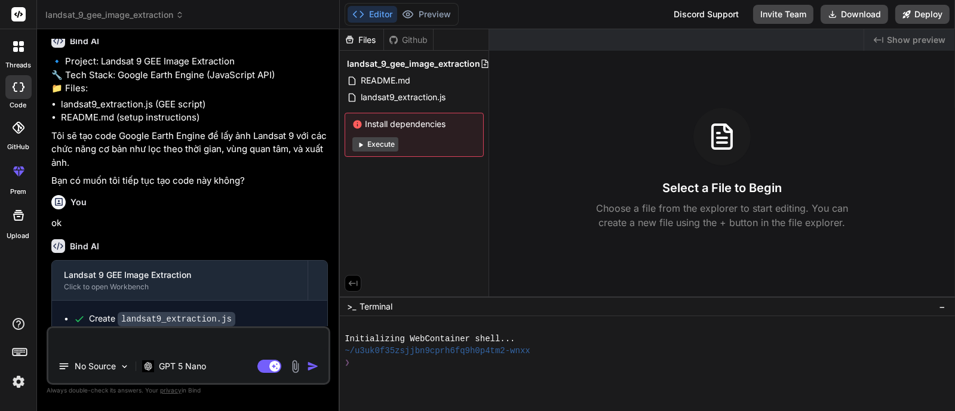
click at [365, 43] on div "Files" at bounding box center [362, 40] width 44 height 12
click at [422, 44] on div "Github" at bounding box center [408, 40] width 49 height 12
click at [408, 37] on div "Github" at bounding box center [408, 40] width 49 height 12
click at [116, 342] on textarea at bounding box center [188, 338] width 280 height 21
paste textarea "Tôi cần thay thế vùng ngiên cứu này vào bộ code 1 bên dưới var CM = /* color: #…"
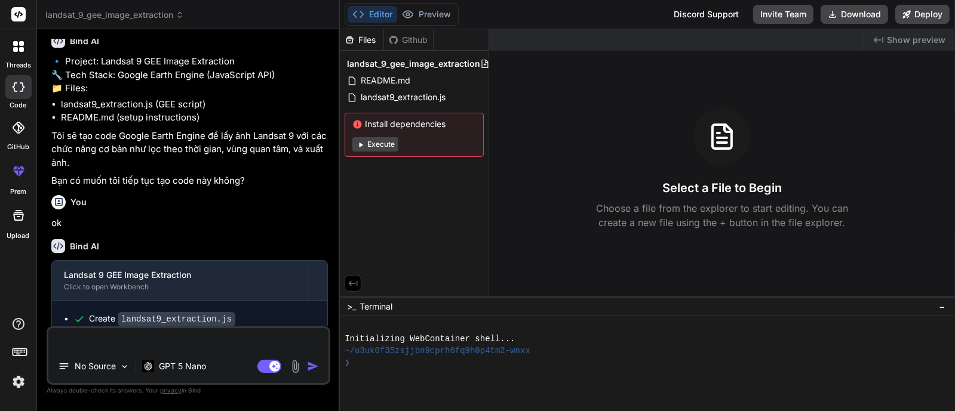
type textarea "Tôi cần thay thế vùng ngiên cứu này vào bộ code 1 bên dưới var CM = /* color: #…"
type textarea "x"
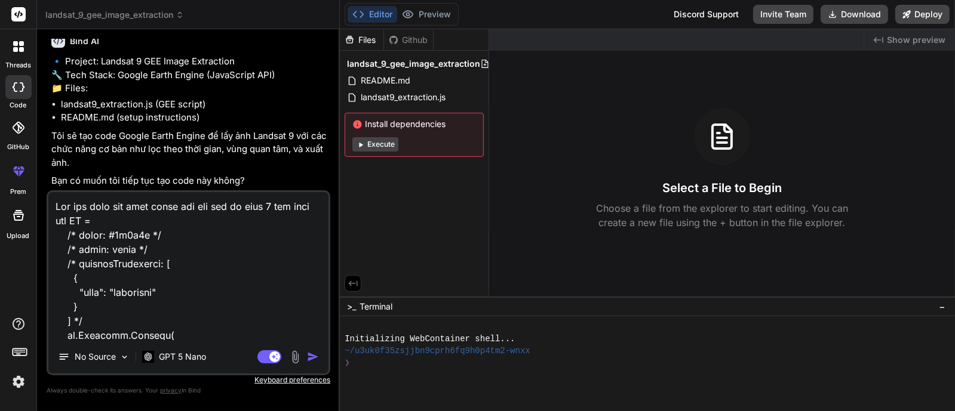
scroll to position [13368, 0]
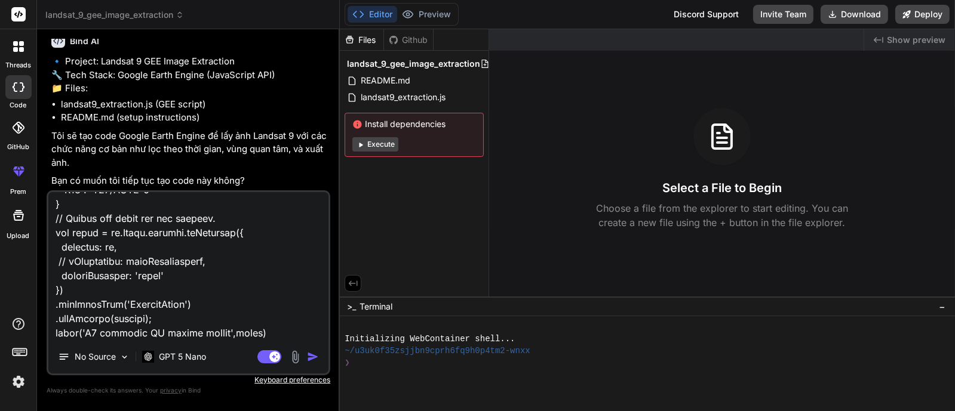
type textarea "Tôi cần thay thế vùng ngiên cứu này vào bộ code 1 bên dưới var CM = /* color: #…"
click at [308, 356] on img "button" at bounding box center [313, 357] width 12 height 12
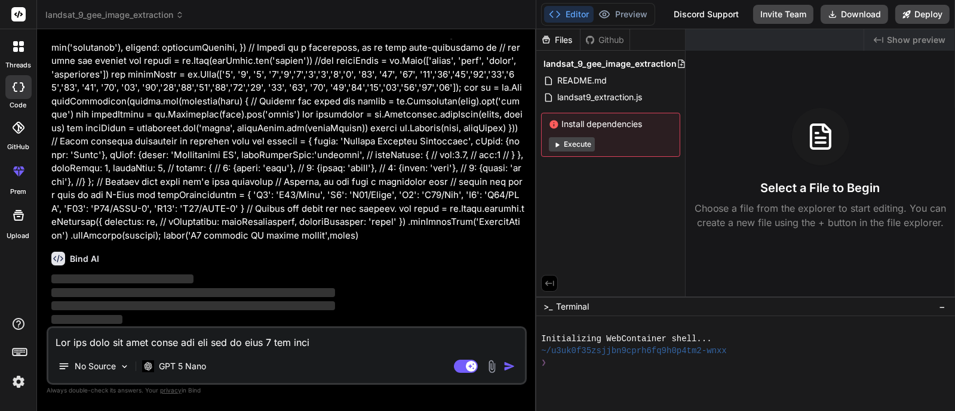
scroll to position [3273, 0]
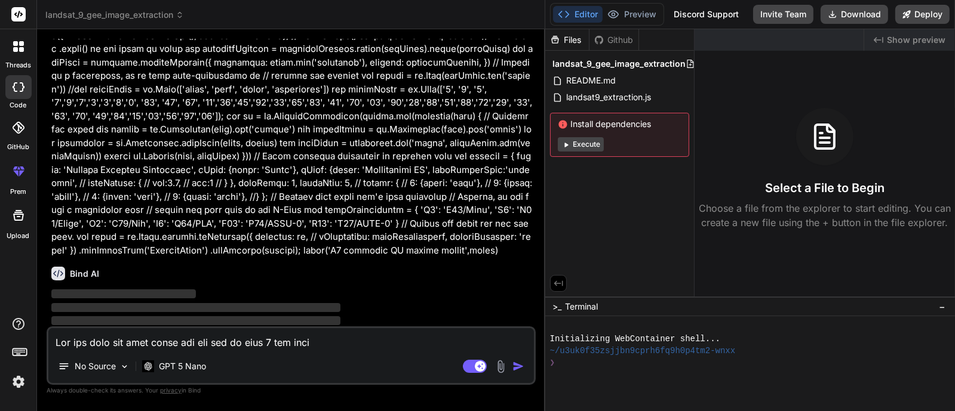
drag, startPoint x: 340, startPoint y: 258, endPoint x: 528, endPoint y: 261, distance: 188.7
click at [528, 261] on div "Bind AI Web Search Created with Pixso. Code Generator You hello Bind AI Hello! …" at bounding box center [291, 220] width 508 height 382
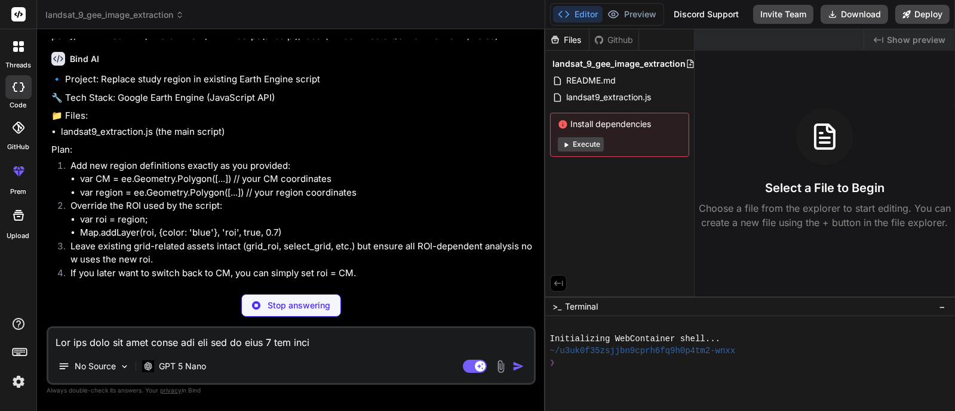
scroll to position [3446, 0]
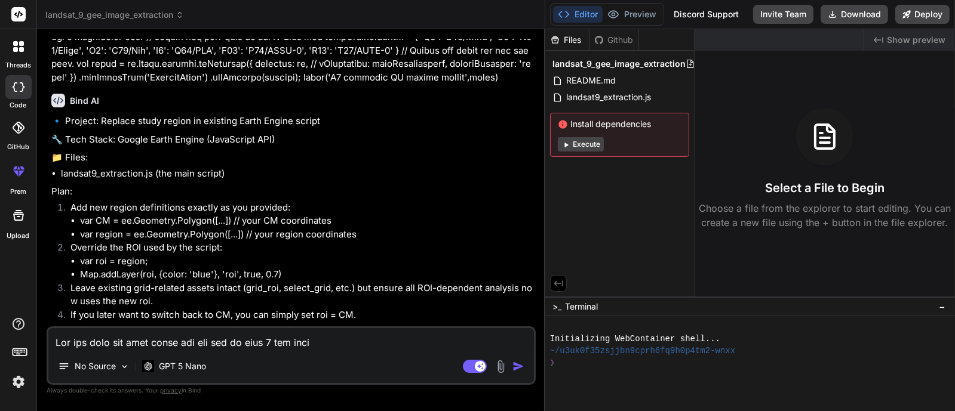
type textarea "x"
click at [297, 344] on textarea at bounding box center [290, 338] width 485 height 21
type textarea "O"
type textarea "x"
type textarea "OK"
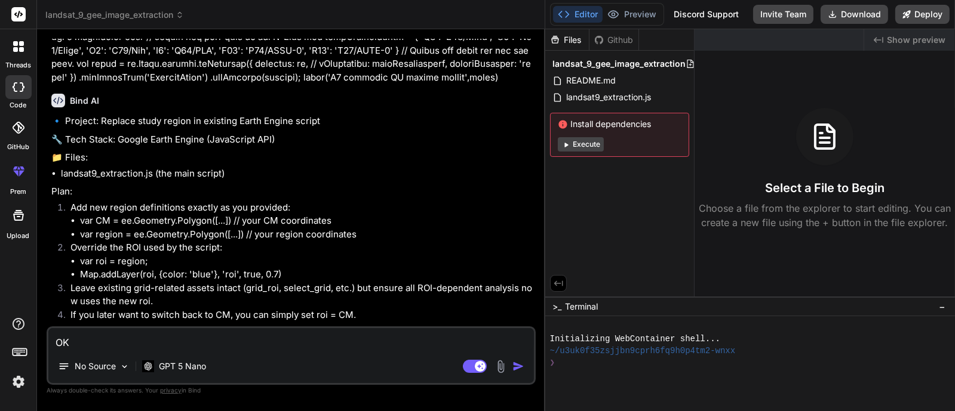
type textarea "x"
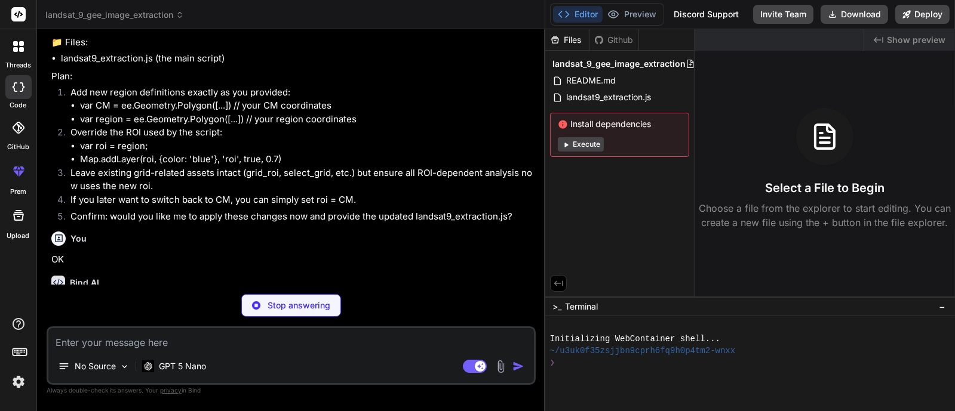
scroll to position [3636, 0]
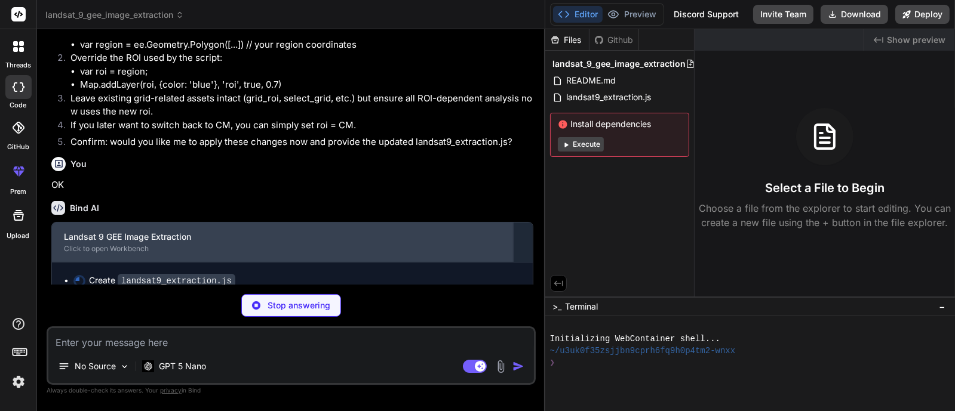
click at [129, 231] on div "Landsat 9 GEE Image Extraction" at bounding box center [282, 237] width 437 height 12
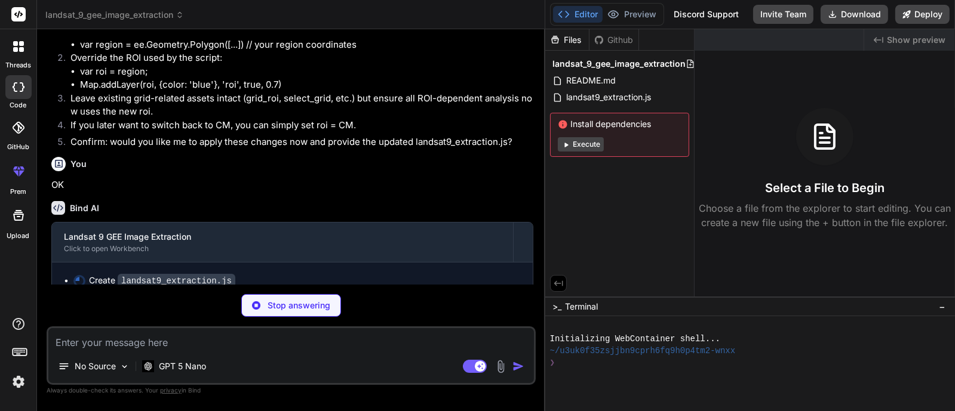
click at [588, 16] on button "Editor" at bounding box center [578, 14] width 50 height 17
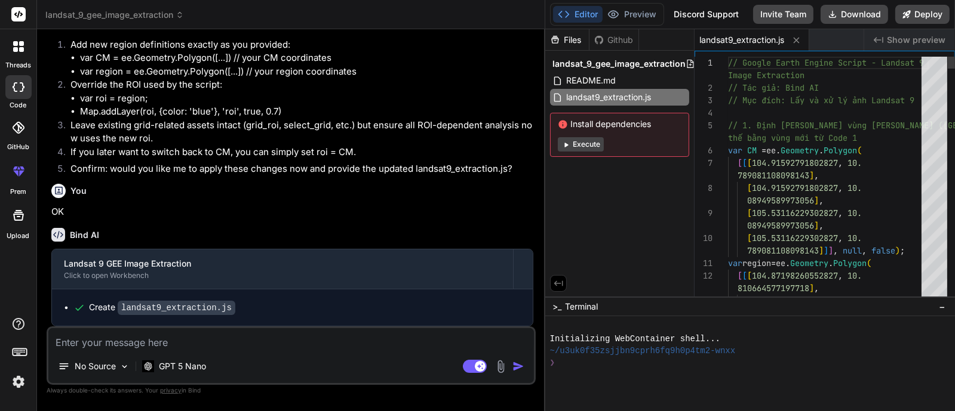
scroll to position [3594, 0]
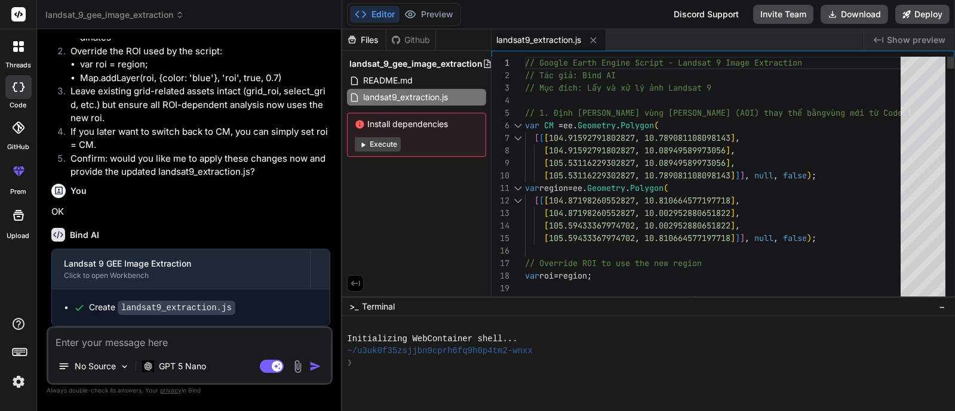
type textarea "x"
drag, startPoint x: 545, startPoint y: 177, endPoint x: 307, endPoint y: 161, distance: 237.6
click at [307, 161] on div "Bind AI Web Search Created with Pixso. Code Generator You hello Bind AI Hello! …" at bounding box center [189, 220] width 305 height 382
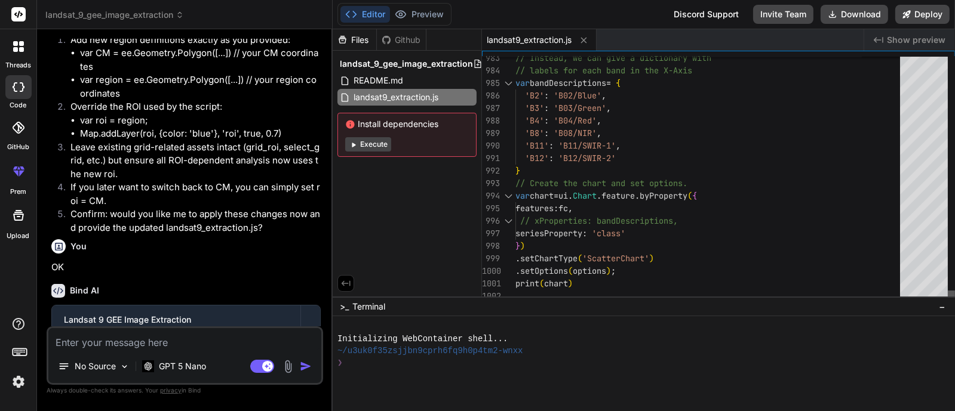
click at [948, 301] on div at bounding box center [951, 297] width 7 height 12
click at [948, 294] on div at bounding box center [951, 297] width 7 height 12
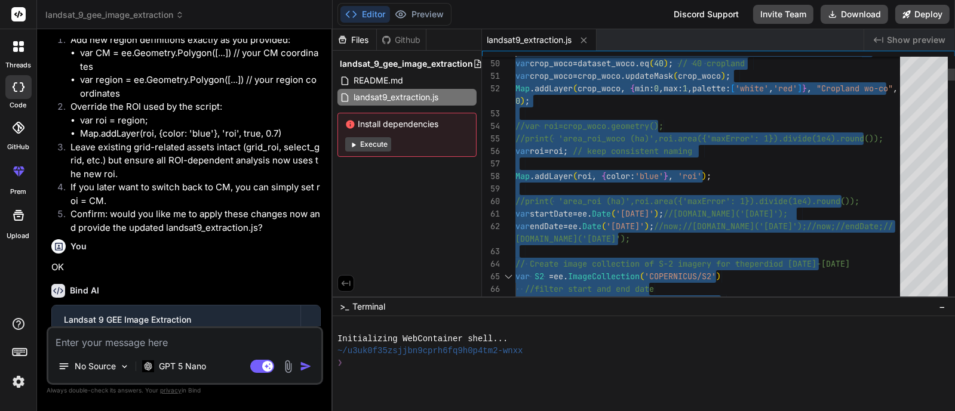
type textarea "// Google Earth Engine Script - Landsat 9 Image Extraction // Tác giả: Bind AI …"
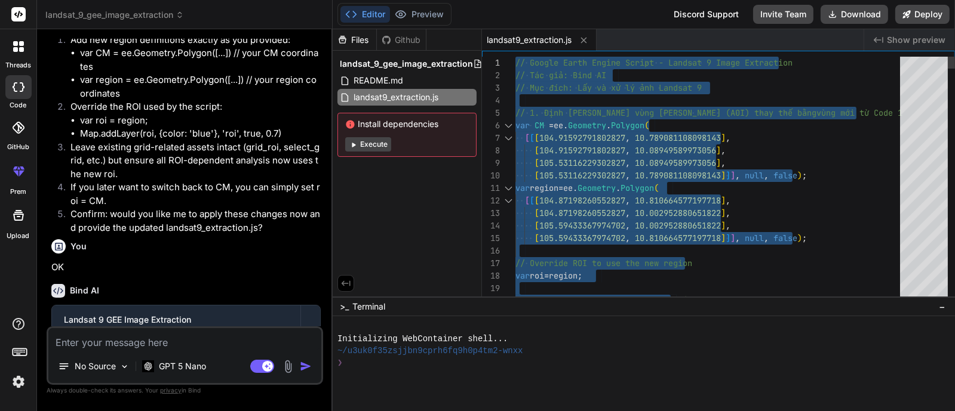
drag, startPoint x: 585, startPoint y: 285, endPoint x: 546, endPoint y: -20, distance: 306.9
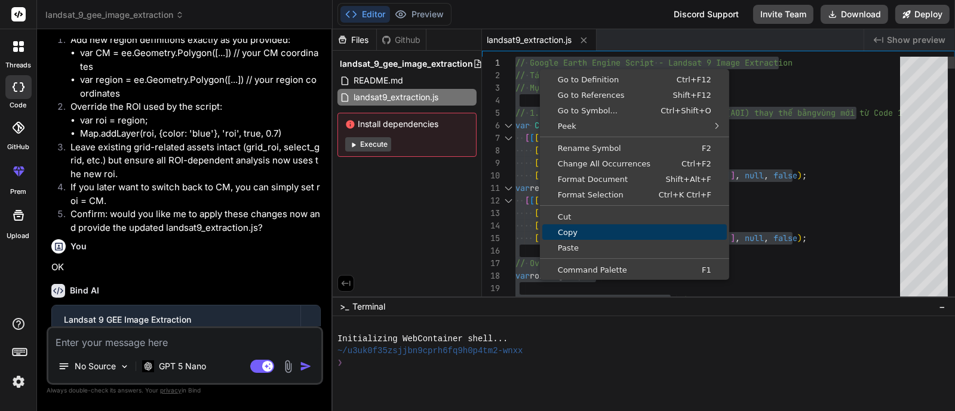
click at [564, 231] on span "Copy" at bounding box center [634, 233] width 184 height 8
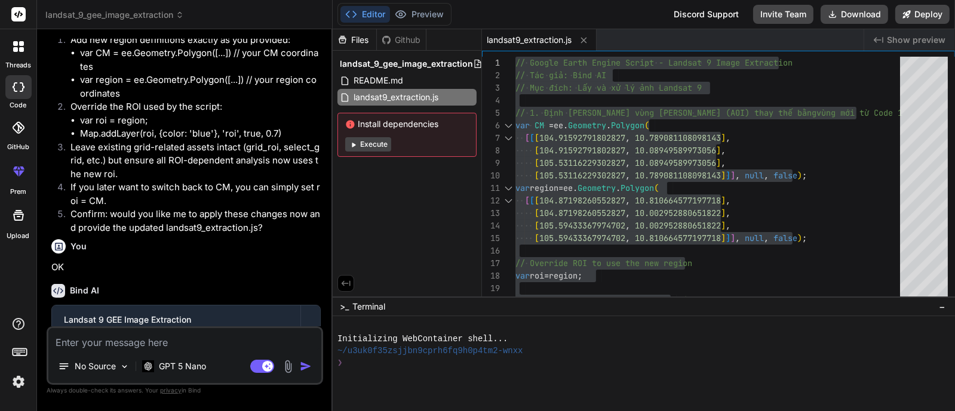
click at [20, 42] on icon at bounding box center [21, 43] width 5 height 5
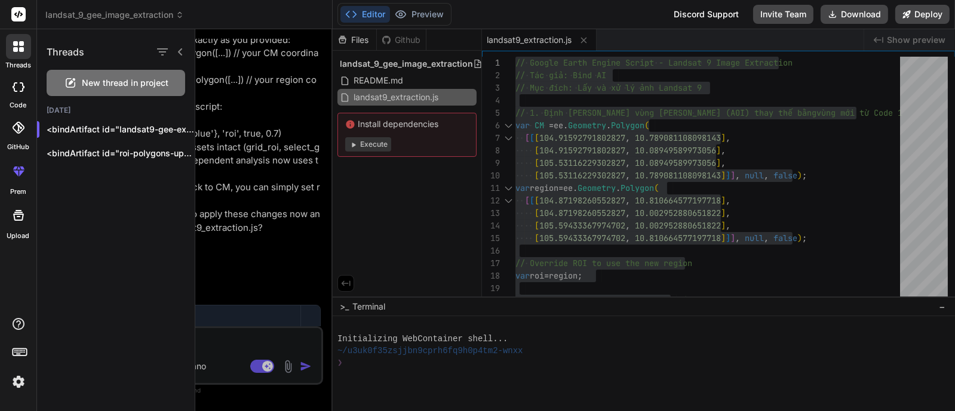
click at [119, 79] on span "New thread in project" at bounding box center [125, 83] width 87 height 12
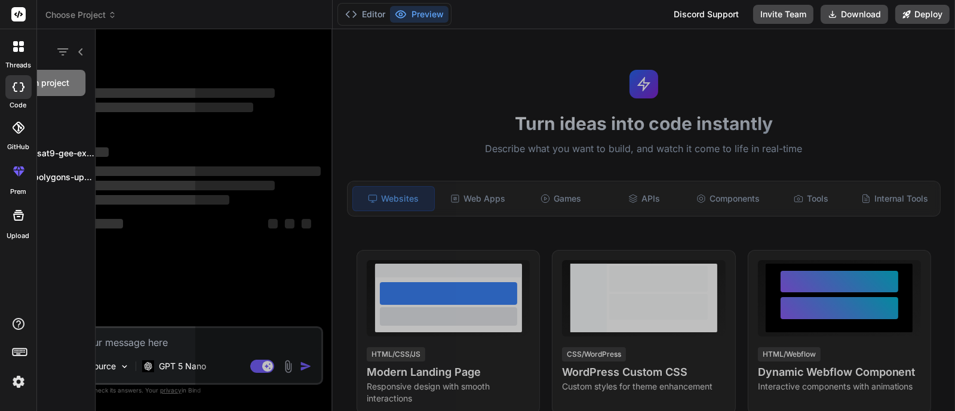
scroll to position [12, 0]
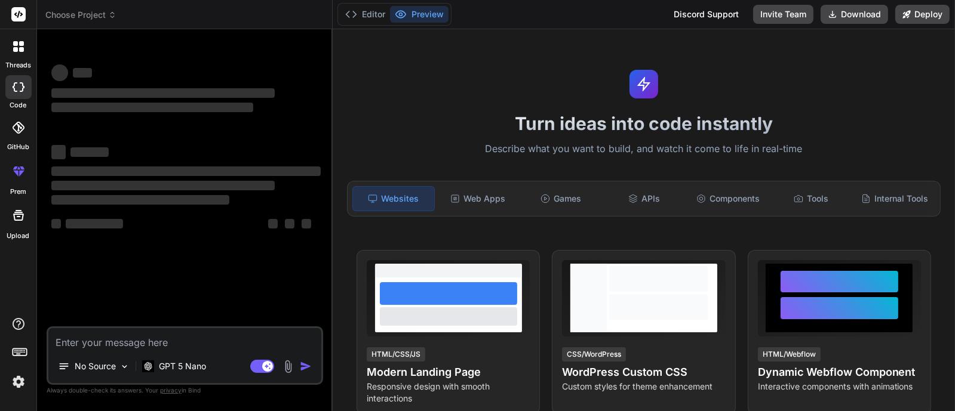
type textarea "x"
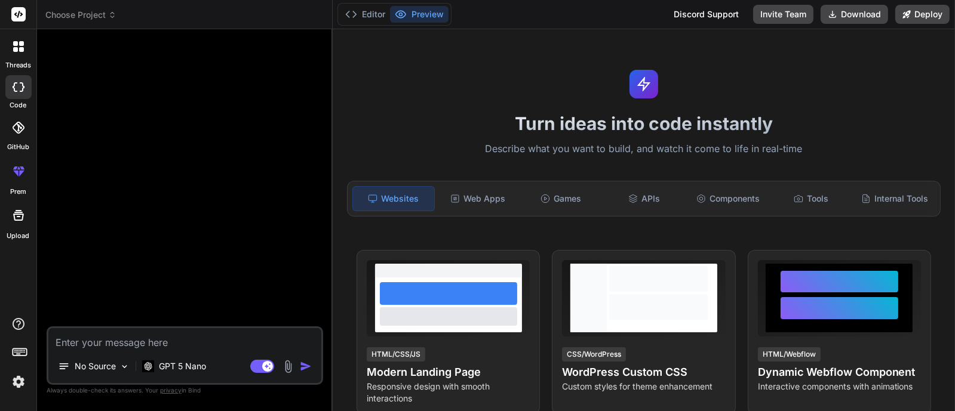
click at [114, 346] on textarea at bounding box center [184, 338] width 273 height 21
paste textarea "Tôi cần thay thế vùng ngiên cứu này vào bộ code 1 bên dưới var CM = /* color: #…"
type textarea "Tôi cần thay thế vùng ngiên cứu này vào bộ code 1 bên dưới var CM = /* color: #…"
type textarea "x"
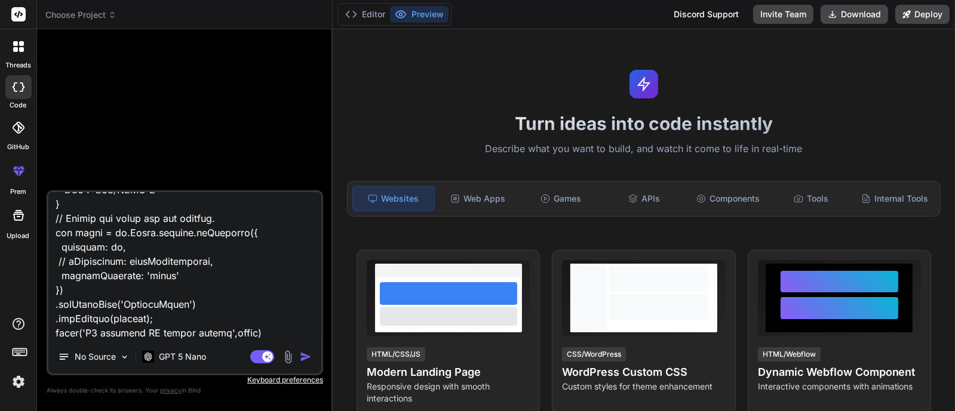
type textarea "Tôi cần thay thế vùng ngiên cứu này vào bộ code 1 bên dưới var CM = /* color: #…"
click at [305, 355] on img "button" at bounding box center [306, 357] width 12 height 12
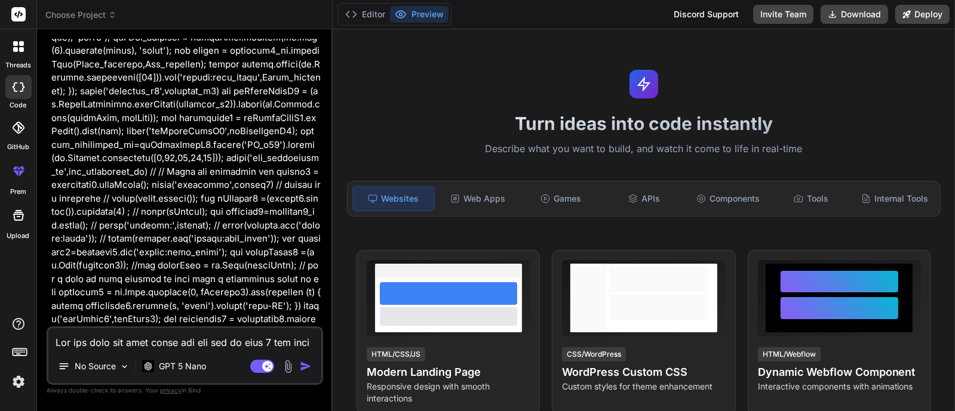
scroll to position [1791, 0]
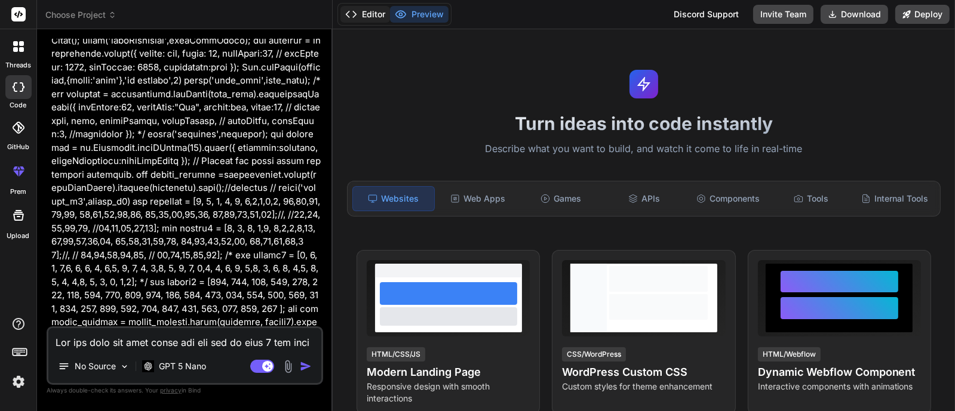
click at [373, 15] on button "Editor" at bounding box center [365, 14] width 50 height 17
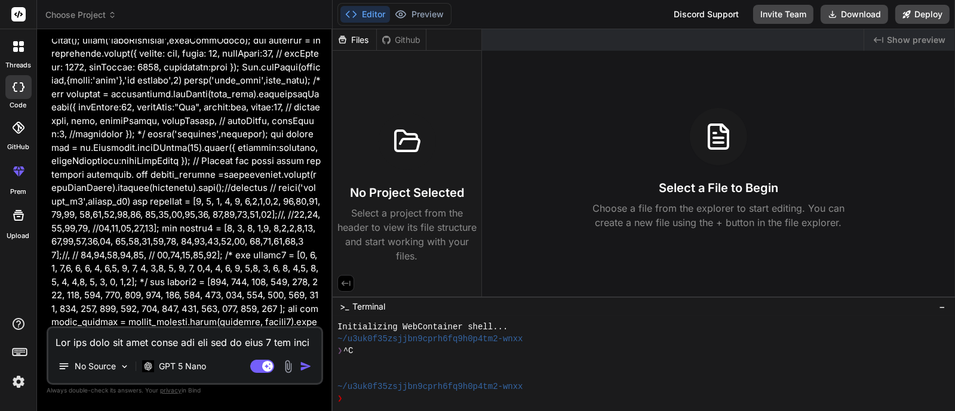
click at [731, 159] on div at bounding box center [718, 136] width 57 height 57
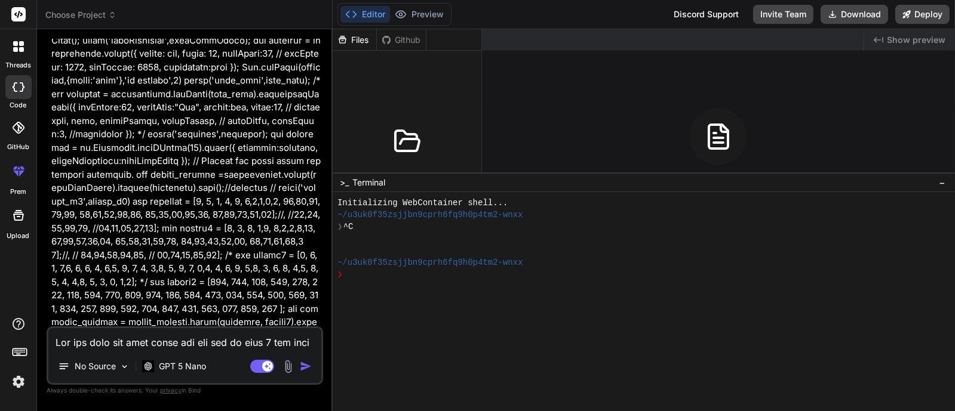
scroll to position [0, 0]
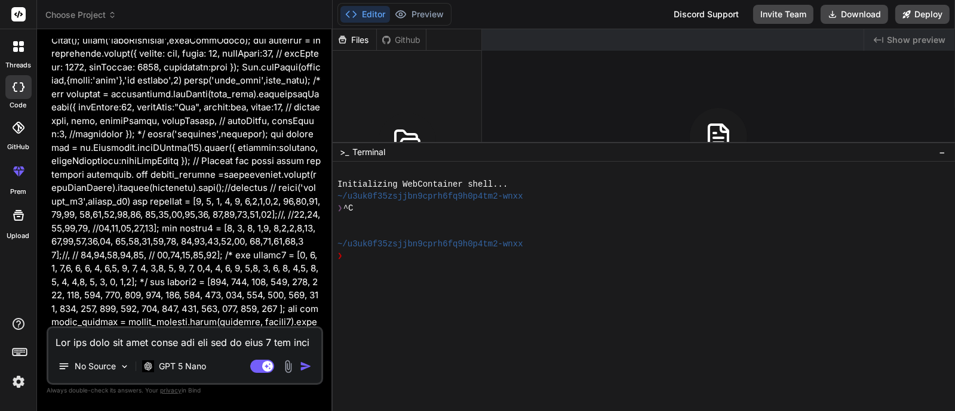
drag, startPoint x: 445, startPoint y: 297, endPoint x: 454, endPoint y: 143, distance: 154.3
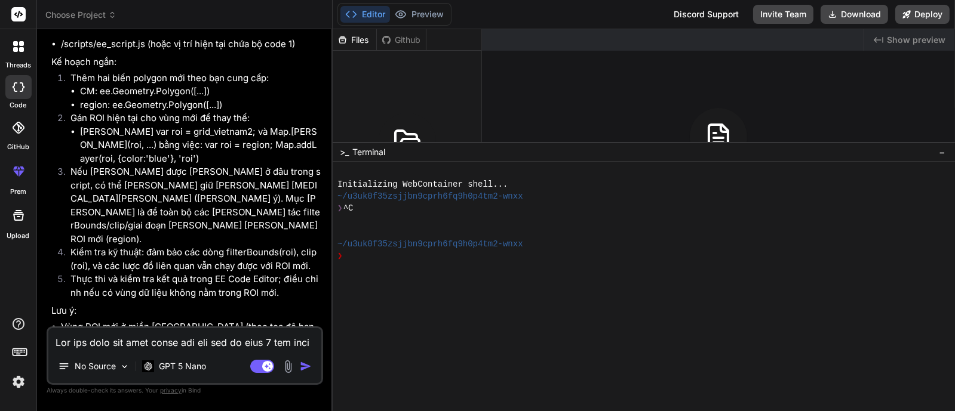
scroll to position [5301, 0]
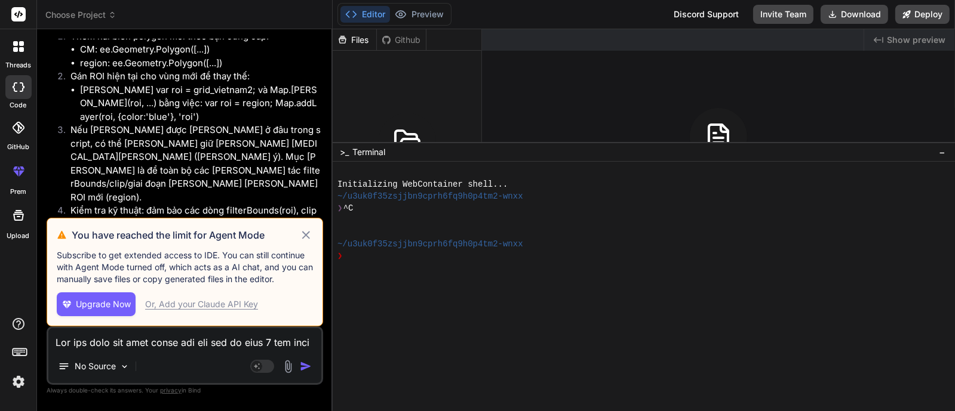
click at [217, 306] on div "Or, Add your Claude API Key" at bounding box center [201, 305] width 113 height 12
type textarea "x"
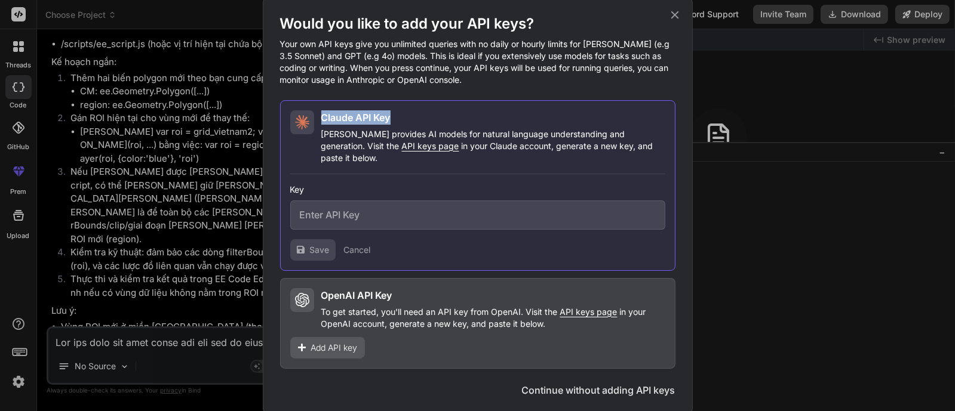
drag, startPoint x: 361, startPoint y: 124, endPoint x: 315, endPoint y: 125, distance: 46.6
click at [315, 125] on div "Claude API Key Claude provides AI models for natural language understanding and…" at bounding box center [477, 137] width 375 height 54
copy h2 "Claude API Key"
click at [351, 207] on input "text" at bounding box center [477, 215] width 375 height 29
paste input "# Get API Key ## OpenAPI ````yaml get /v1/organizations/api_keys/{api_key_id} p…"
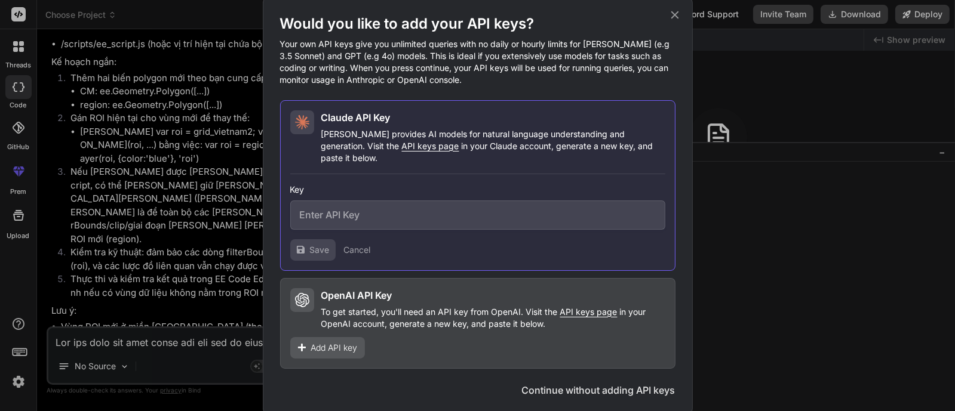
type input "# Get API Key ## OpenAPI ````yaml get /v1/organizations/api_keys/{api_key_id} p…"
click at [402, 151] on span "API keys page" at bounding box center [430, 146] width 57 height 10
click at [376, 210] on input "text" at bounding box center [477, 215] width 375 height 29
paste input "sk-ant-api03-qm4wAVFNa29EN2qRZoC04xgdbcdWfb5mEJI6Wak_wMi7nLkB3HSVwZ3iyLtfmlRSOA…"
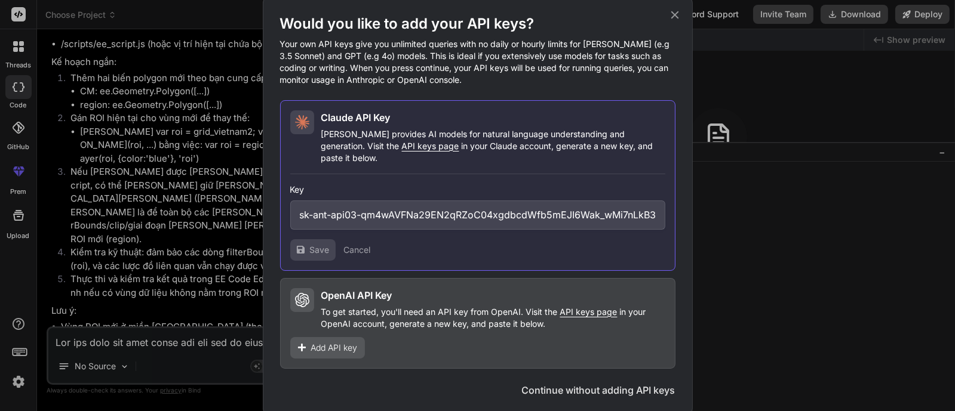
scroll to position [0, 247]
type input "sk-ant-api03-qm4wAVFNa29EN2qRZoC04xgdbcdWfb5mEJI6Wak_wMi7nLkB3HSVwZ3iyLtfmlRSOA…"
click at [312, 244] on span "Save" at bounding box center [320, 250] width 20 height 12
click at [315, 244] on span "Save" at bounding box center [320, 250] width 20 height 12
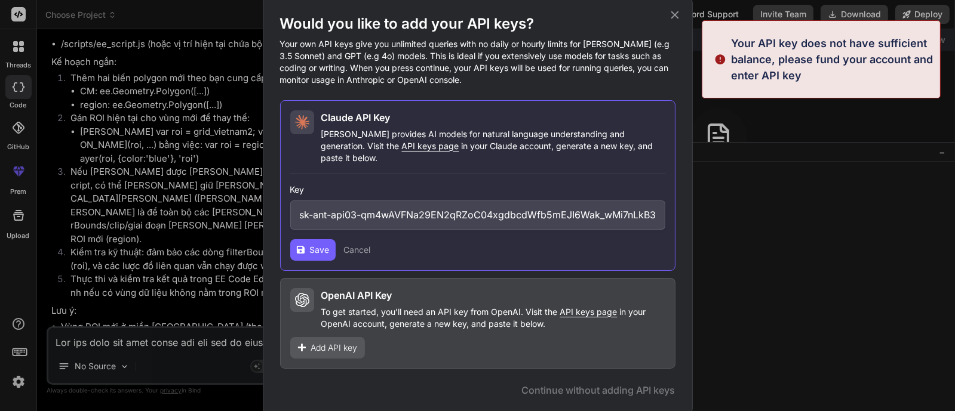
click at [322, 342] on span "Add API key" at bounding box center [334, 348] width 47 height 12
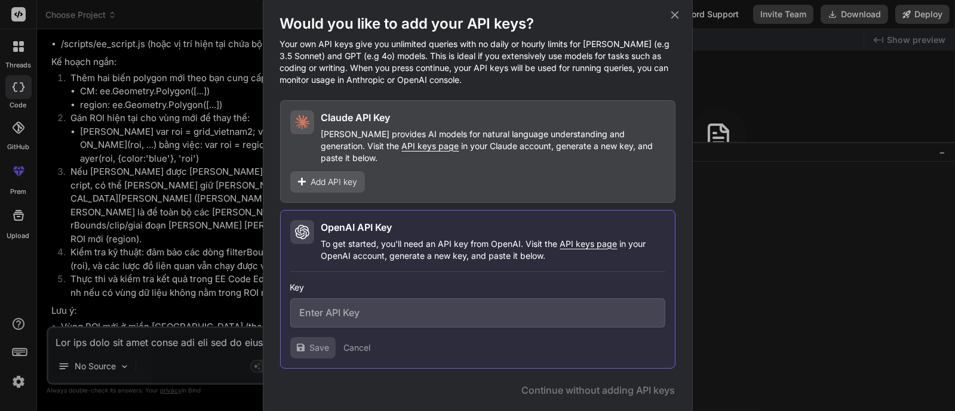
click at [586, 239] on span "API keys page" at bounding box center [588, 244] width 57 height 10
click at [678, 16] on icon at bounding box center [674, 14] width 13 height 13
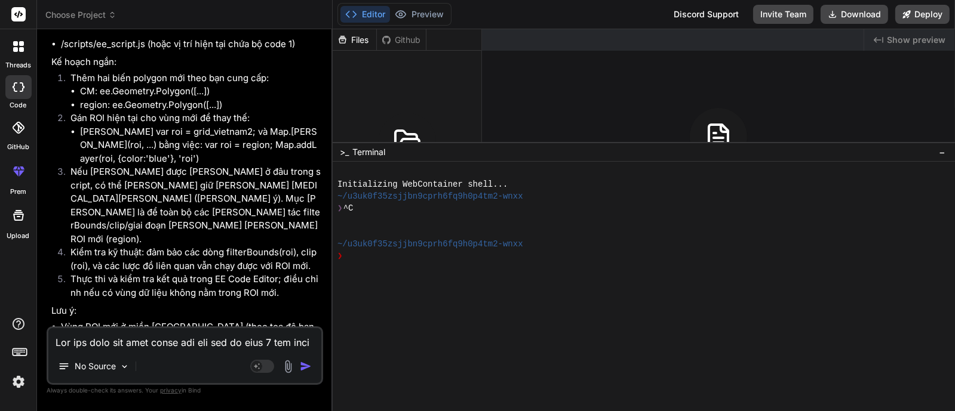
click at [307, 368] on img "button" at bounding box center [306, 367] width 12 height 12
click at [304, 367] on img "button" at bounding box center [306, 367] width 12 height 12
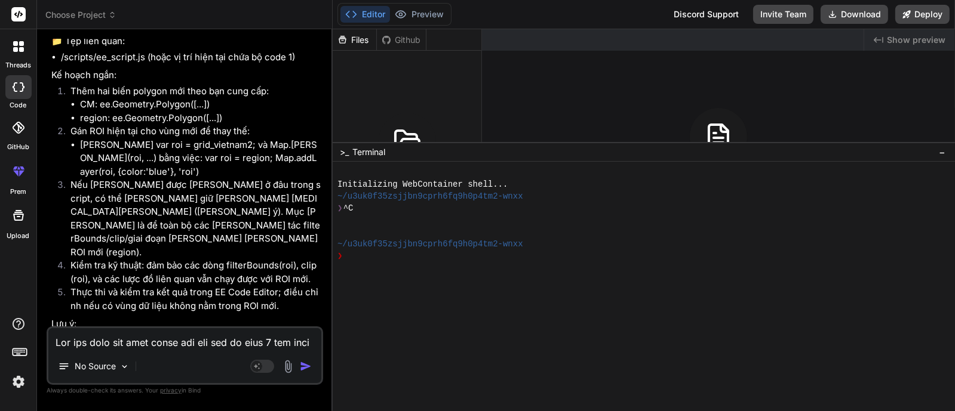
scroll to position [5259, 0]
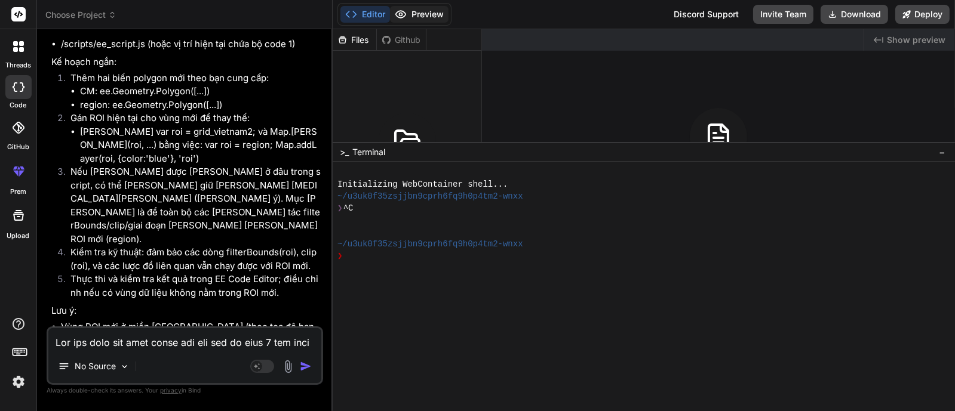
click at [426, 13] on button "Preview" at bounding box center [419, 14] width 59 height 17
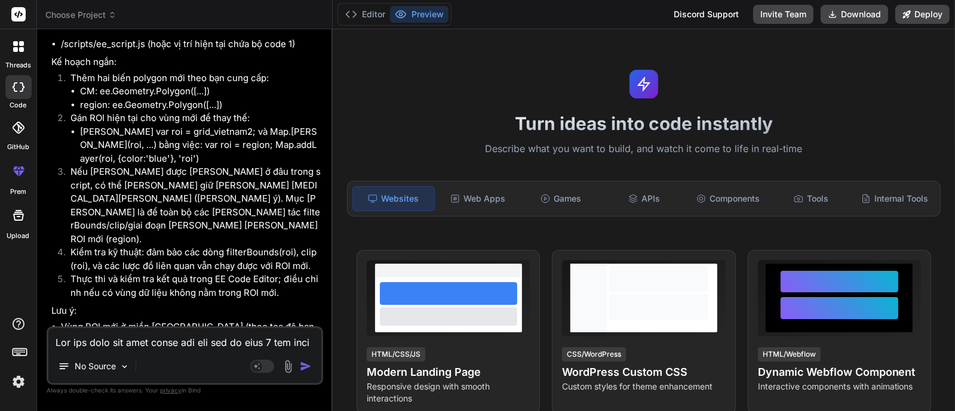
click at [306, 365] on img "button" at bounding box center [306, 367] width 12 height 12
click at [362, 16] on button "Editor" at bounding box center [365, 14] width 50 height 17
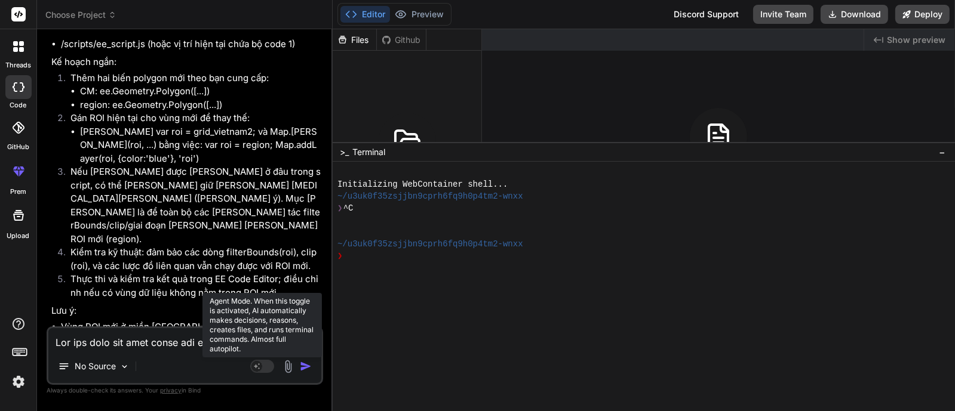
drag, startPoint x: 264, startPoint y: 364, endPoint x: 266, endPoint y: 381, distance: 16.8
click at [264, 365] on rect at bounding box center [262, 366] width 24 height 13
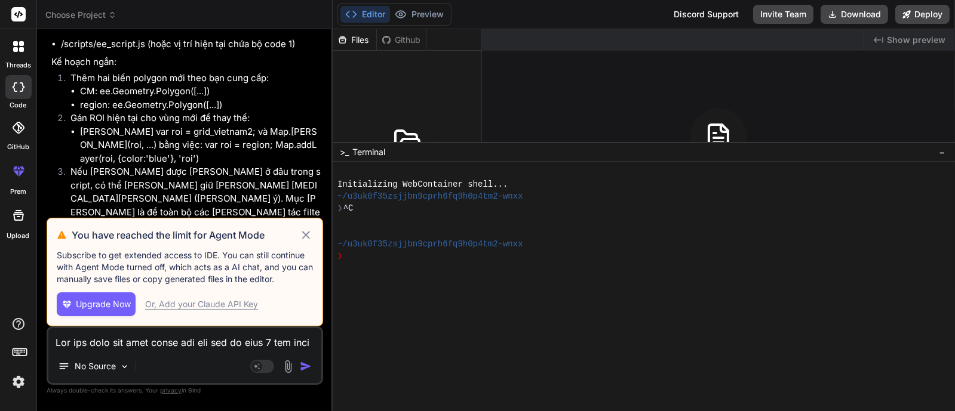
click at [171, 308] on div "Or, Add your Claude API Key" at bounding box center [201, 305] width 113 height 12
type textarea "x"
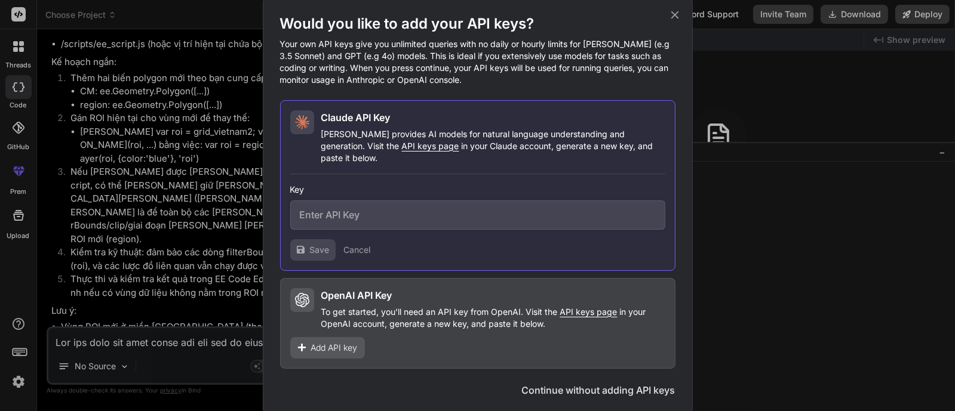
click at [345, 201] on input "text" at bounding box center [477, 215] width 375 height 29
paste input "sk-ant-api03-nG3UQMnN5XjULvBA8PaFrfXRYGAzq7a1txd0Qgfl7FnGkyo7Pv5_-s__OcKB2EdqMu…"
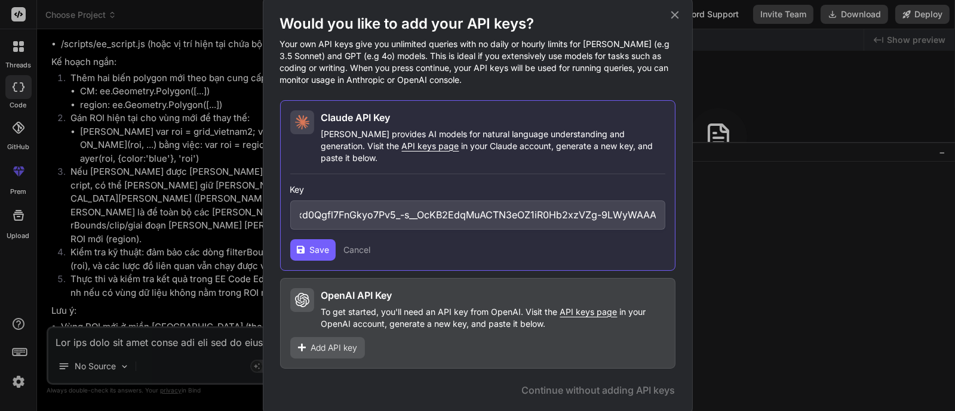
type input "sk-ant-api03-nG3UQMnN5XjULvBA8PaFrfXRYGAzq7a1txd0Qgfl7FnGkyo7Pv5_-s__OcKB2EdqMu…"
click at [321, 244] on span "Save" at bounding box center [320, 250] width 20 height 12
click at [759, 242] on div "Would you like to add your API keys? Your own API keys give you unlimited queri…" at bounding box center [477, 205] width 955 height 411
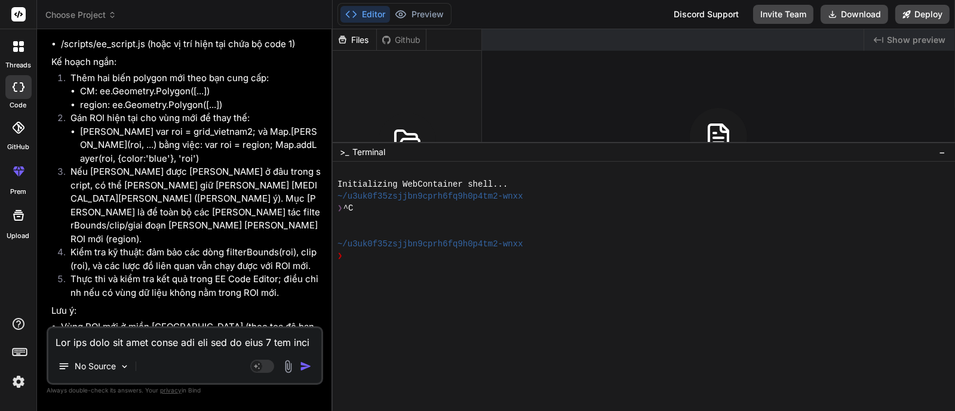
click at [20, 383] on img at bounding box center [18, 382] width 20 height 20
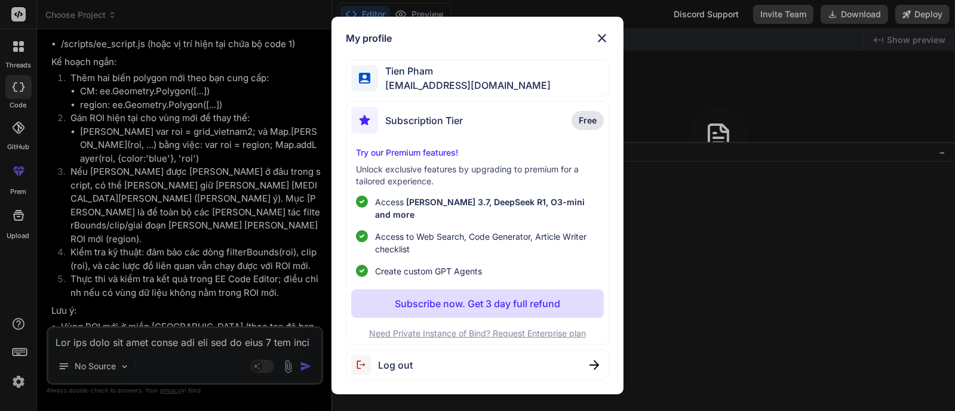
click at [583, 124] on span "Free" at bounding box center [588, 121] width 18 height 12
click at [456, 297] on p "Subscribe now. Get 3 day full refund" at bounding box center [477, 304] width 165 height 14
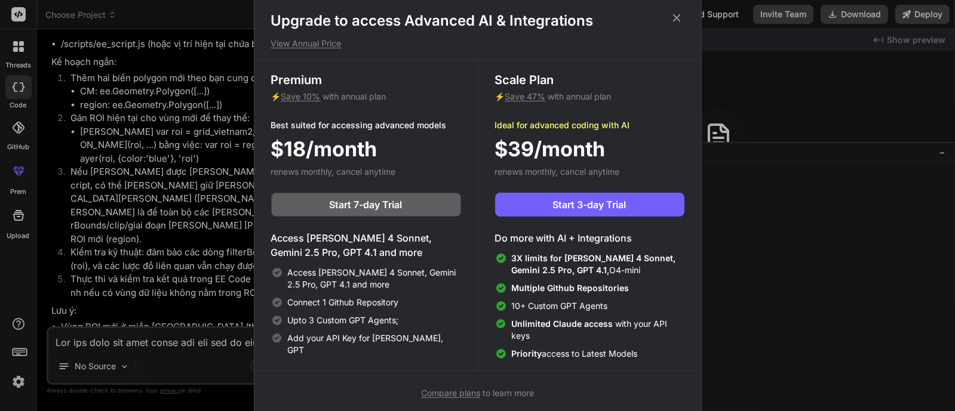
scroll to position [4, 0]
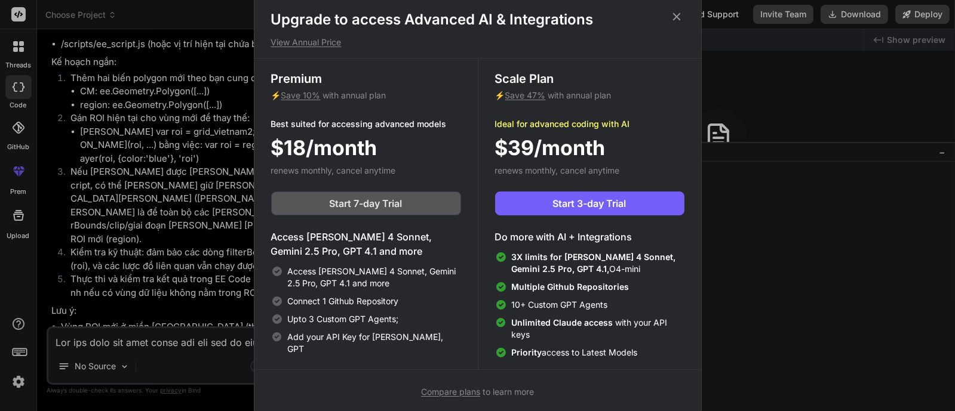
click at [367, 201] on span "Start 7-day Trial" at bounding box center [366, 203] width 73 height 14
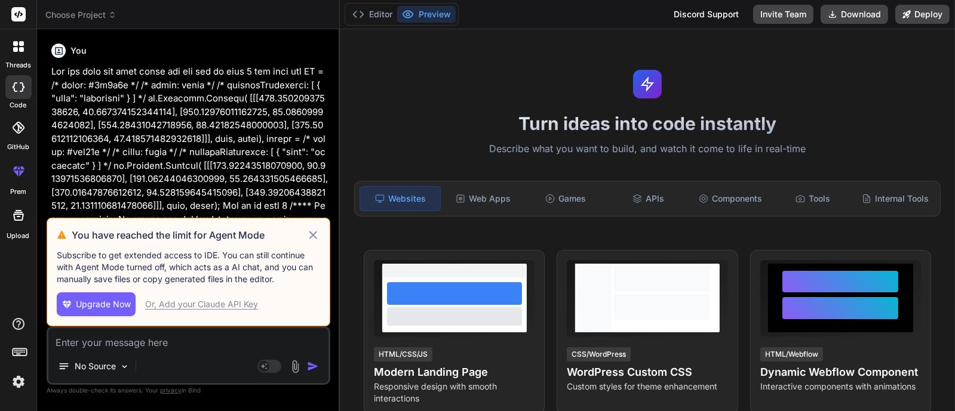
click at [309, 232] on icon at bounding box center [313, 235] width 14 height 14
type textarea "x"
